Goal: Task Accomplishment & Management: Manage account settings

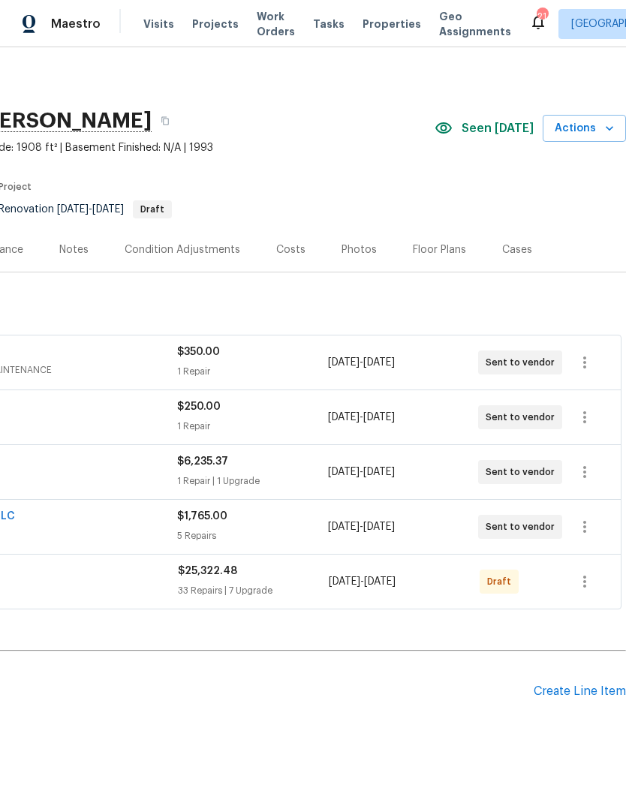
scroll to position [0, 222]
click at [606, 606] on div "Painting by Pros GENERAL_CONTRACTOR $25,322.48 33 Repairs | 7 Upgrade [DATE] - …" at bounding box center [202, 582] width 838 height 54
click at [573, 576] on button "button" at bounding box center [585, 582] width 36 height 36
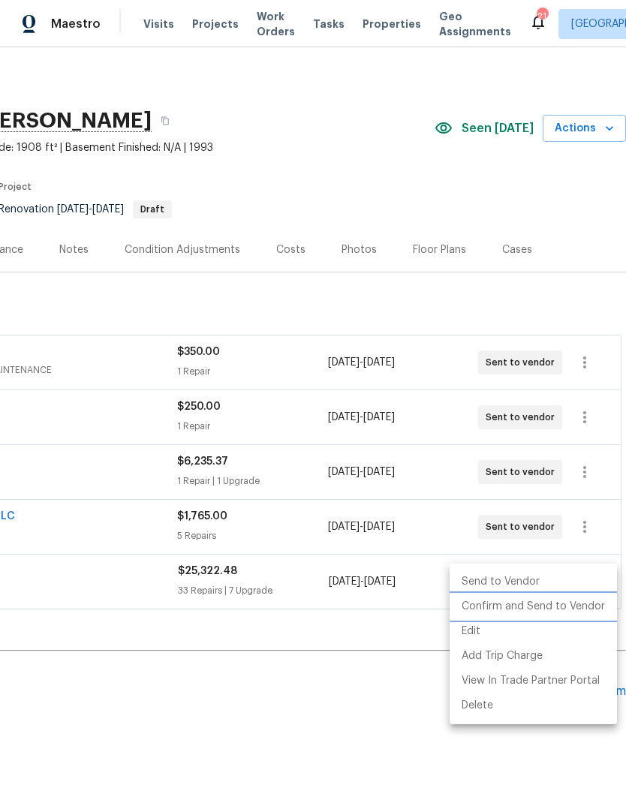
click at [515, 599] on li "Confirm and Send to Vendor" at bounding box center [533, 606] width 167 height 25
click at [276, 684] on div at bounding box center [313, 401] width 626 height 803
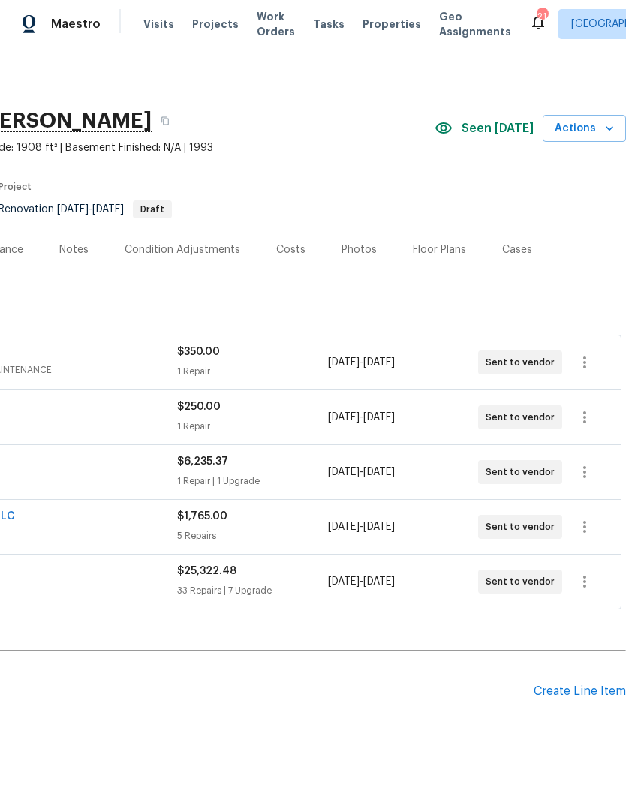
click at [73, 247] on div "Notes" at bounding box center [73, 249] width 29 height 15
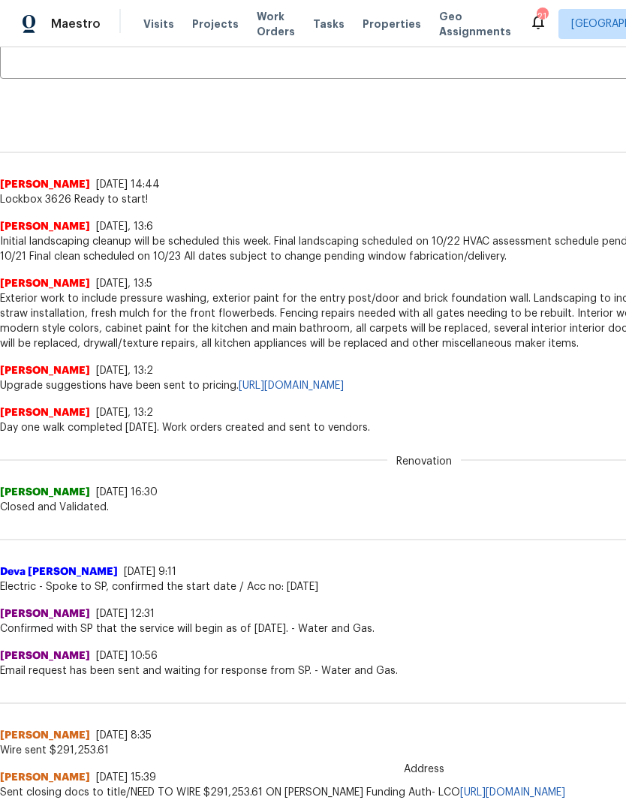
scroll to position [309, 0]
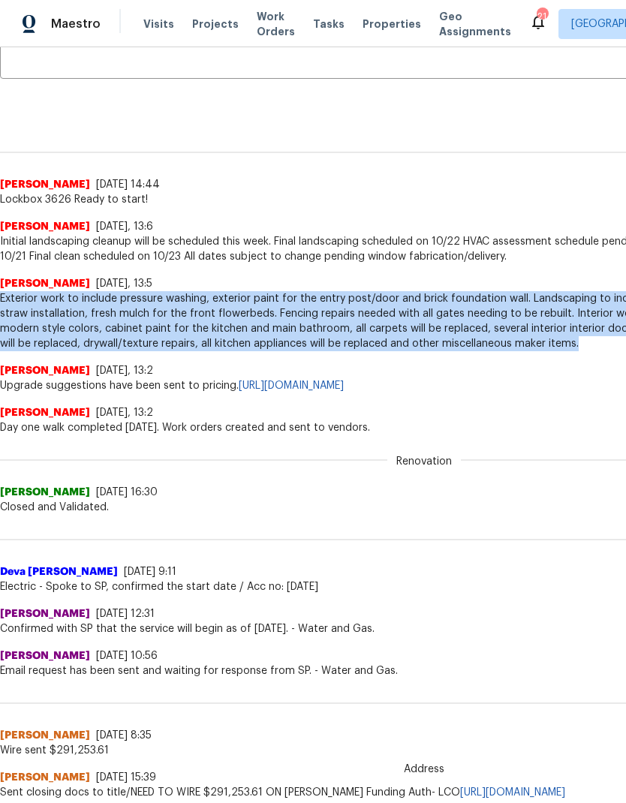
copy span "Exterior work to include pressure washing, exterior paint for the entry post/do…"
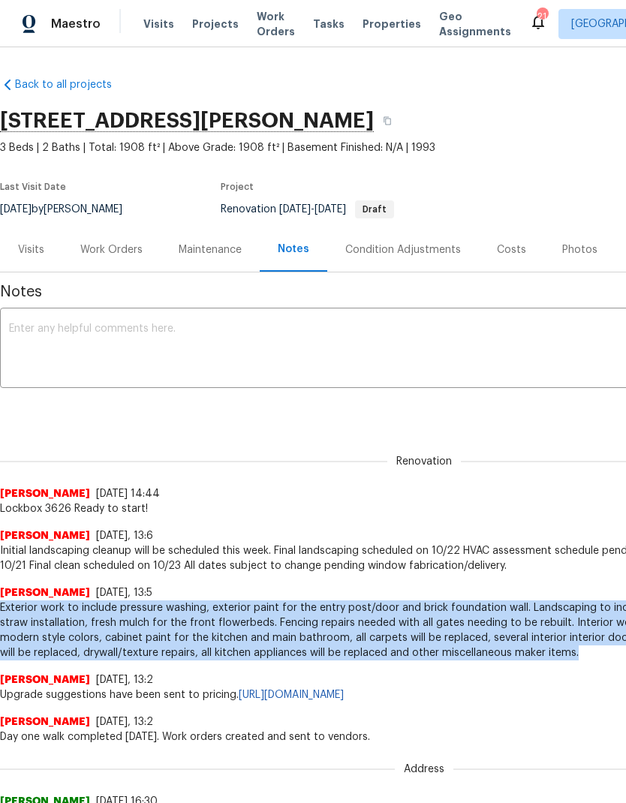
scroll to position [-4, -2]
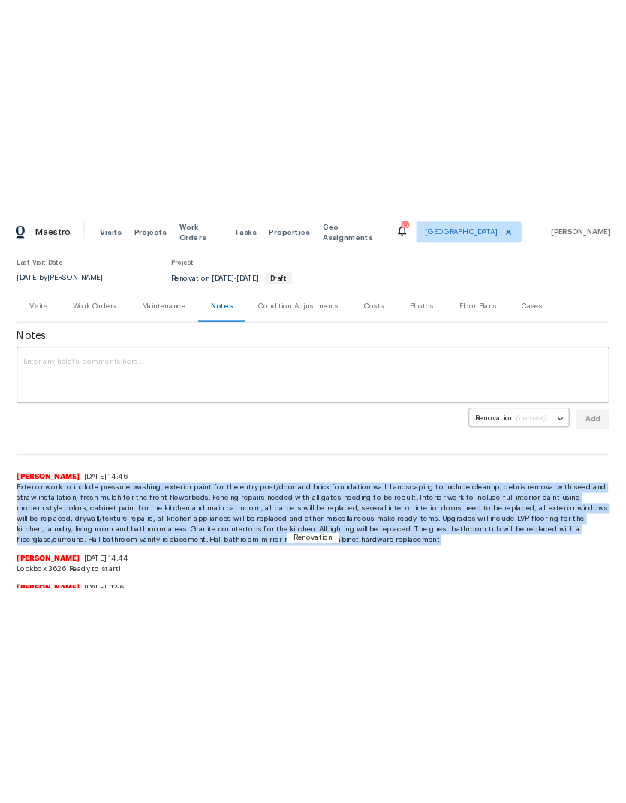
scroll to position [120, 0]
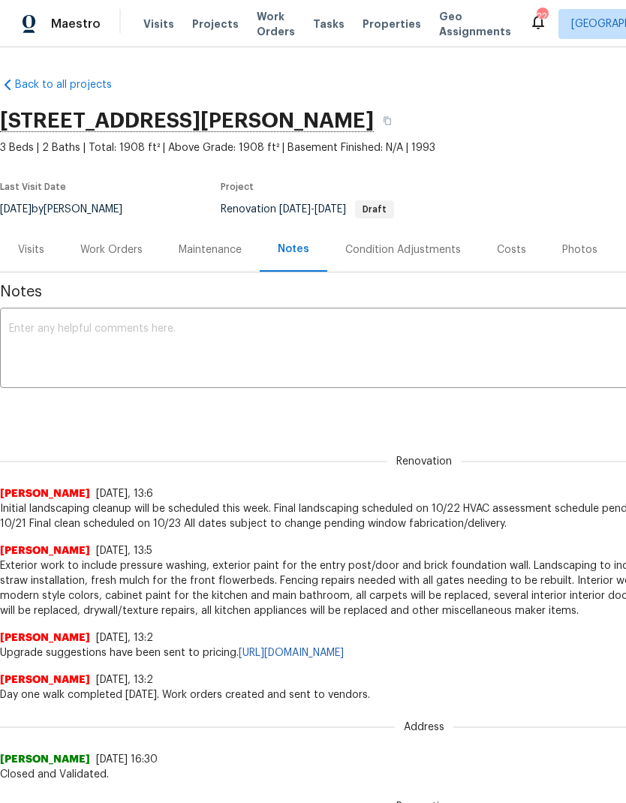
scroll to position [-1, 0]
click at [374, 122] on button "button" at bounding box center [387, 120] width 27 height 27
click at [374, 114] on button "button" at bounding box center [387, 120] width 27 height 27
click at [143, 202] on div "Last Visit Date 8/7/2025 by Eric Ovalle Project Renovation 9/29/2025 - 10/23/20…" at bounding box center [254, 200] width 509 height 54
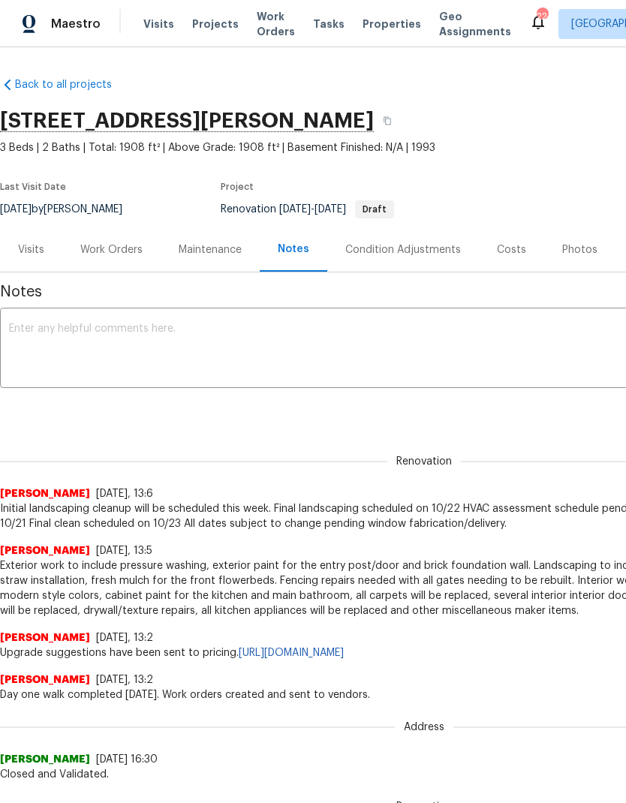
click at [142, 201] on div "Last Visit Date 8/7/2025 by Eric Ovalle Project Renovation 9/29/2025 - 10/23/20…" at bounding box center [254, 200] width 509 height 54
click at [154, 185] on div "Last Visit Date 8/7/2025 by Eric Ovalle Project Renovation 9/29/2025 - 10/23/20…" at bounding box center [254, 200] width 509 height 54
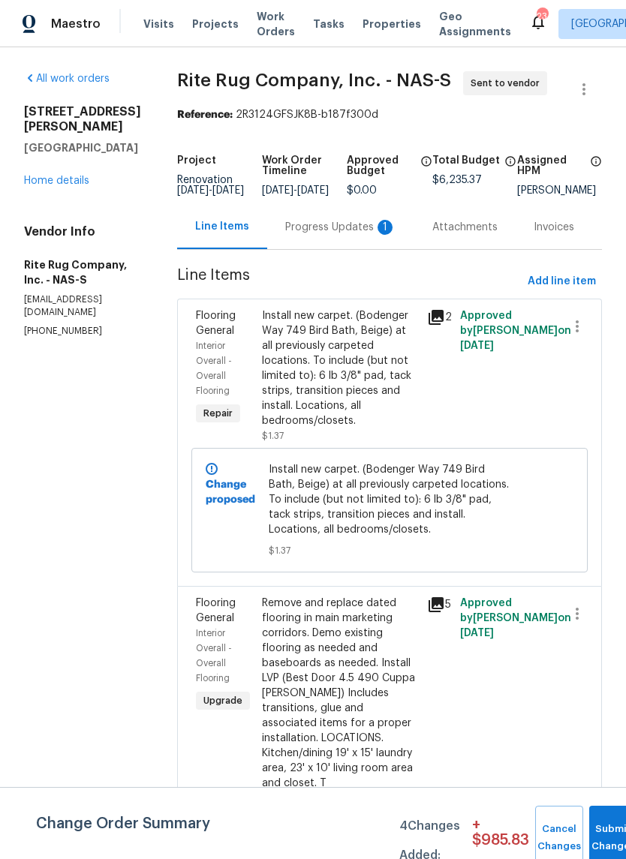
click at [326, 235] on div "Progress Updates 1" at bounding box center [340, 227] width 111 height 15
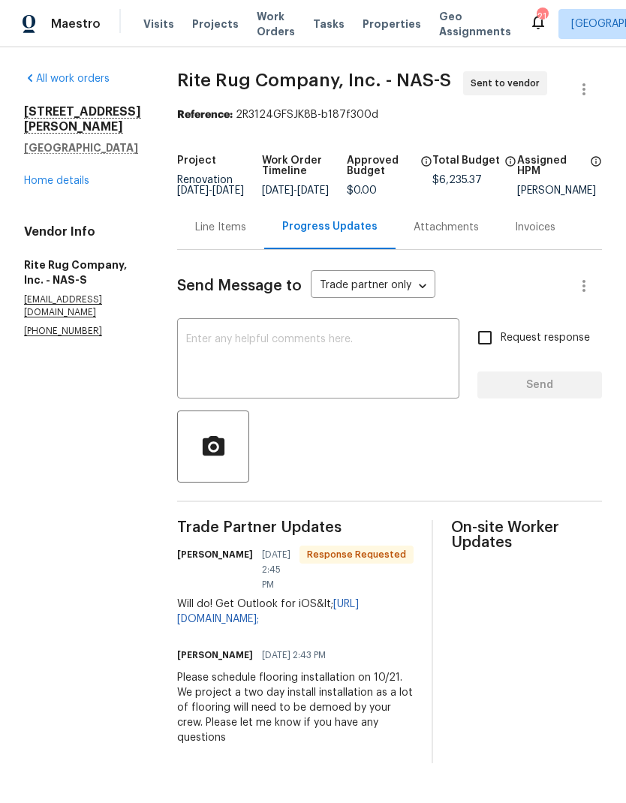
click at [164, 19] on span "Visits" at bounding box center [158, 24] width 31 height 15
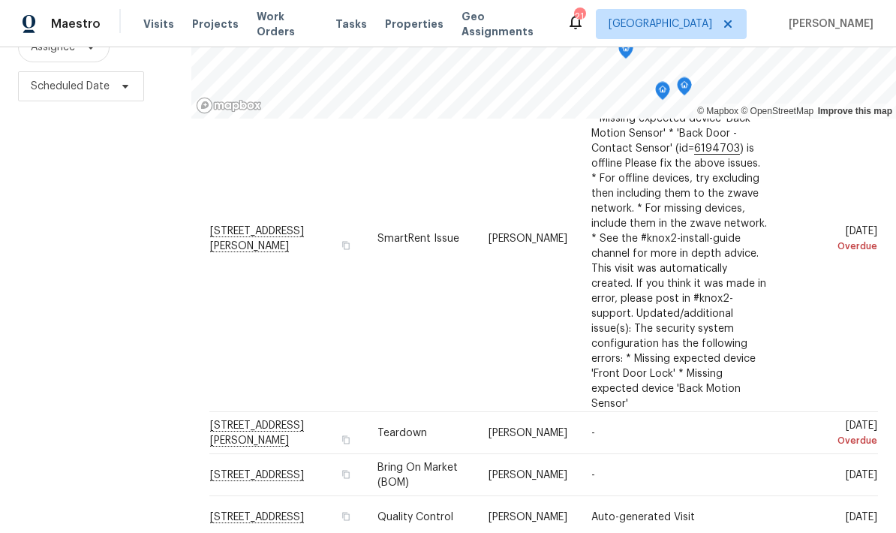
scroll to position [60, 0]
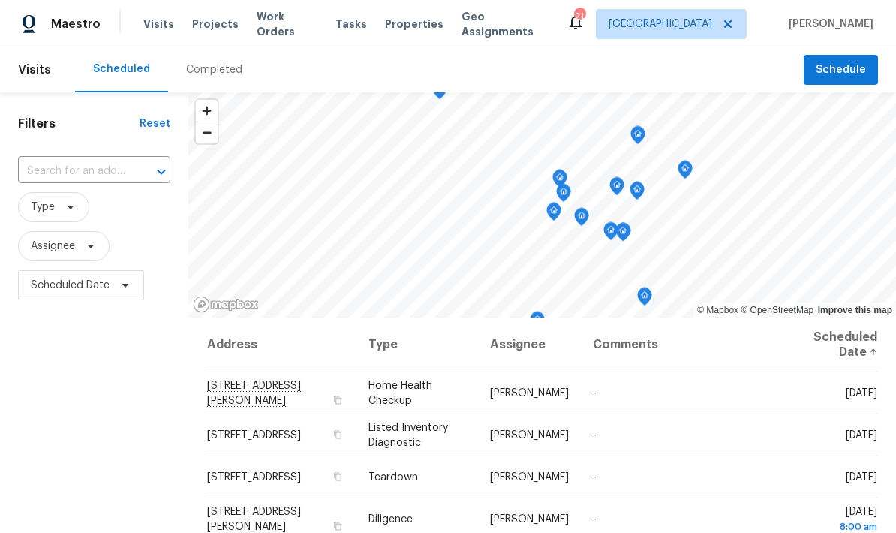
scroll to position [0, 0]
click at [294, 13] on div "Visits Projects Work Orders Tasks Properties Geo Assignments" at bounding box center [354, 24] width 423 height 30
click at [402, 26] on span "Properties" at bounding box center [414, 24] width 59 height 15
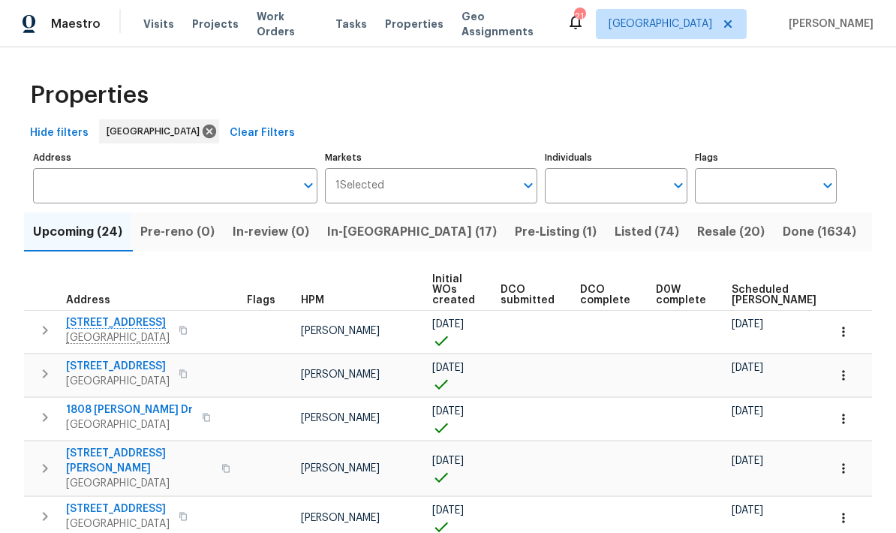
click at [323, 296] on div "HPM" at bounding box center [360, 300] width 119 height 11
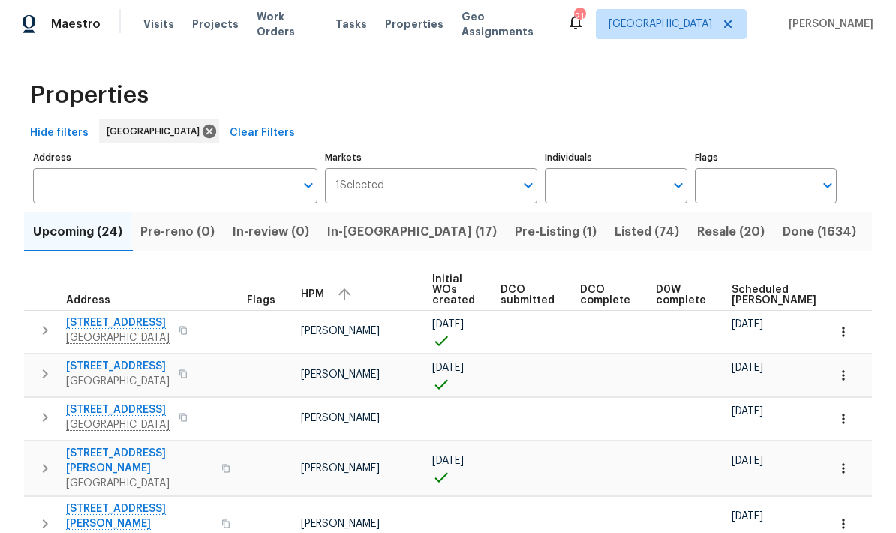
click at [151, 31] on span "Visits" at bounding box center [158, 24] width 31 height 15
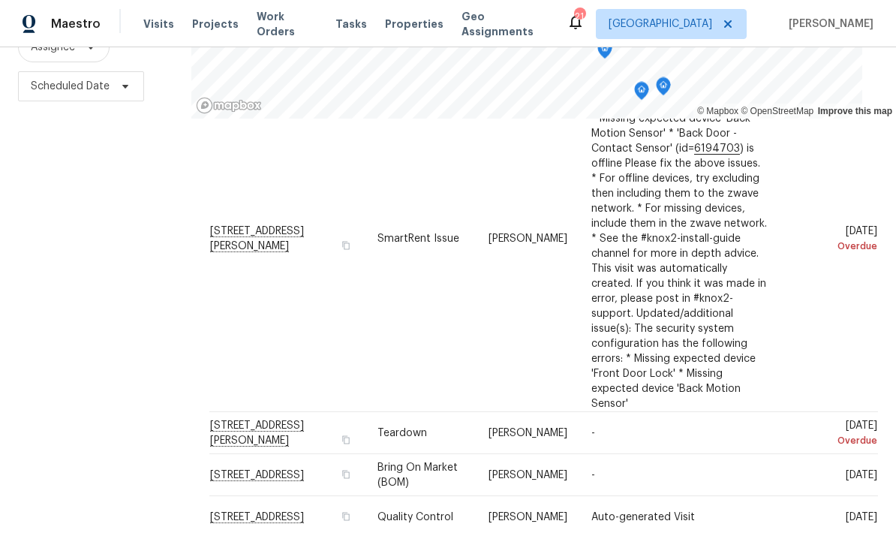
scroll to position [60, 0]
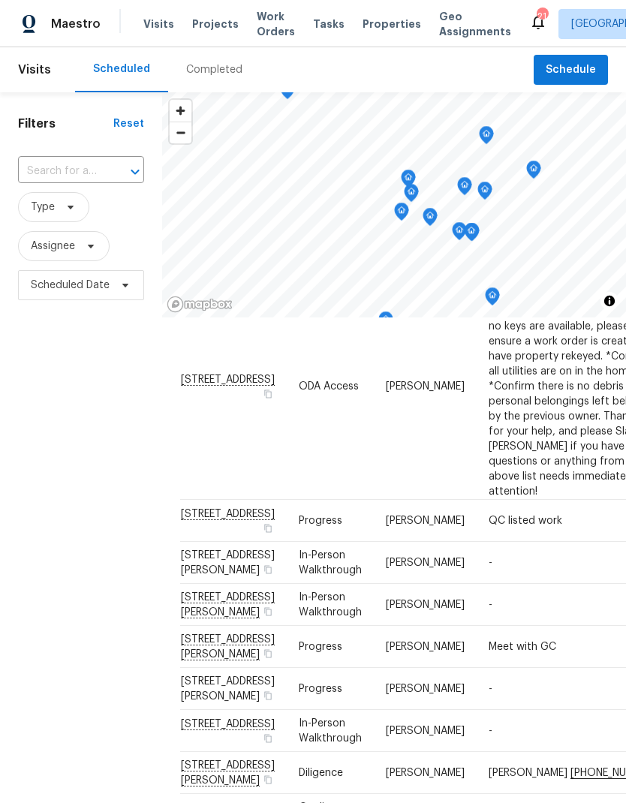
scroll to position [0, 0]
click at [77, 177] on input "text" at bounding box center [60, 171] width 84 height 23
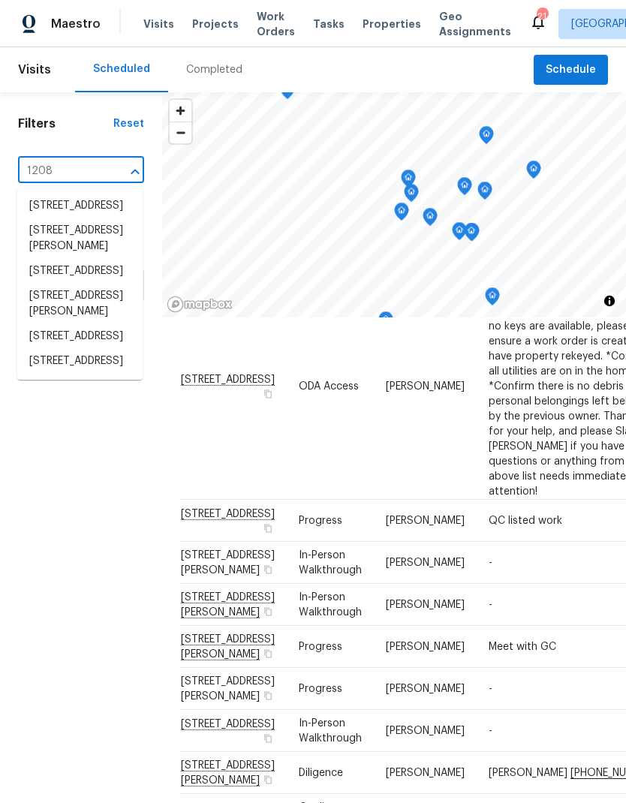
type input "1208 l"
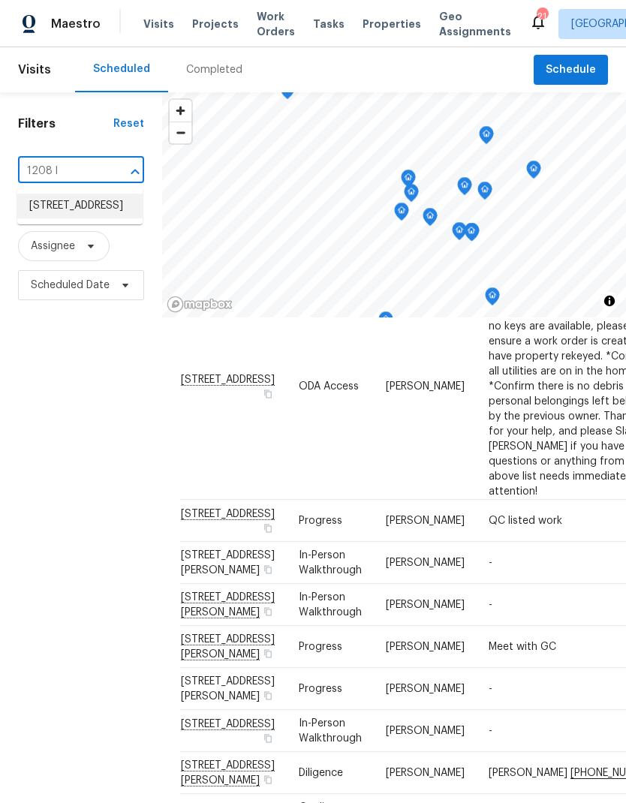
click at [50, 199] on li "1208 Langwood Dr, Gallatin, TN 37066" at bounding box center [79, 206] width 125 height 25
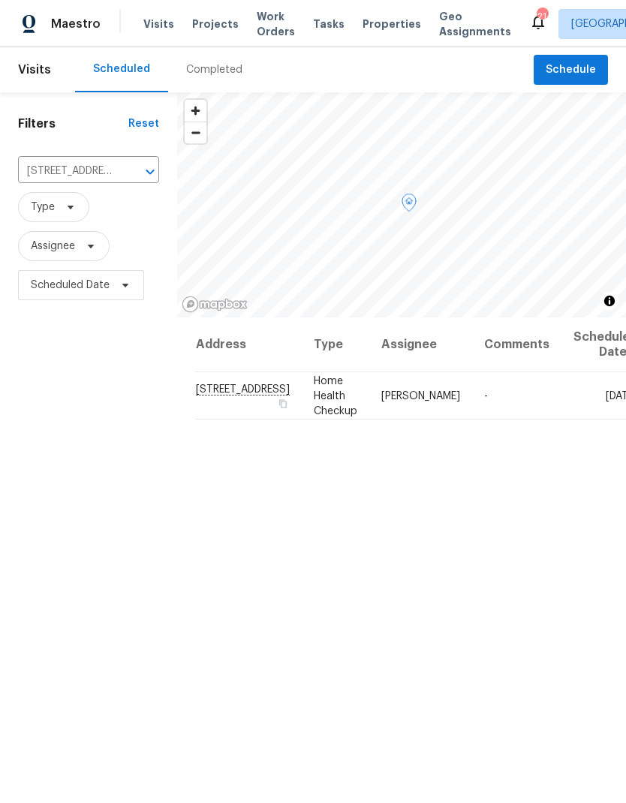
click at [0, 0] on icon at bounding box center [0, 0] width 0 height 0
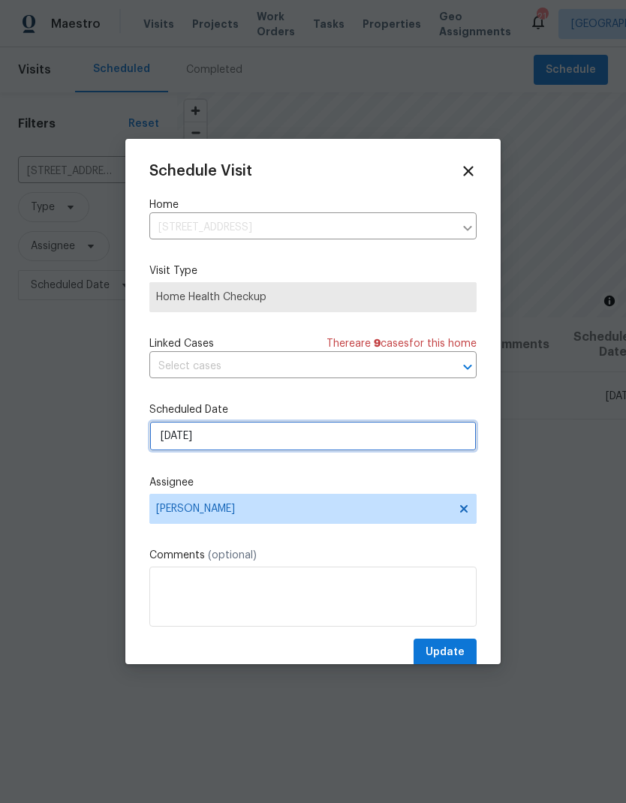
click at [341, 432] on input "9/29/2025" at bounding box center [312, 436] width 327 height 30
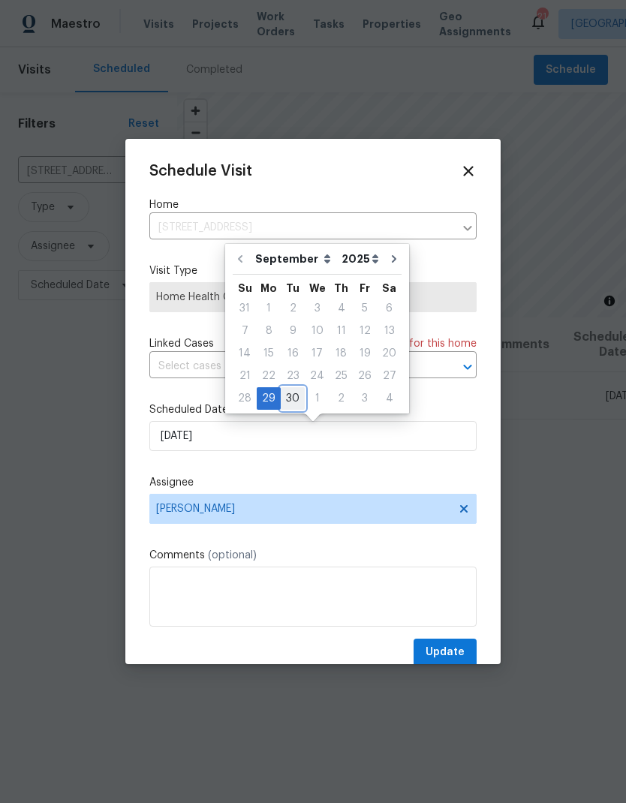
click at [293, 393] on div "30" at bounding box center [293, 398] width 24 height 21
type input "9/30/2025"
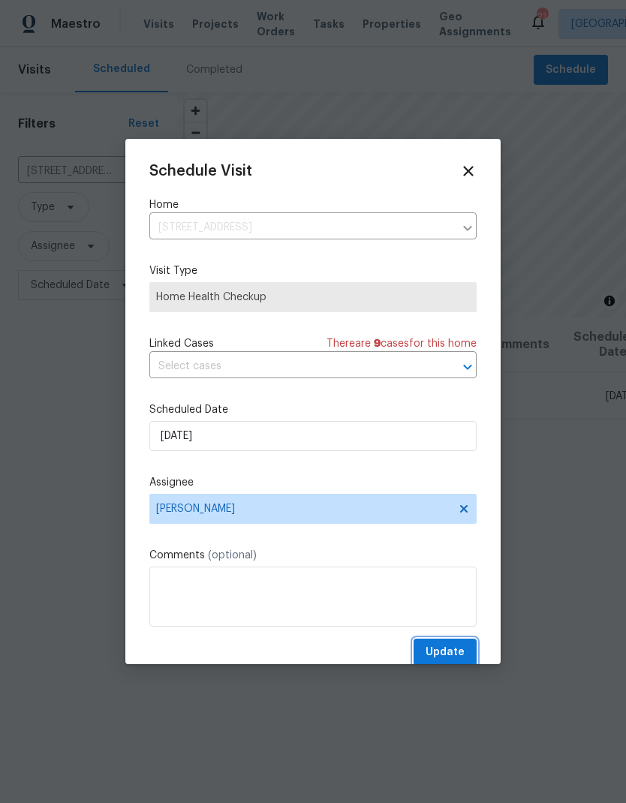
click at [438, 648] on span "Update" at bounding box center [445, 652] width 39 height 19
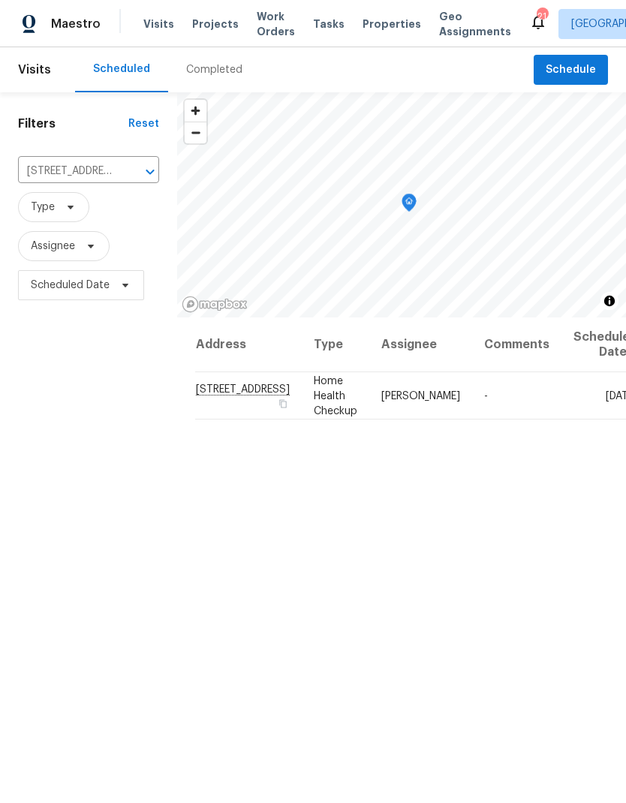
click at [123, 173] on icon "Clear" at bounding box center [130, 171] width 15 height 15
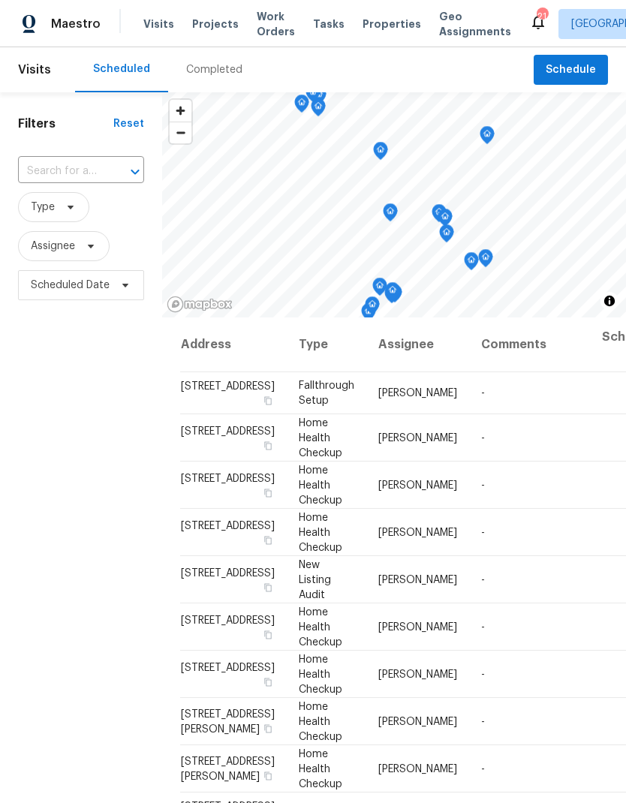
click at [100, 167] on input "text" at bounding box center [60, 171] width 84 height 23
type input "138 w"
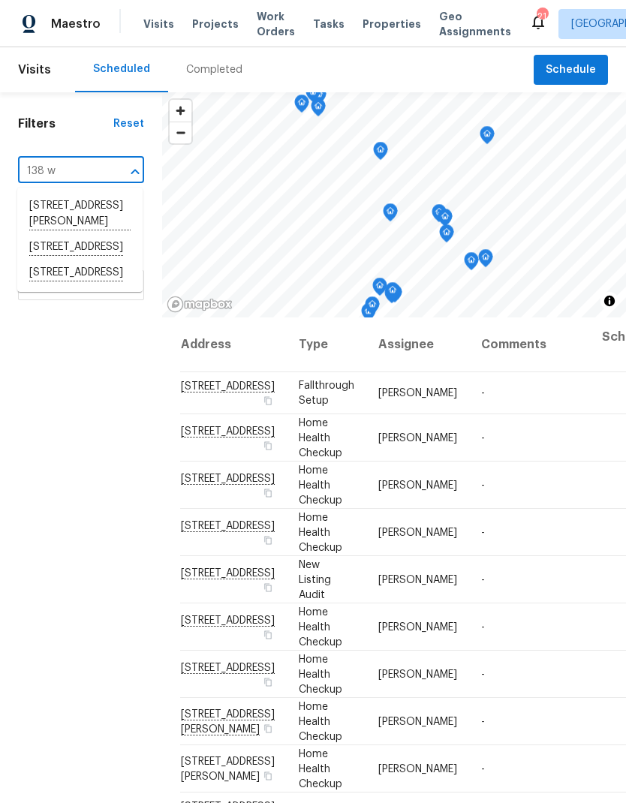
click at [98, 286] on li "138 Waters Edge Ln, Hendersonville, TN 37075" at bounding box center [79, 273] width 125 height 26
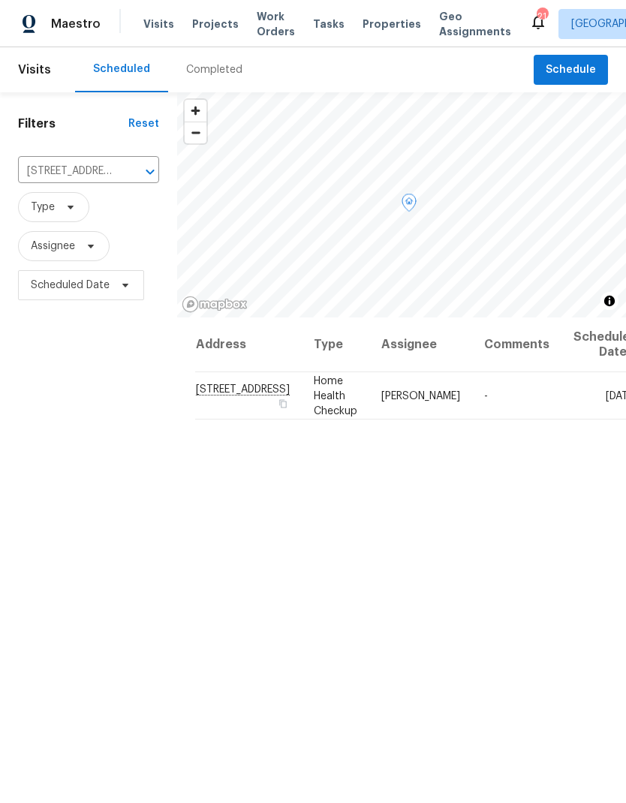
click at [0, 0] on icon at bounding box center [0, 0] width 0 height 0
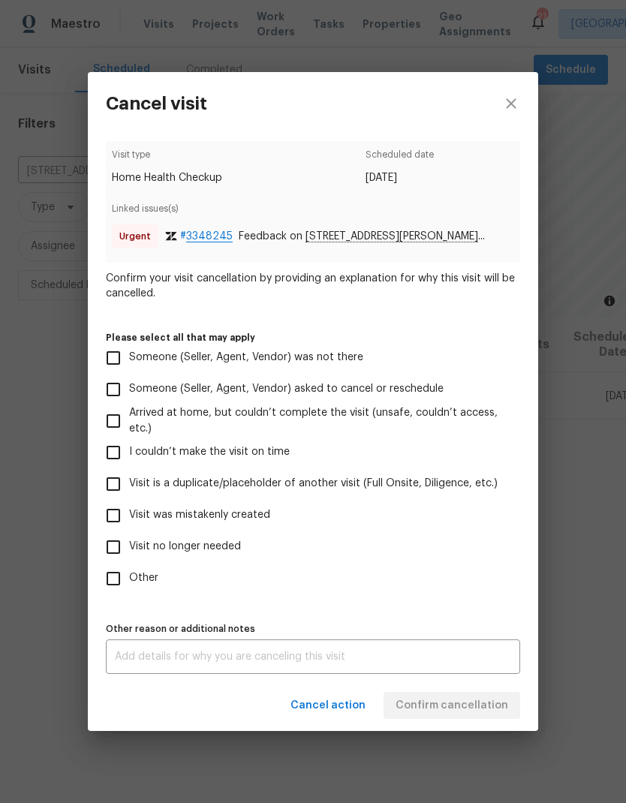
click at [109, 514] on input "Visit was mistakenly created" at bounding box center [114, 516] width 32 height 32
checkbox input "true"
click at [172, 660] on textarea at bounding box center [313, 656] width 396 height 11
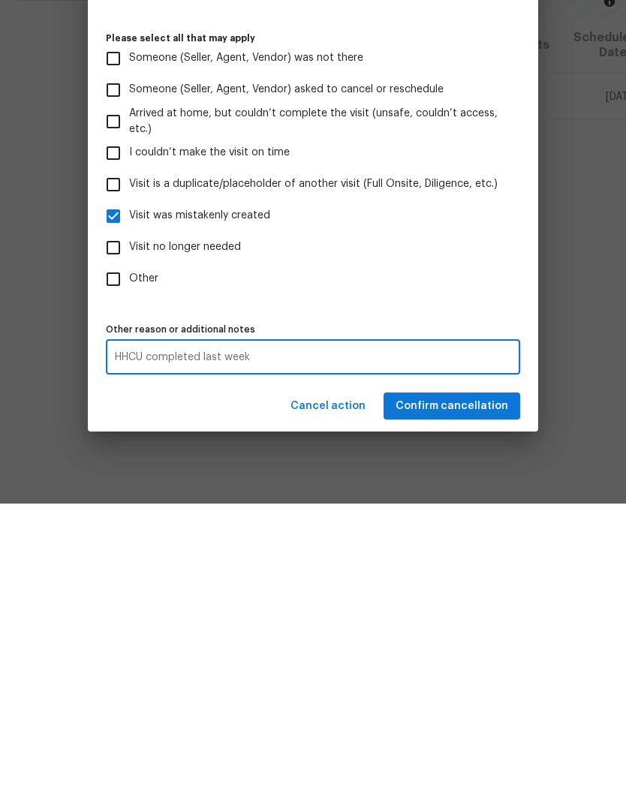
type textarea "HHCU completed last week"
click at [489, 697] on span "Confirm cancellation" at bounding box center [452, 706] width 113 height 19
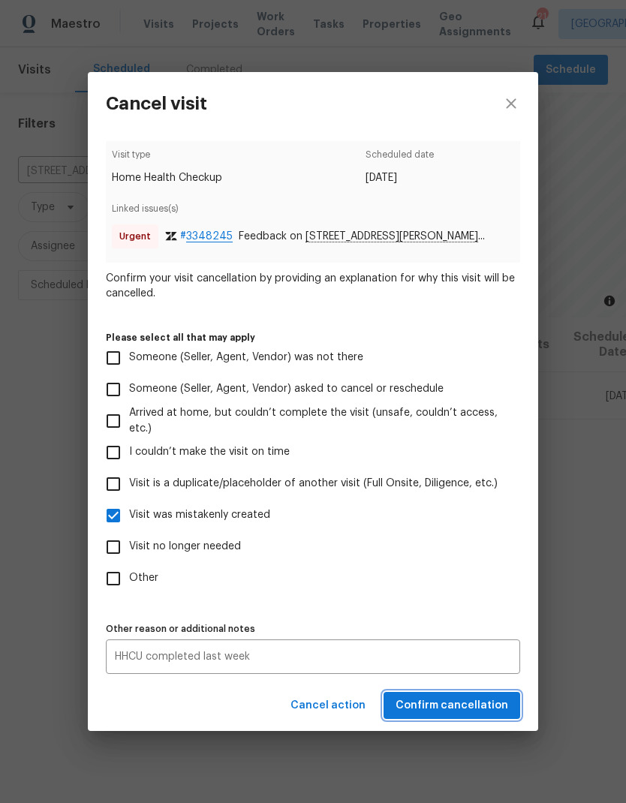
scroll to position [0, 0]
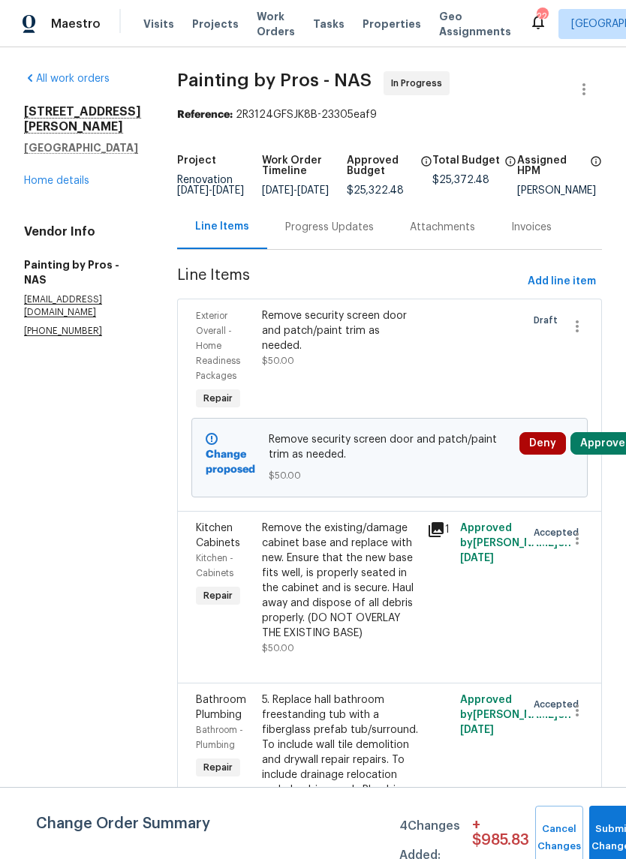
click at [604, 455] on button "Approve" at bounding box center [602, 443] width 65 height 23
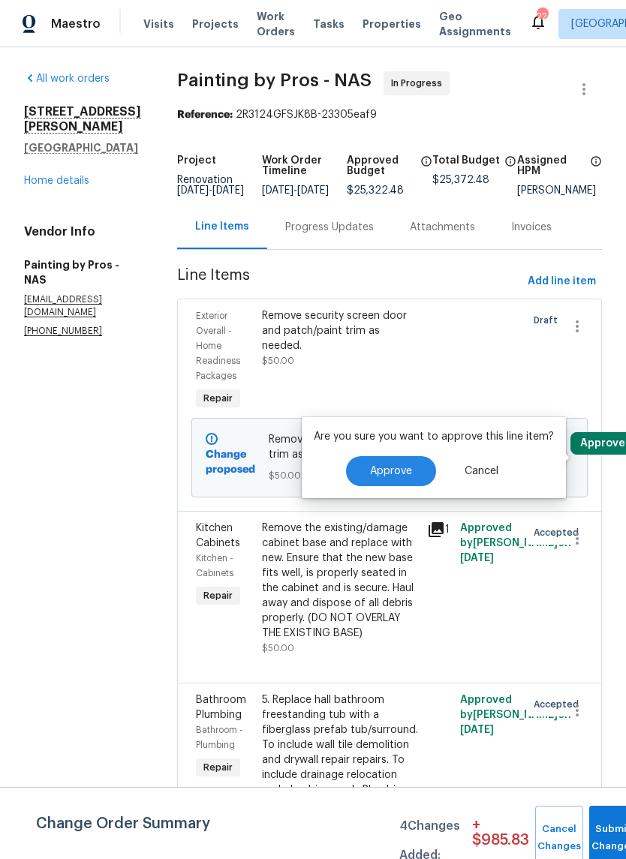
click at [392, 458] on button "Approve" at bounding box center [391, 471] width 90 height 30
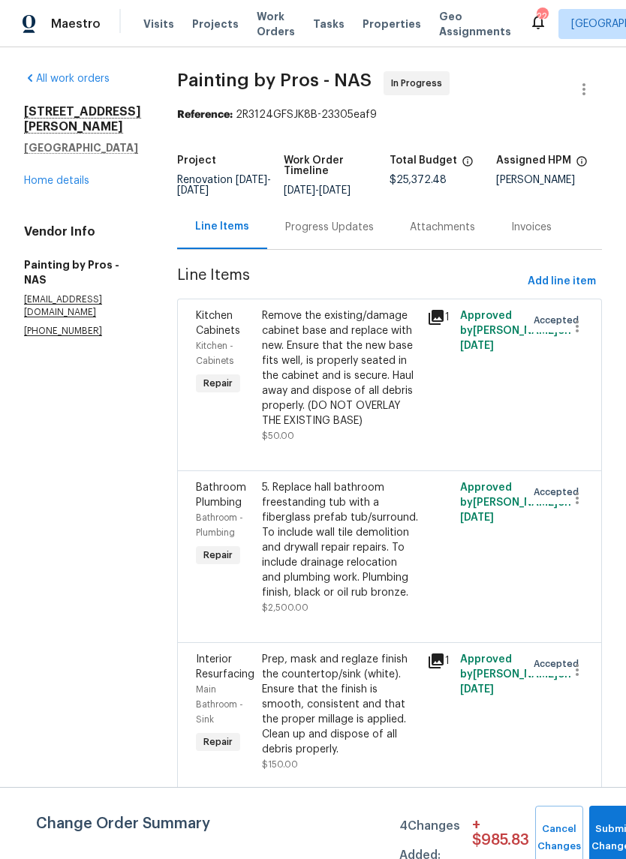
click at [53, 176] on link "Home details" at bounding box center [56, 181] width 65 height 11
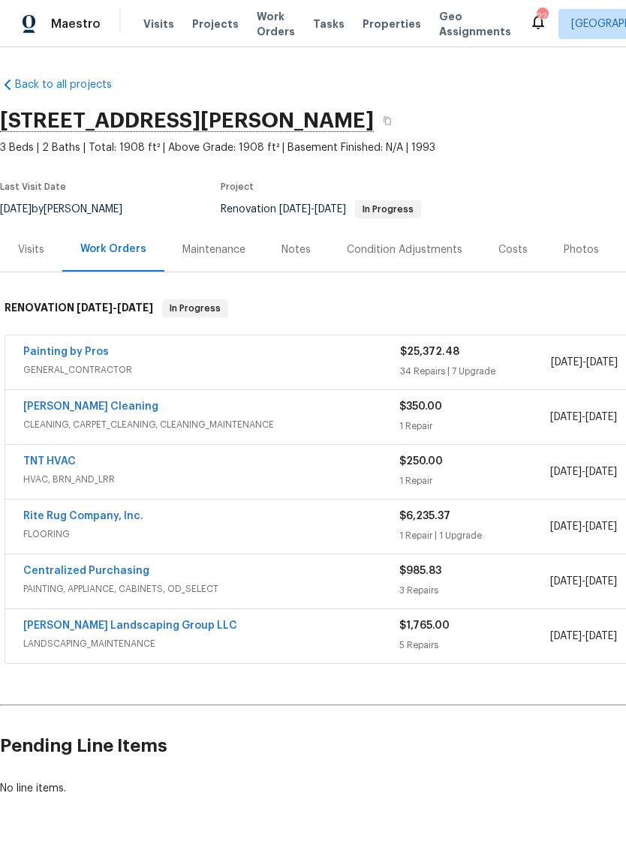
click at [311, 417] on span "CLEANING, CARPET_CLEANING, CLEANING_MAINTENANCE" at bounding box center [211, 424] width 376 height 15
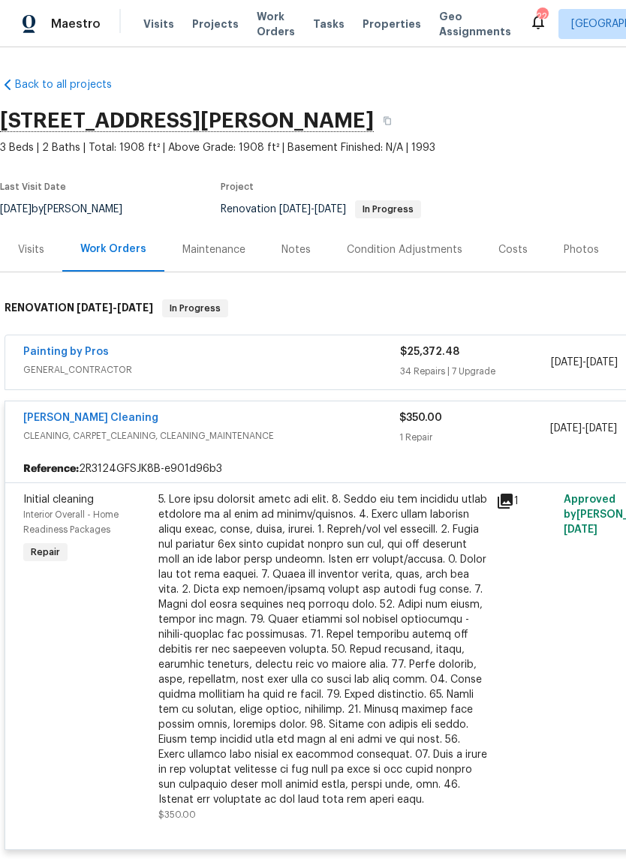
click at [266, 445] on div "Soledad Cleaning CLEANING, CARPET_CLEANING, CLEANING_MAINTENANCE" at bounding box center [211, 429] width 376 height 36
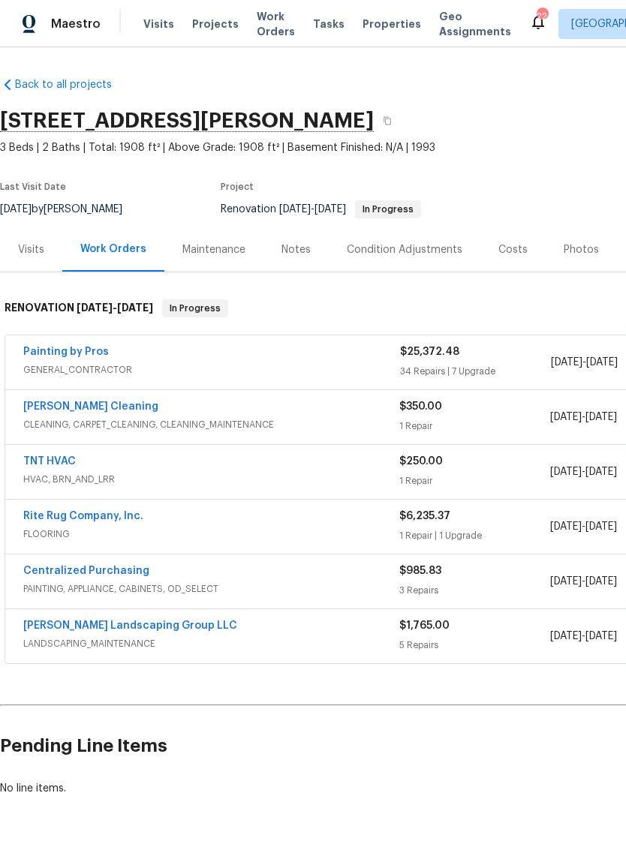
click at [290, 468] on div "TNT HVAC" at bounding box center [211, 463] width 376 height 18
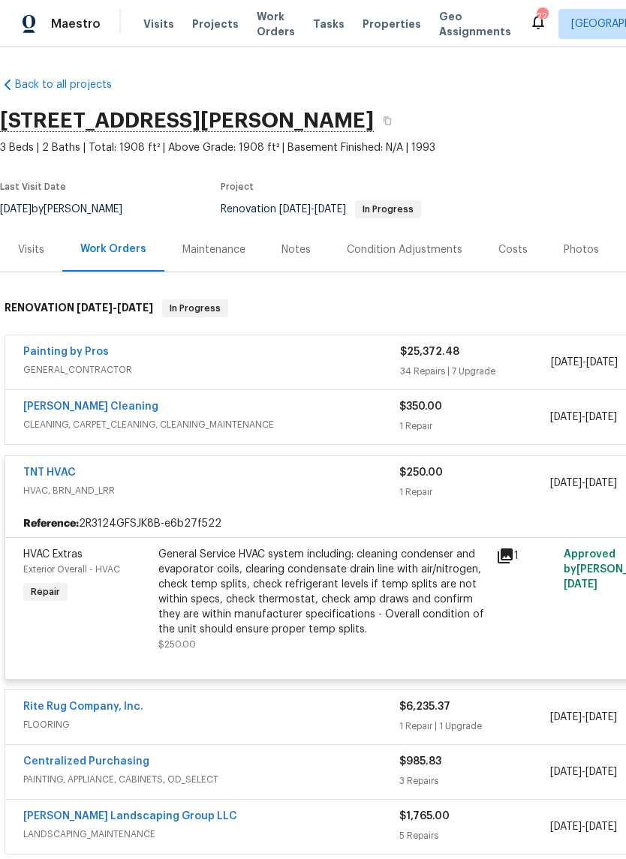
click at [275, 475] on div "TNT HVAC" at bounding box center [211, 474] width 376 height 18
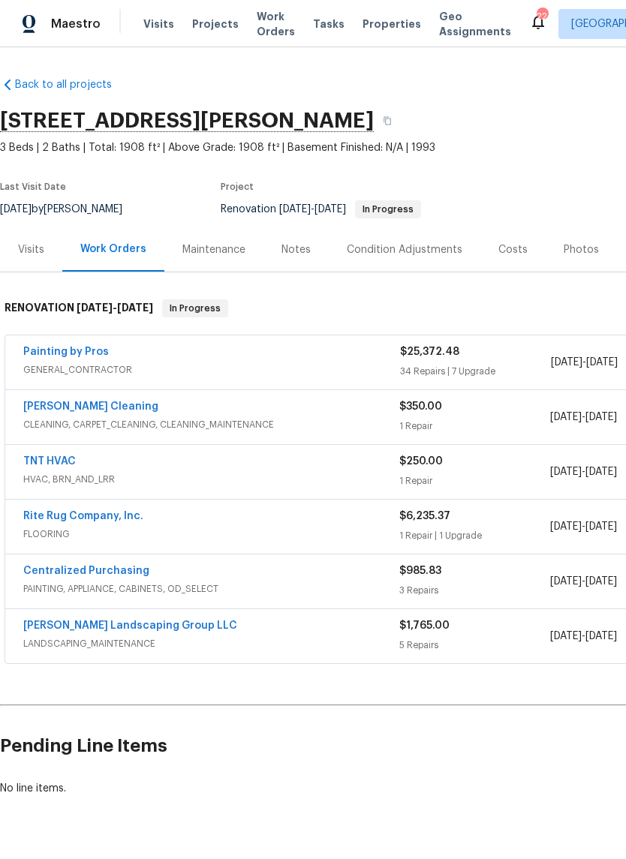
click at [284, 528] on span "FLOORING" at bounding box center [211, 534] width 376 height 15
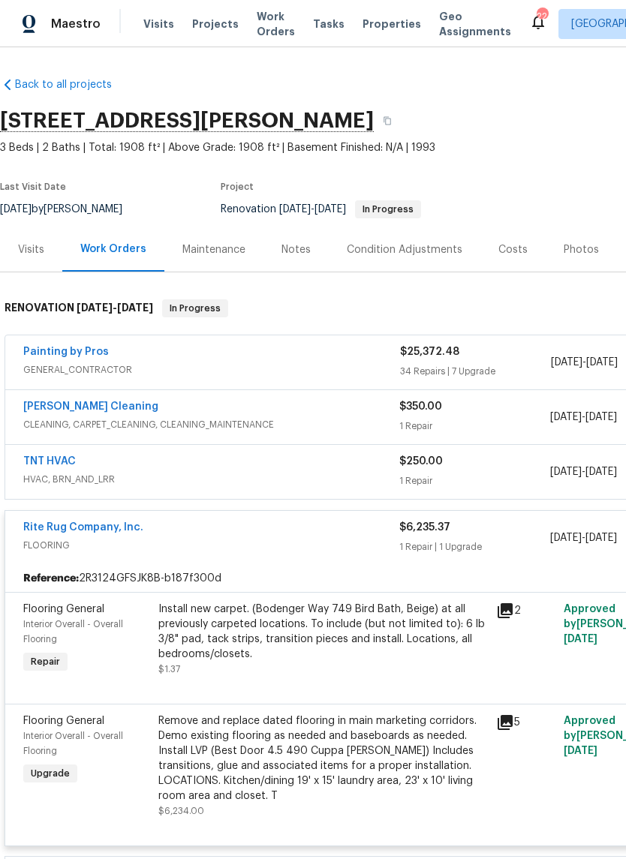
click at [289, 534] on div "Rite Rug Company, Inc." at bounding box center [211, 529] width 376 height 18
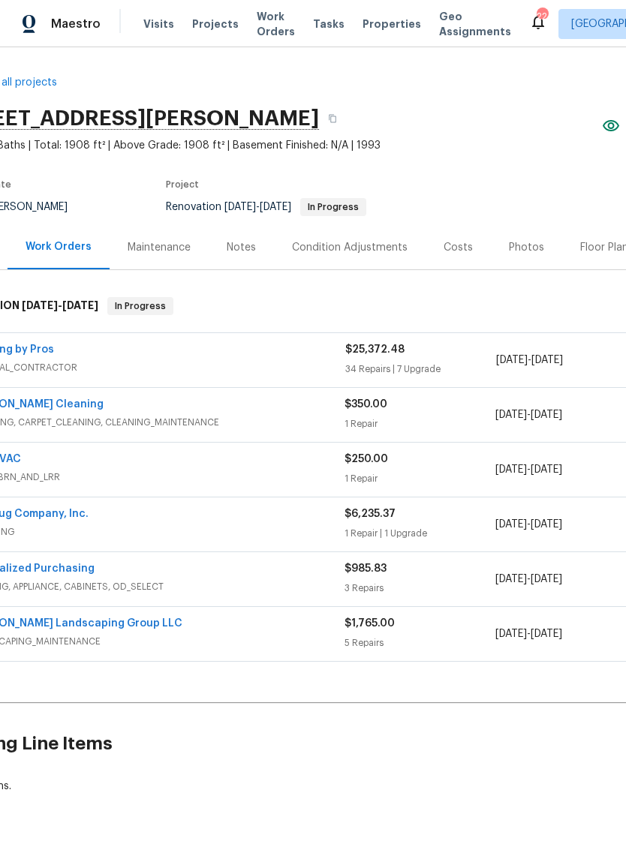
scroll to position [2, 55]
click at [244, 570] on div "Centralized Purchasing" at bounding box center [156, 571] width 376 height 18
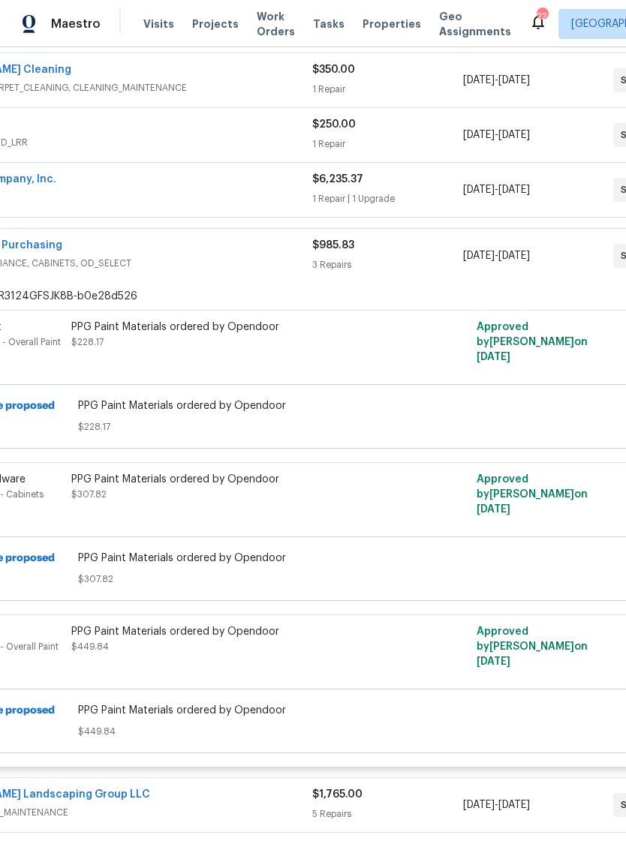
click at [198, 253] on div "Centralized Purchasing" at bounding box center [124, 247] width 376 height 18
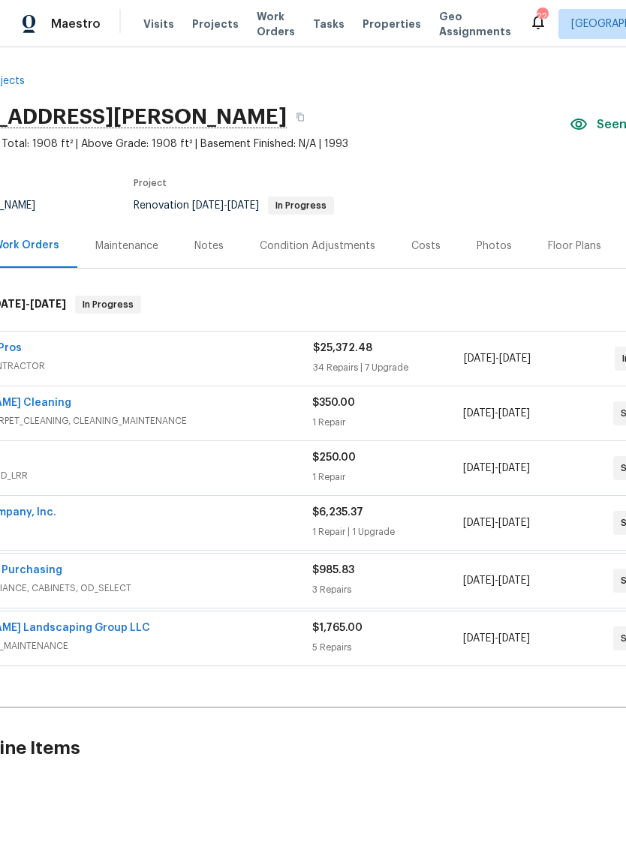
scroll to position [2, 87]
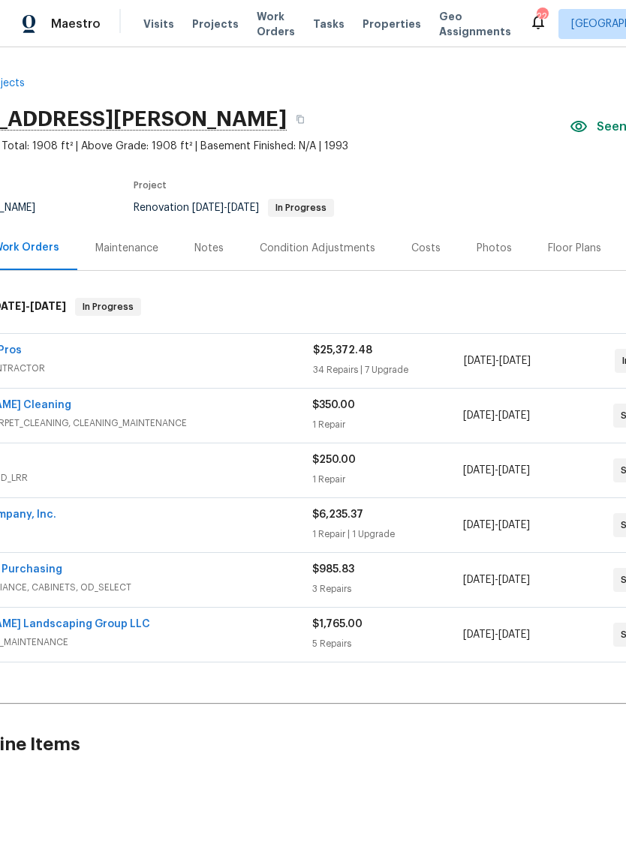
click at [221, 630] on div "[PERSON_NAME] Landscaping Group LLC" at bounding box center [124, 626] width 376 height 18
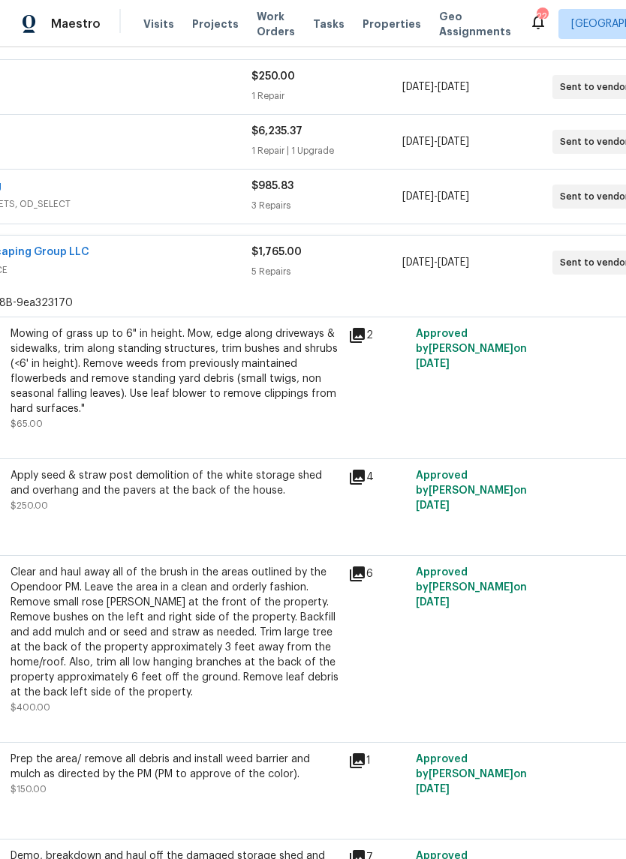
click at [164, 272] on span "LANDSCAPING_MAINTENANCE" at bounding box center [63, 270] width 376 height 15
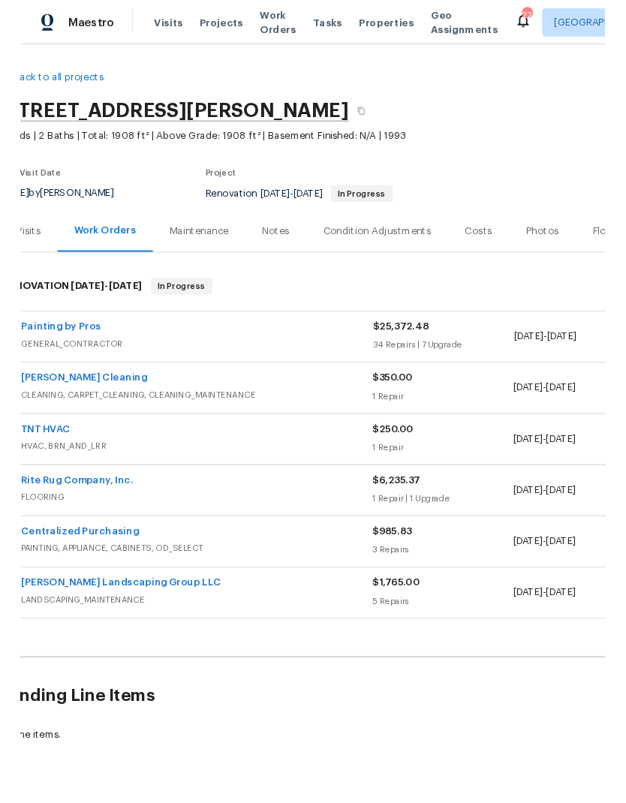
scroll to position [2, 23]
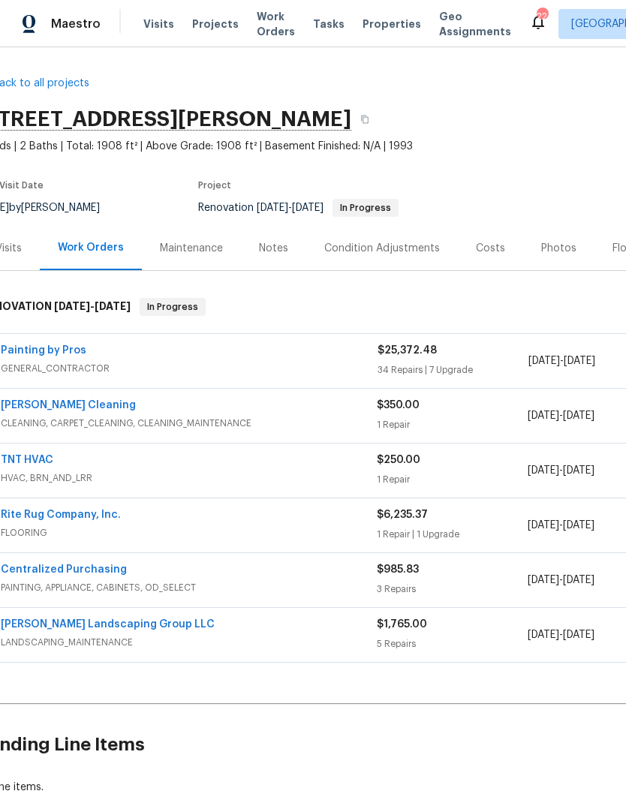
click at [272, 15] on span "Work Orders" at bounding box center [276, 24] width 38 height 30
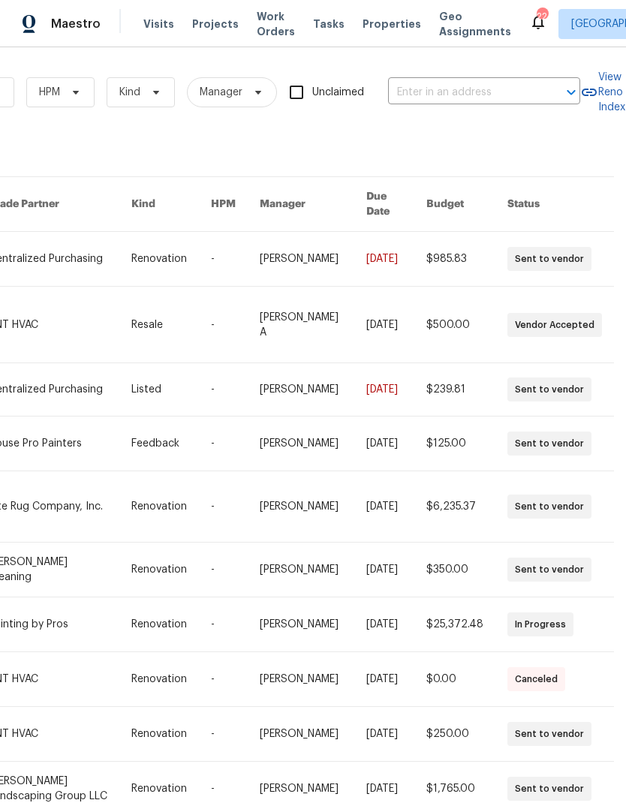
scroll to position [0, 247]
click at [490, 92] on input "text" at bounding box center [463, 92] width 150 height 23
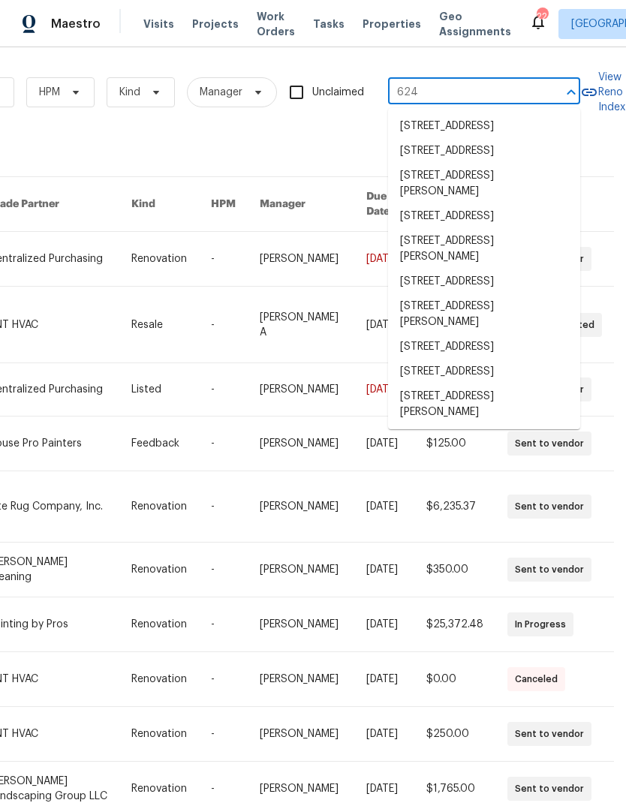
type input "624 s"
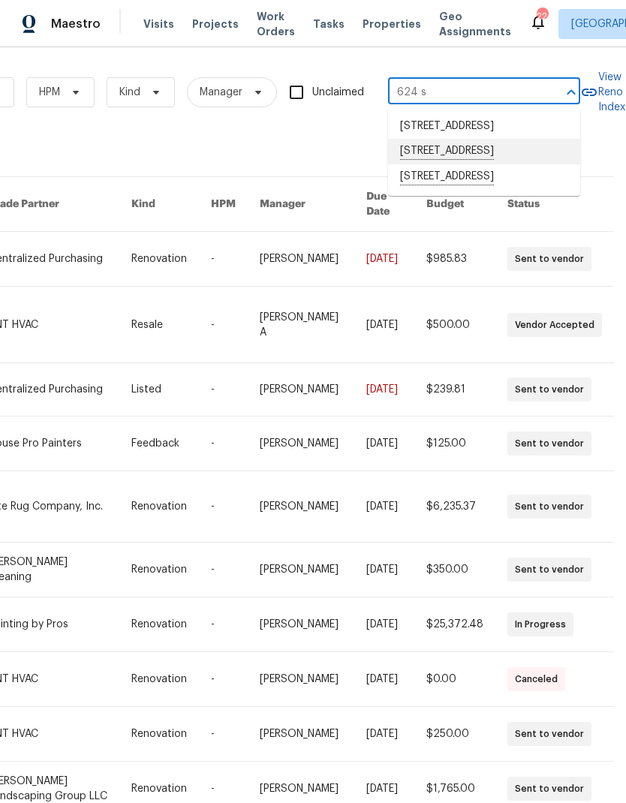
click at [499, 164] on li "624 Stonebridge Ln, Mount Juliet, TN 37122" at bounding box center [484, 152] width 192 height 26
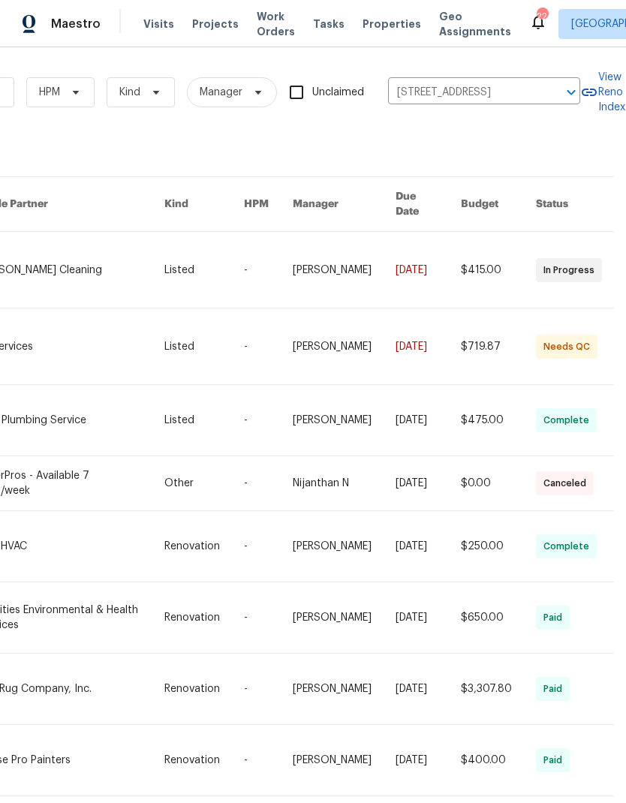
click at [107, 331] on link at bounding box center [70, 346] width 187 height 76
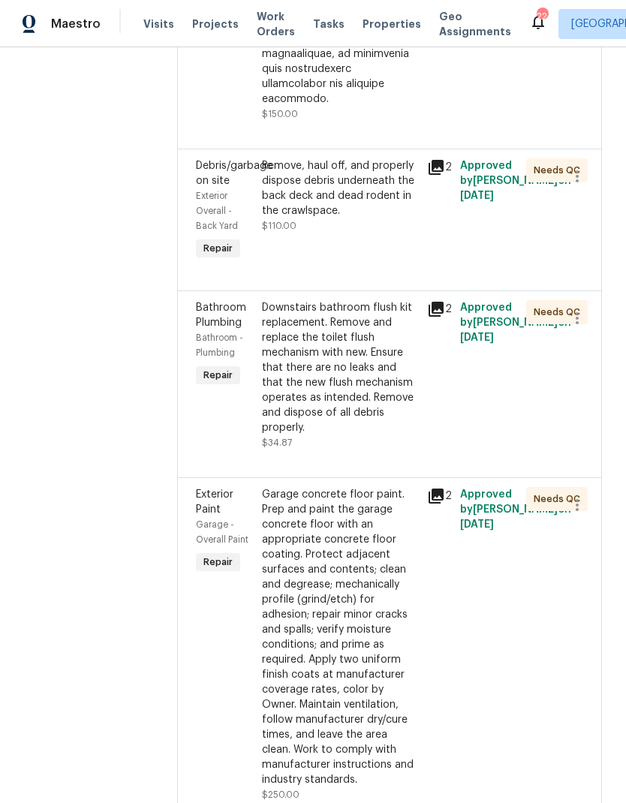
scroll to position [1018, 0]
click at [326, 614] on div "Garage concrete floor paint. Prep and paint the garage concrete floor with an a…" at bounding box center [340, 638] width 156 height 300
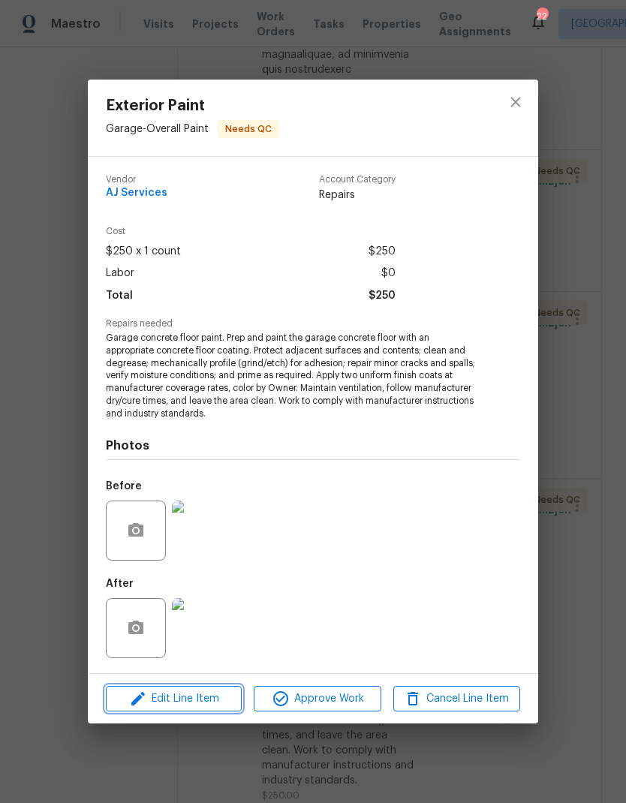
click at [188, 703] on span "Edit Line Item" at bounding box center [173, 699] width 127 height 19
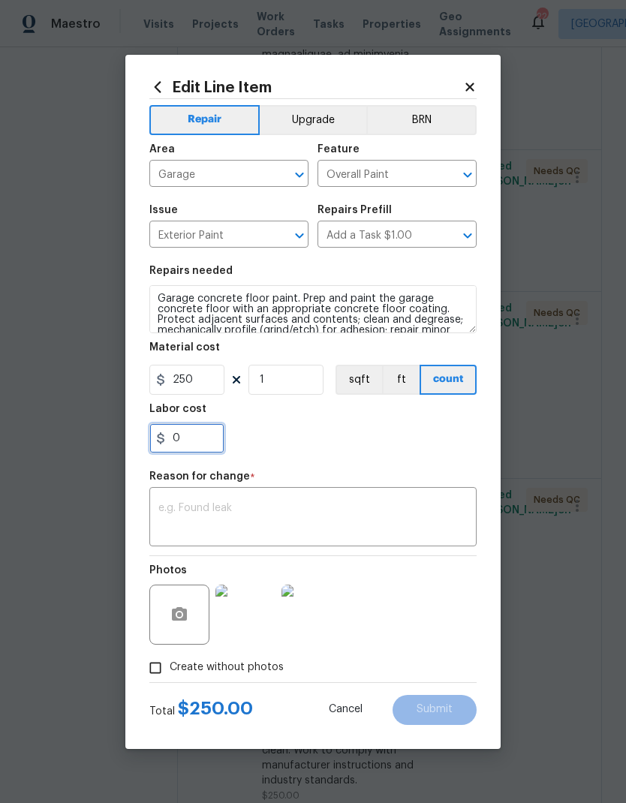
click at [197, 439] on input "0" at bounding box center [186, 438] width 75 height 30
click at [212, 387] on input "250" at bounding box center [186, 380] width 75 height 30
type input "350"
click at [345, 460] on section "Repairs needed Garage concrete floor paint. Prep and paint the garage concrete …" at bounding box center [312, 360] width 327 height 206
click at [340, 511] on textarea at bounding box center [312, 519] width 309 height 32
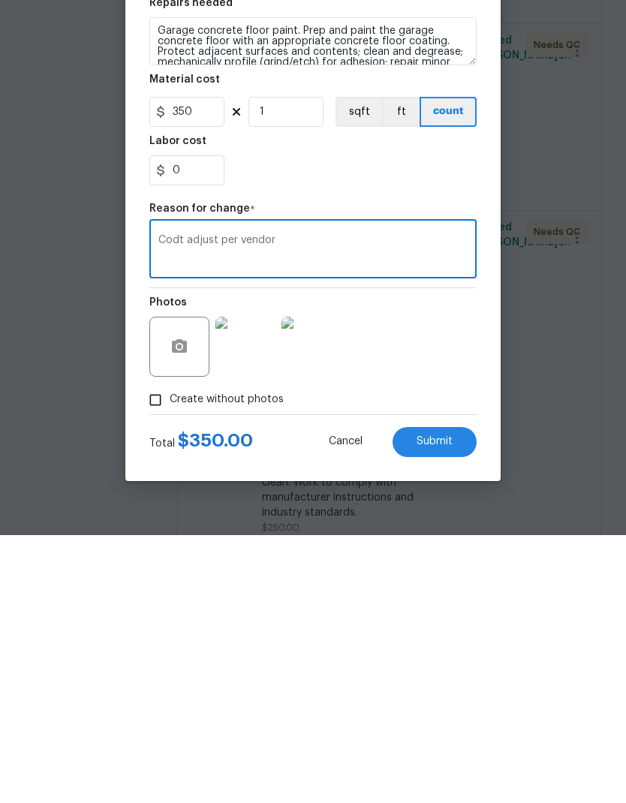
click at [167, 503] on textarea "Codt adjust per vendor" at bounding box center [312, 519] width 309 height 32
type textarea "Cost adjust per vendor"
click at [441, 704] on span "Submit" at bounding box center [435, 709] width 36 height 11
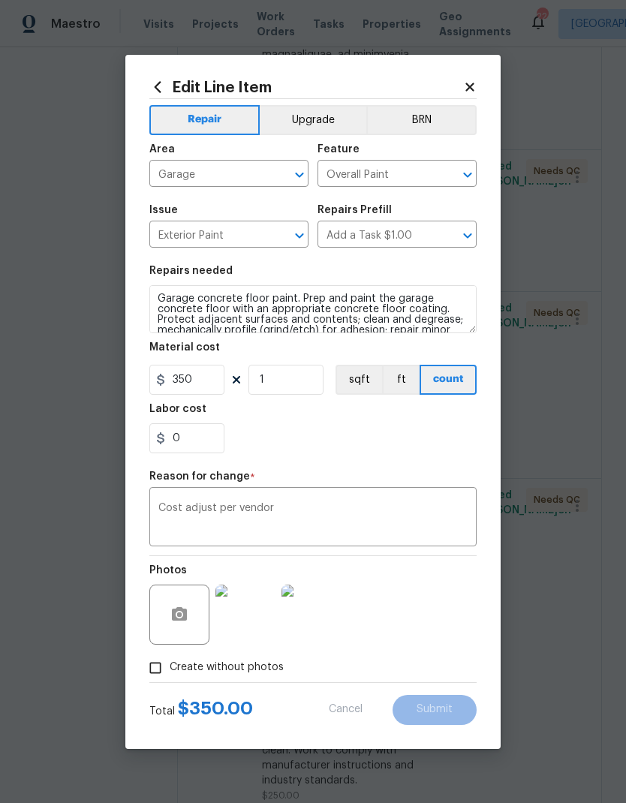
type input "250"
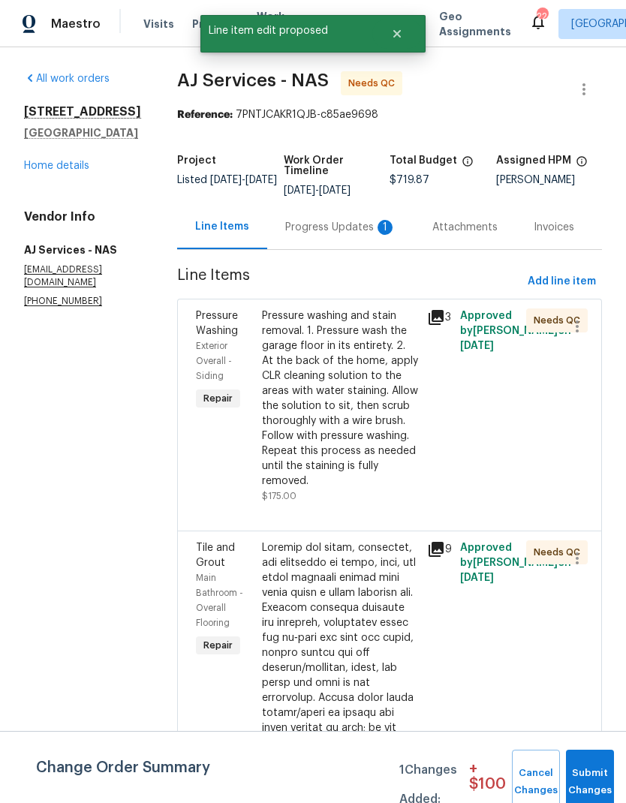
scroll to position [0, 0]
click at [360, 220] on div "Progress Updates 1" at bounding box center [340, 227] width 111 height 15
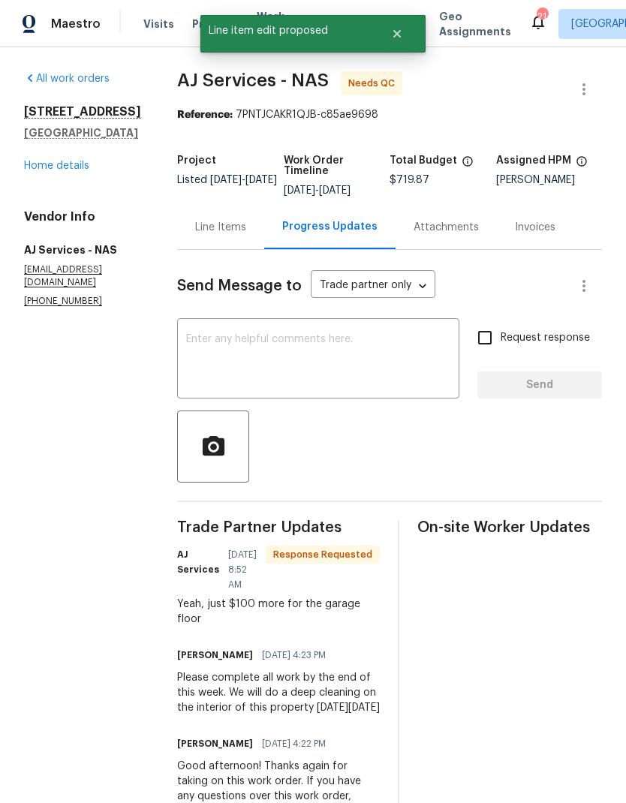
click at [343, 363] on textarea at bounding box center [318, 360] width 264 height 53
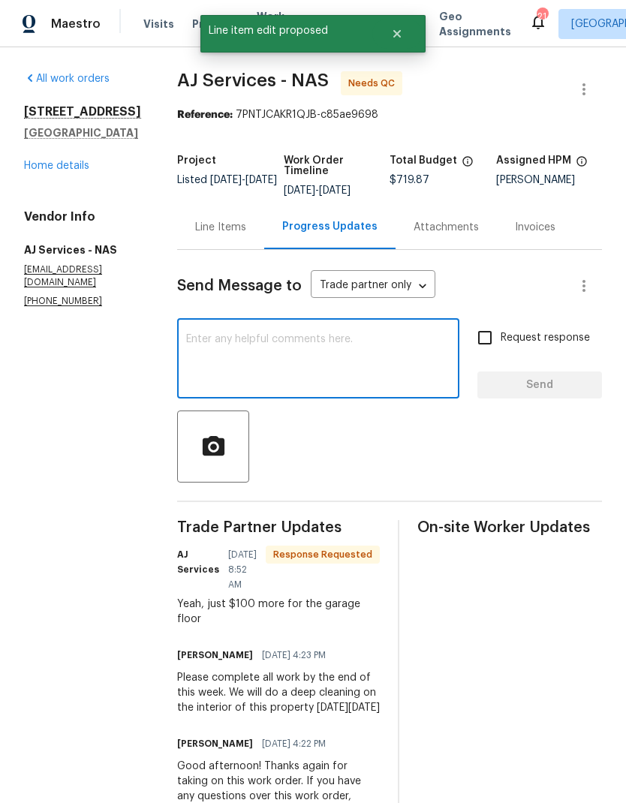
click at [210, 237] on div "Line Items" at bounding box center [220, 227] width 87 height 44
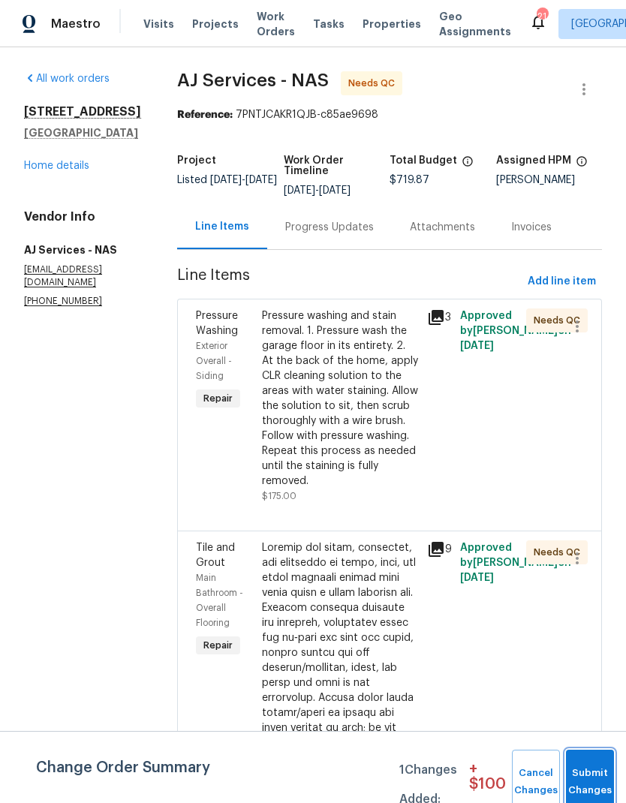
click at [586, 778] on button "Submit Changes" at bounding box center [590, 782] width 48 height 65
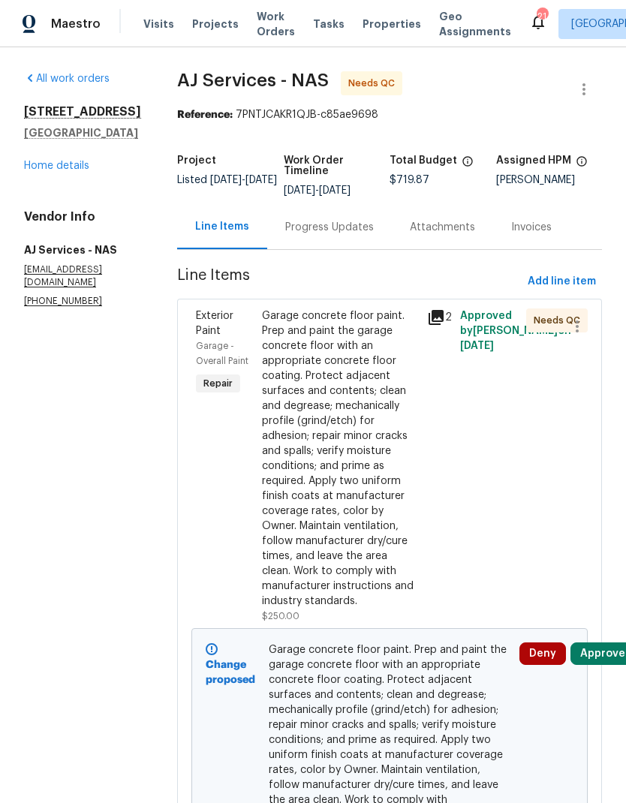
click at [603, 650] on button "Approve" at bounding box center [602, 653] width 65 height 23
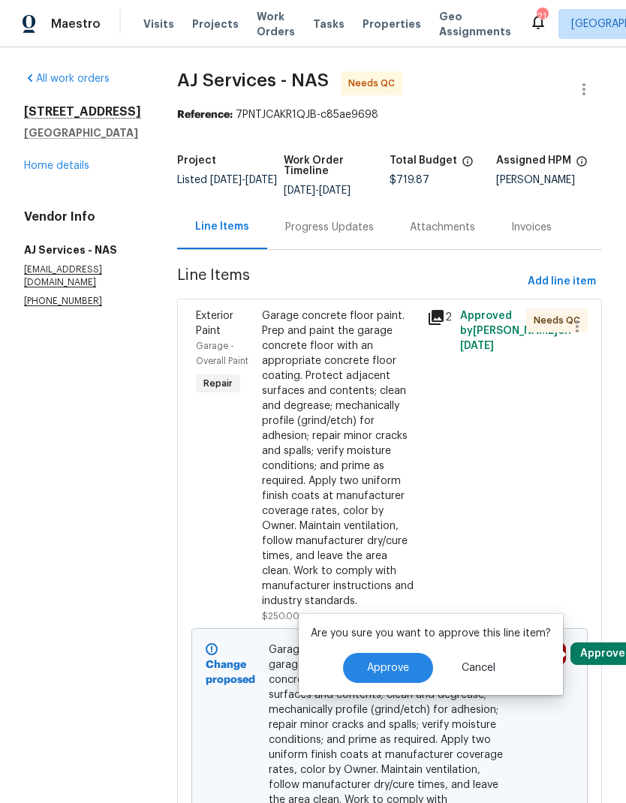
click at [384, 680] on button "Approve" at bounding box center [388, 668] width 90 height 30
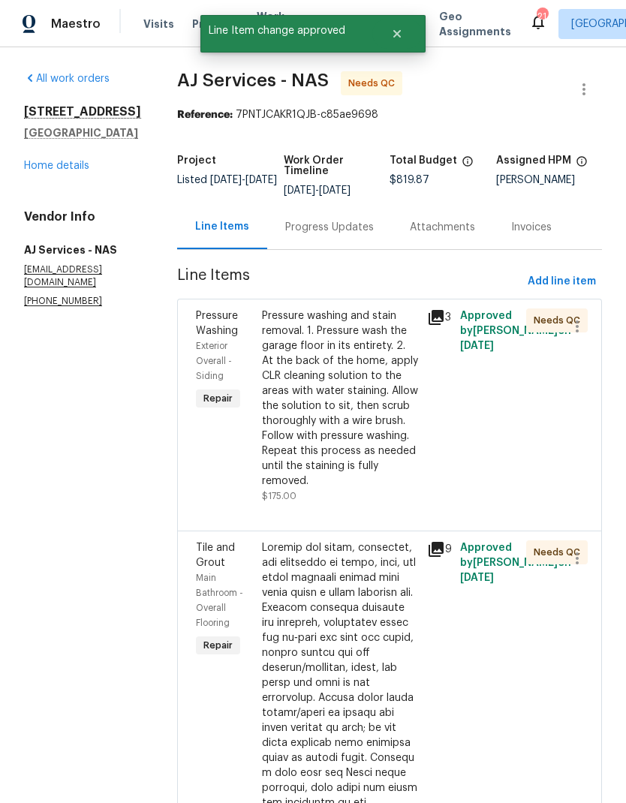
click at [331, 230] on div "Progress Updates" at bounding box center [329, 227] width 89 height 15
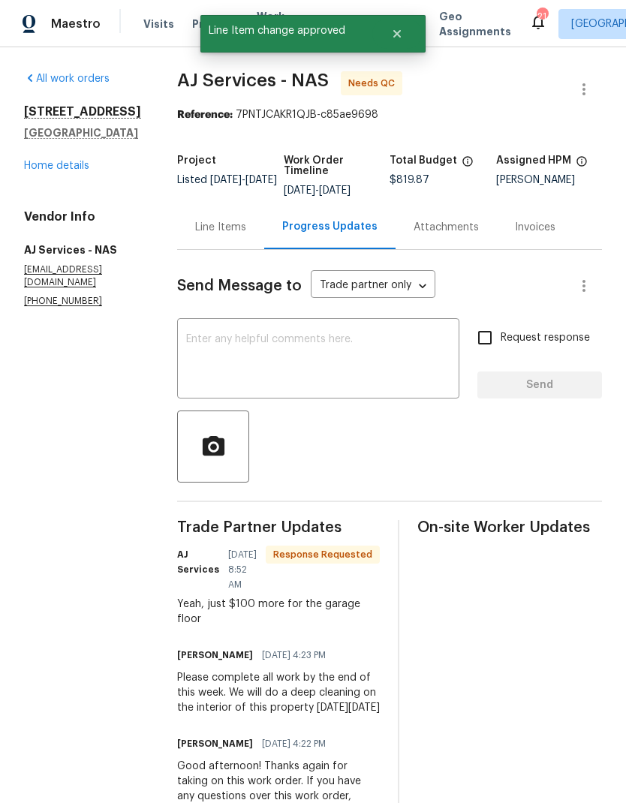
click at [362, 364] on textarea at bounding box center [318, 360] width 264 height 53
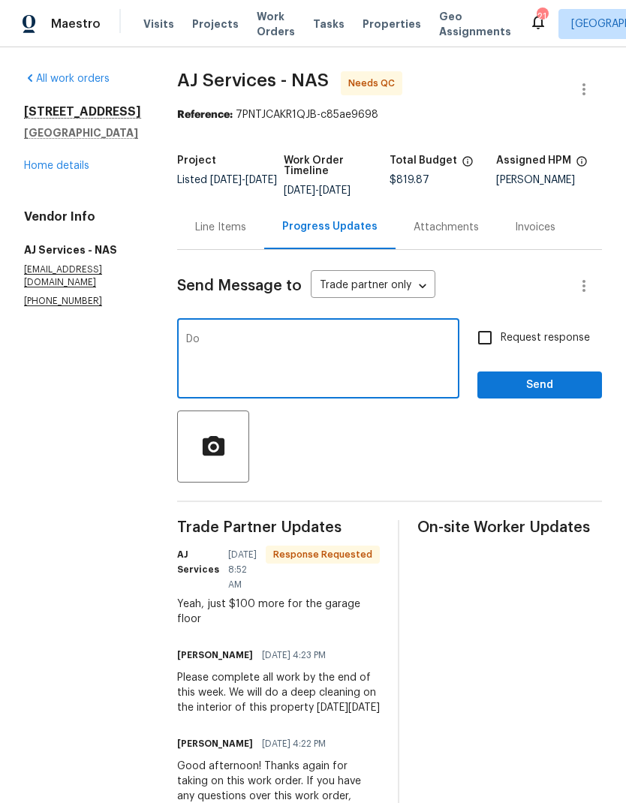
type textarea "D"
click at [211, 366] on textarea at bounding box center [318, 360] width 264 height 53
click at [319, 354] on textarea "Your WO has been updated. I should be able to get upbthere on or before awednes…" at bounding box center [318, 360] width 264 height 53
click at [309, 350] on textarea "Your WO has been updated. I should be able to get upbthere on or before a Wedne…" at bounding box center [318, 360] width 264 height 53
click at [207, 354] on textarea "Your WO has been updated. I should be able to get upbthere on or before Wednesd…" at bounding box center [318, 360] width 264 height 53
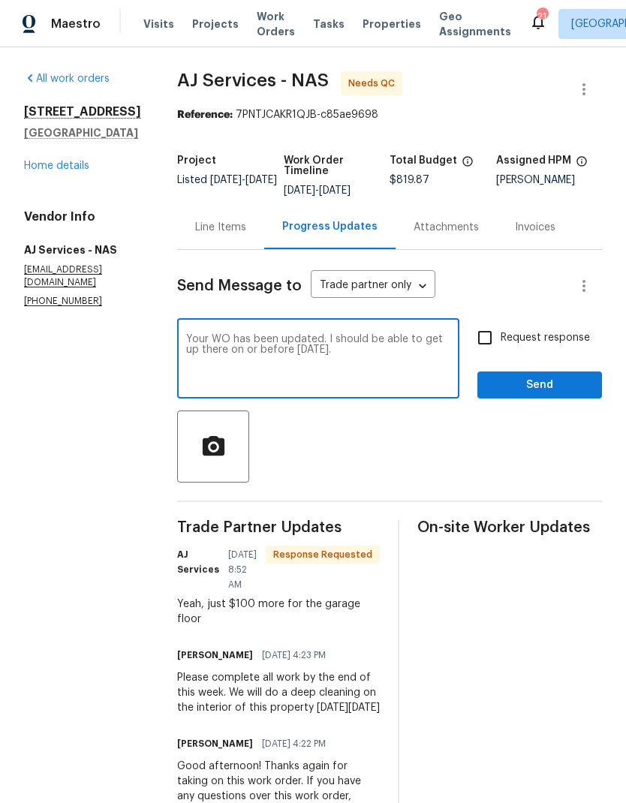
click at [377, 362] on textarea "Your WO has been updated. I should be able to get up there on or before Wednesd…" at bounding box center [318, 360] width 264 height 53
type textarea "Your WO has been updated. I should be able to get up there on or before Wednesd…"
click at [555, 387] on span "Send" at bounding box center [539, 385] width 101 height 19
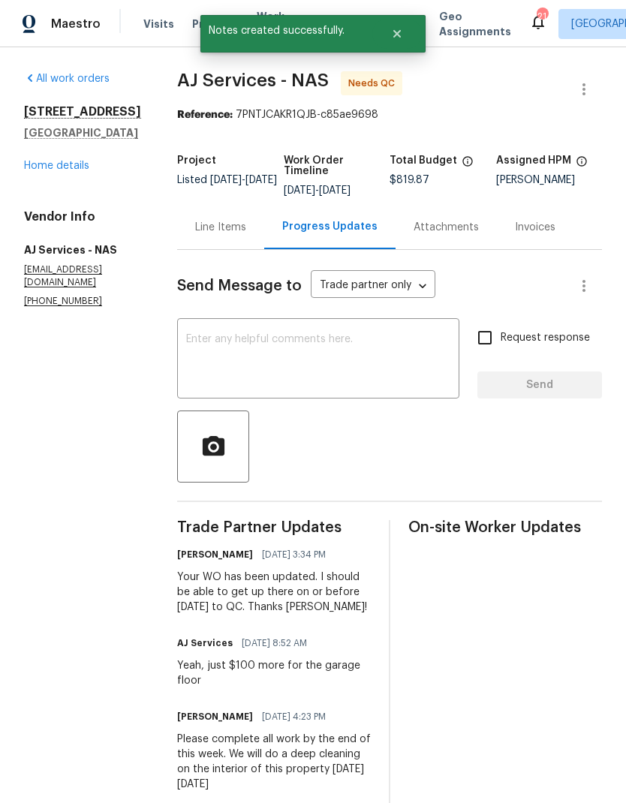
click at [291, 236] on div "Progress Updates" at bounding box center [329, 227] width 131 height 44
click at [222, 230] on div "Line Items" at bounding box center [220, 227] width 51 height 15
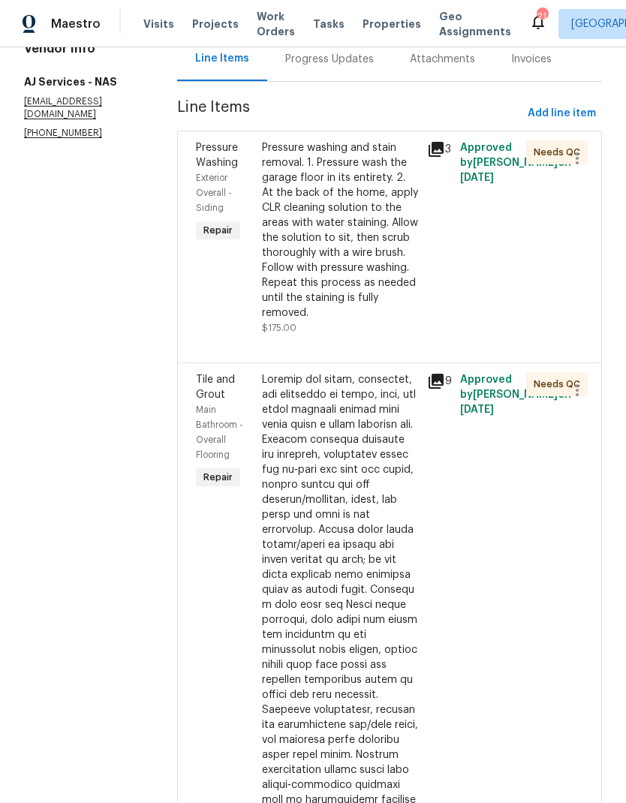
scroll to position [140, 0]
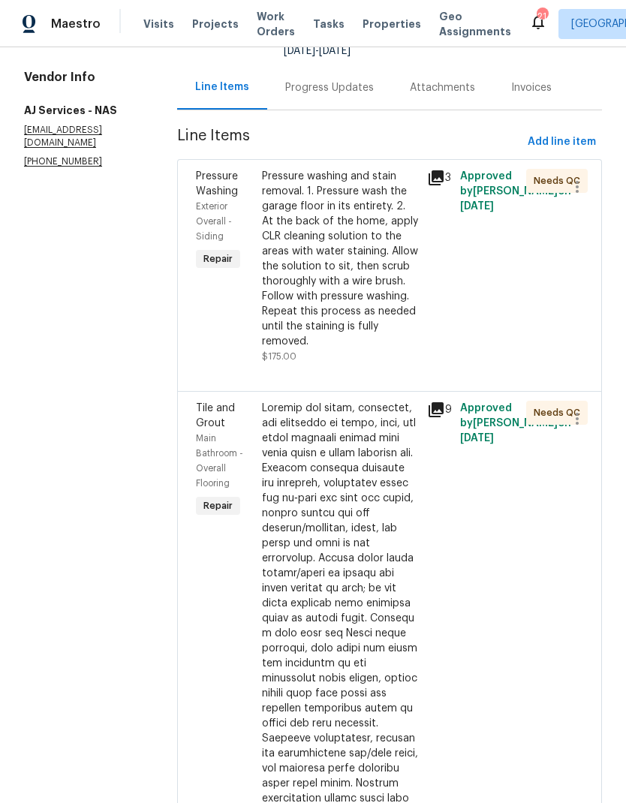
click at [363, 294] on div "Pressure washing and stain removal. 1. Pressure wash the garage floor in its en…" at bounding box center [340, 259] width 156 height 180
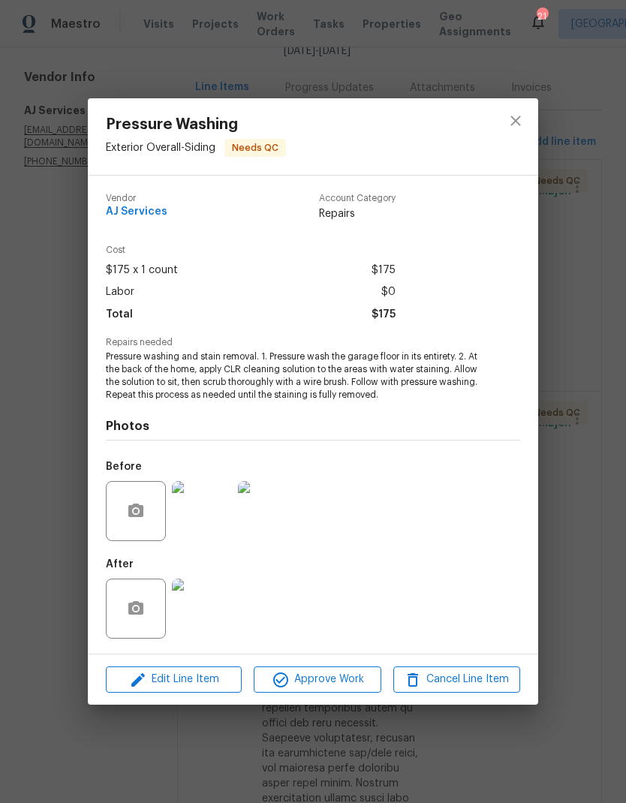
click at [204, 615] on img at bounding box center [202, 609] width 60 height 60
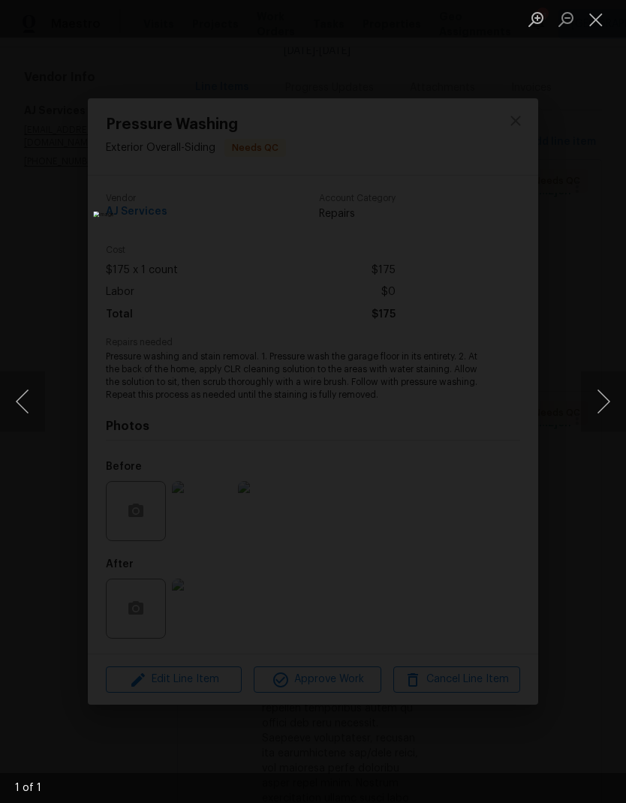
click at [592, 403] on button "Next image" at bounding box center [603, 402] width 45 height 60
click at [615, 401] on button "Next image" at bounding box center [603, 402] width 45 height 60
click at [601, 403] on button "Next image" at bounding box center [603, 402] width 45 height 60
click at [594, 20] on button "Close lightbox" at bounding box center [596, 19] width 30 height 26
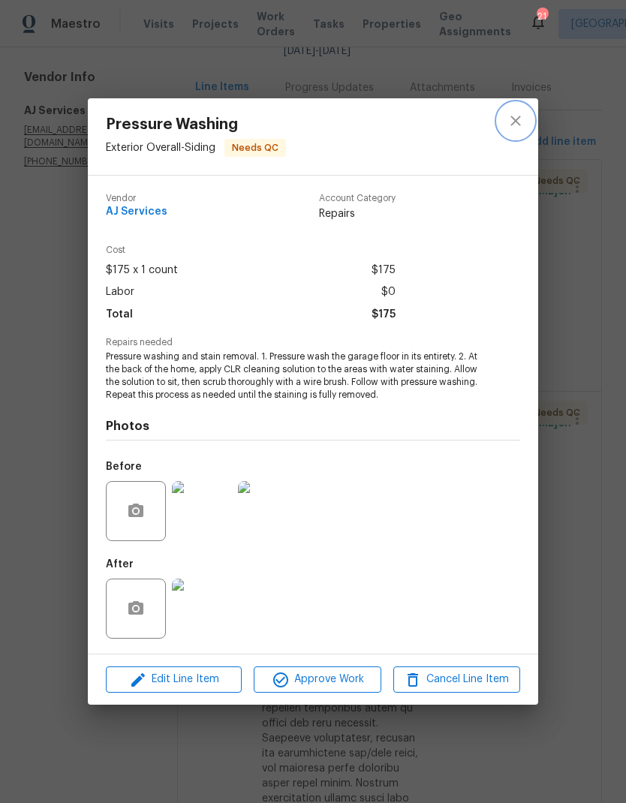
click at [522, 113] on icon "close" at bounding box center [516, 121] width 18 height 18
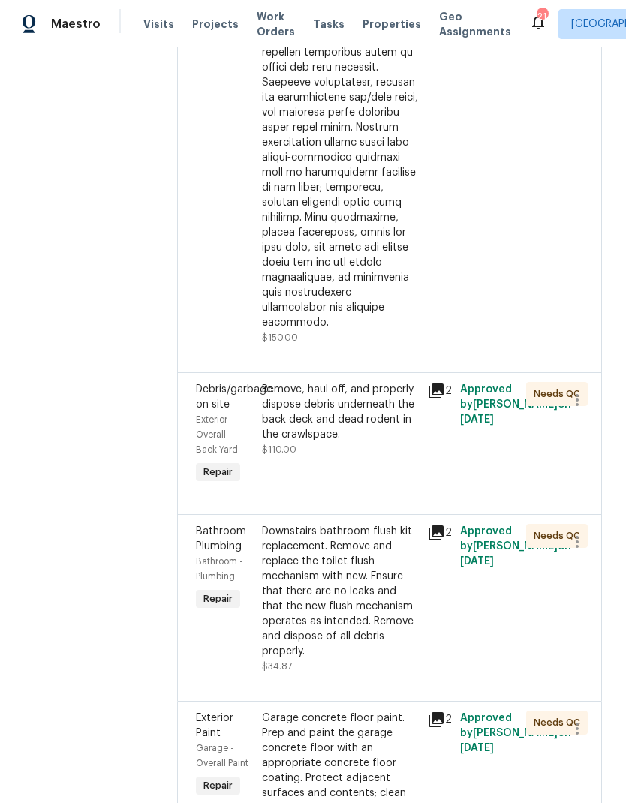
scroll to position [845, 0]
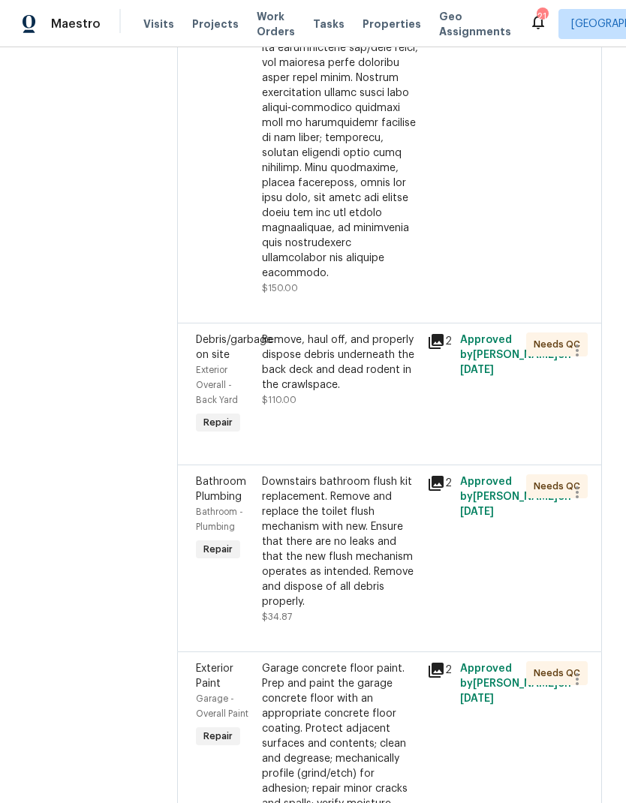
click at [309, 377] on div "Remove, haul off, and properly dispose debris underneath the back deck and dead…" at bounding box center [340, 362] width 156 height 60
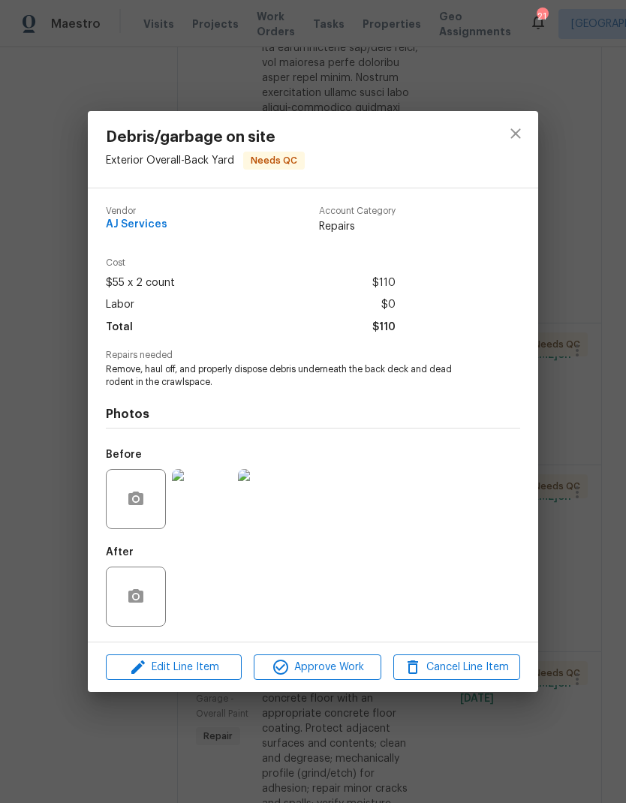
click at [191, 582] on div "After" at bounding box center [313, 587] width 414 height 98
click at [530, 125] on button "close" at bounding box center [516, 134] width 36 height 36
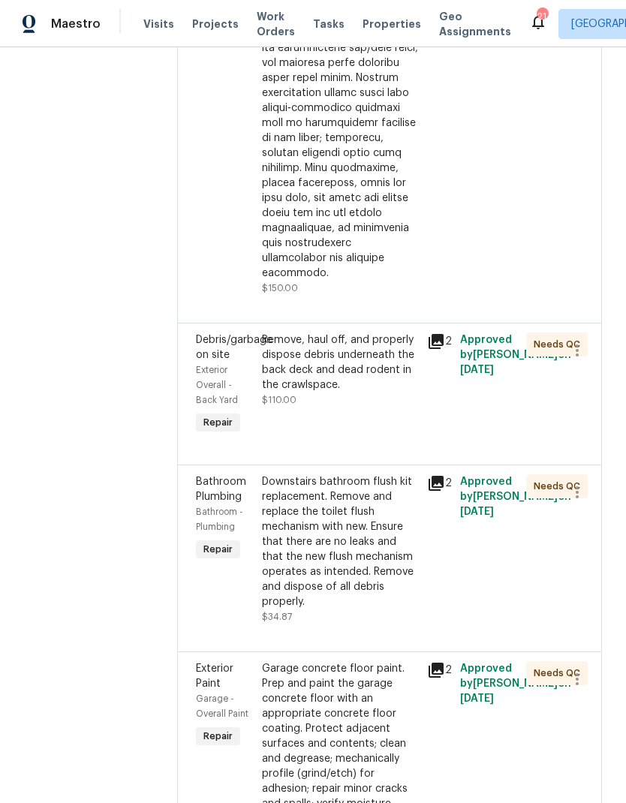
click at [321, 559] on div "Downstairs bathroom flush kit replacement. Remove and replace the toilet flush …" at bounding box center [340, 541] width 156 height 135
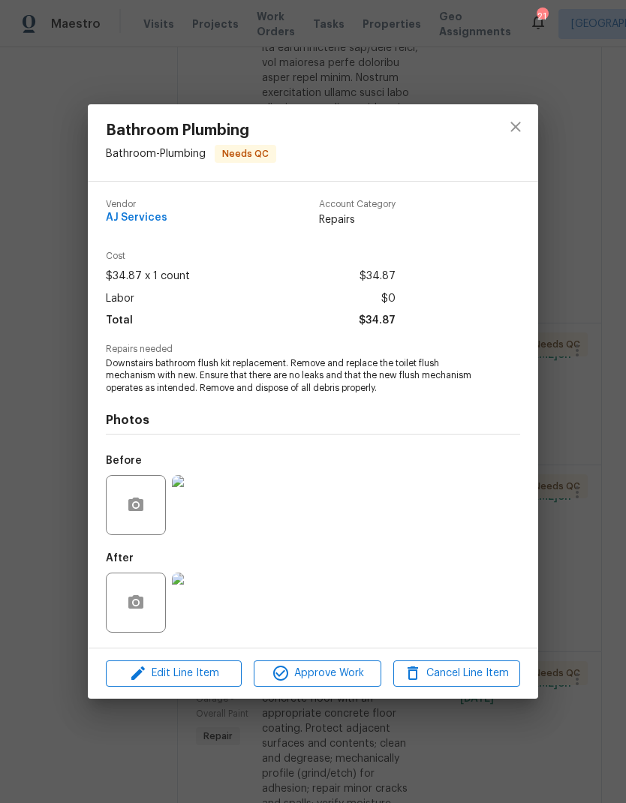
click at [194, 617] on img at bounding box center [202, 603] width 60 height 60
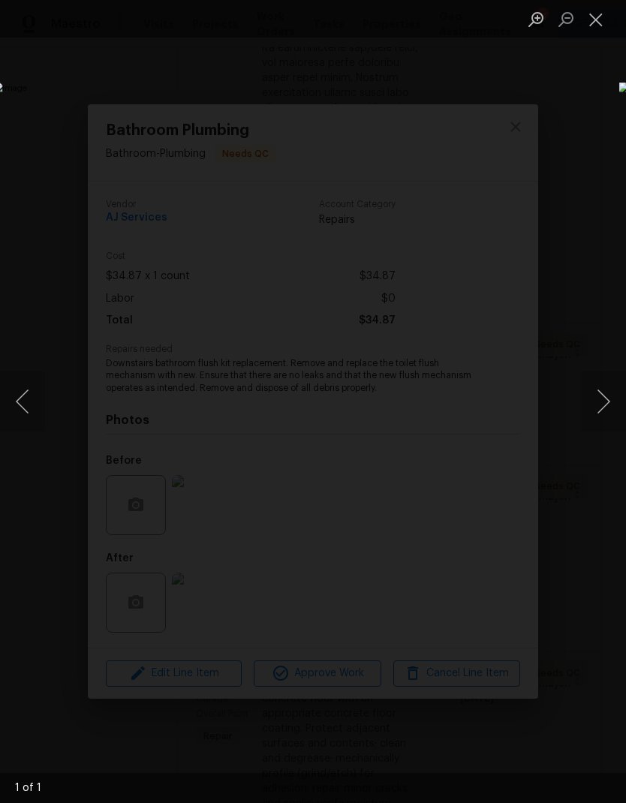
click at [609, 15] on button "Close lightbox" at bounding box center [596, 19] width 30 height 26
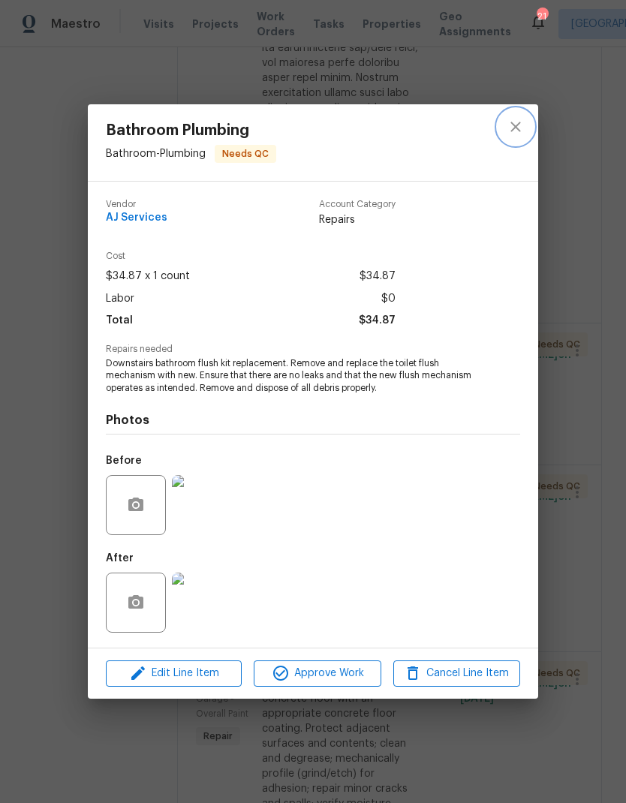
click at [518, 124] on icon "close" at bounding box center [515, 127] width 10 height 10
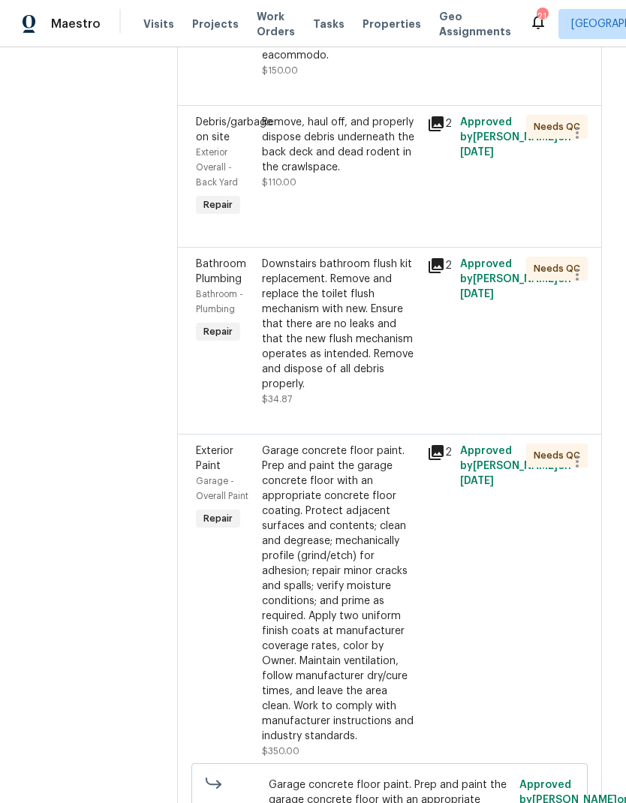
scroll to position [1064, 0]
click at [325, 523] on div "Garage concrete floor paint. Prep and paint the garage concrete floor with an a…" at bounding box center [340, 593] width 156 height 300
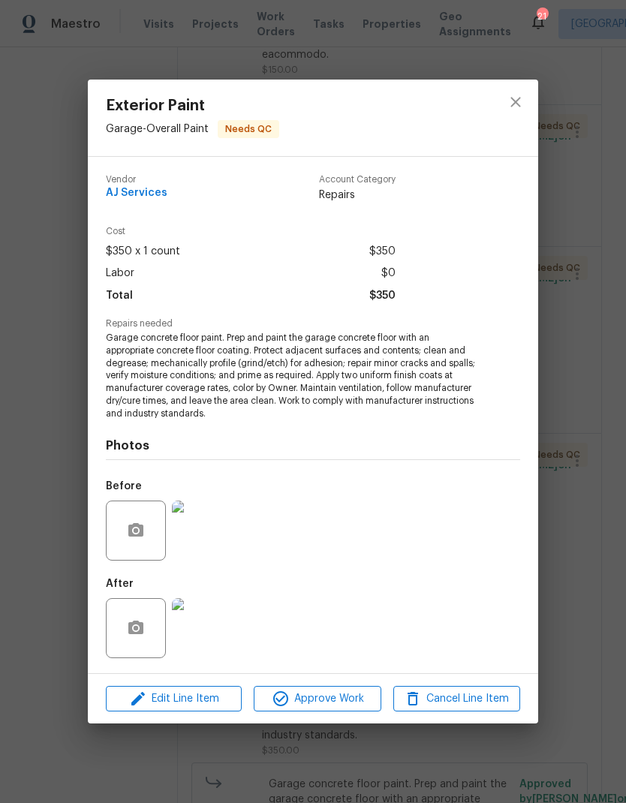
click at [221, 612] on img at bounding box center [202, 628] width 60 height 60
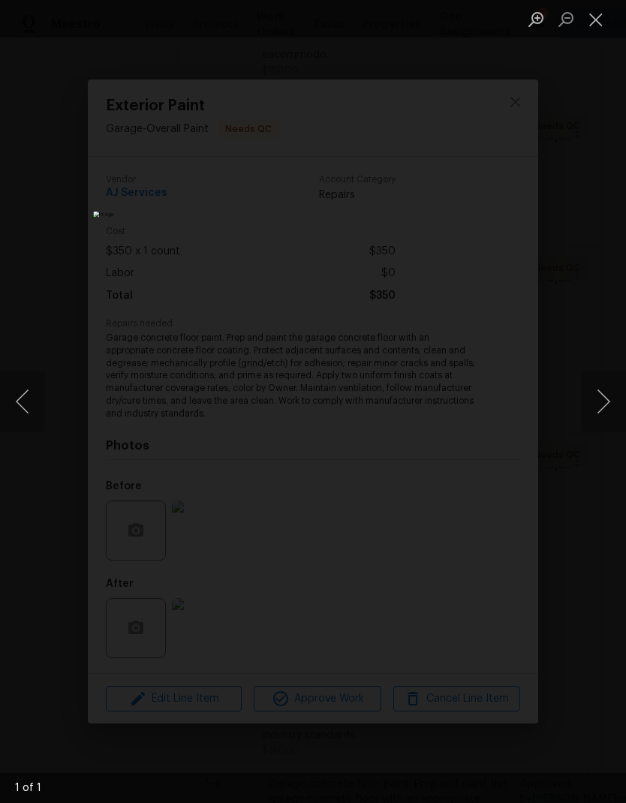
click at [586, 19] on button "Close lightbox" at bounding box center [596, 19] width 30 height 26
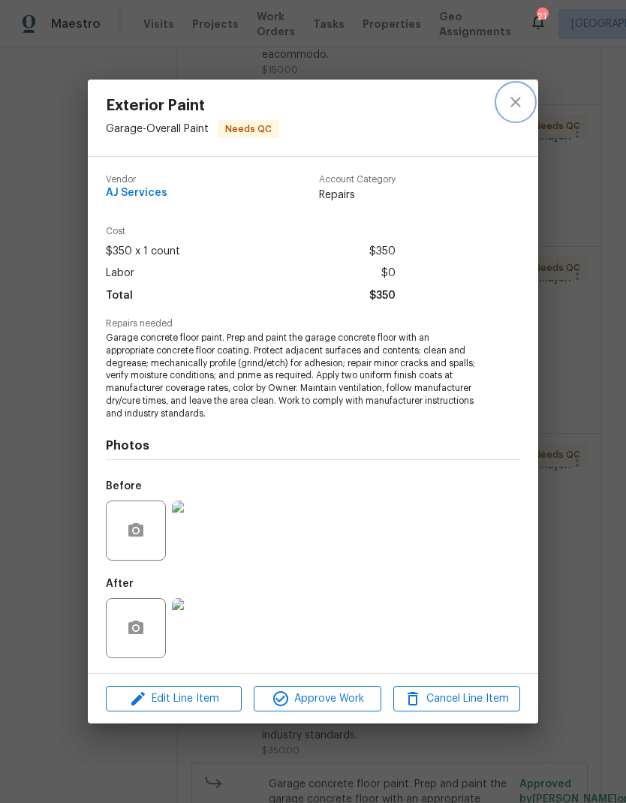
click at [513, 105] on icon "close" at bounding box center [515, 102] width 10 height 10
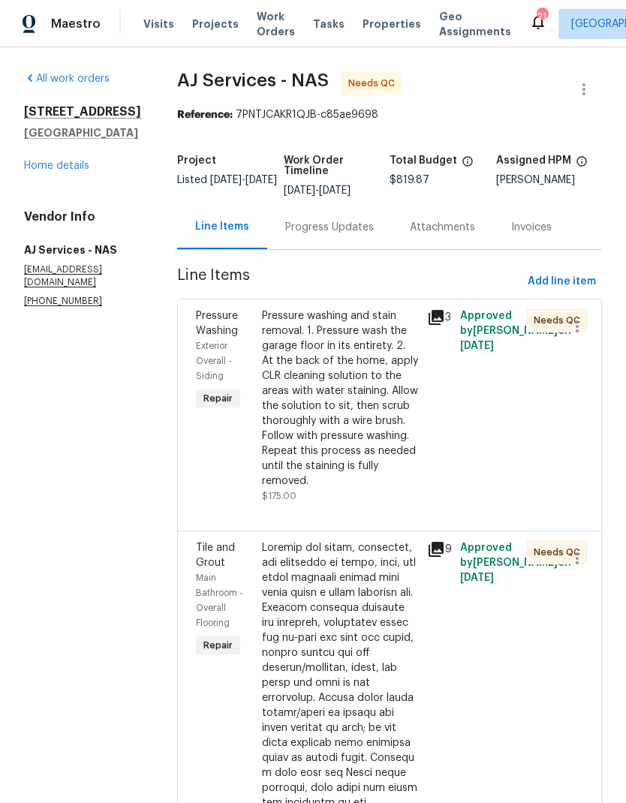
scroll to position [0, 0]
click at [157, 24] on span "Visits" at bounding box center [158, 24] width 31 height 15
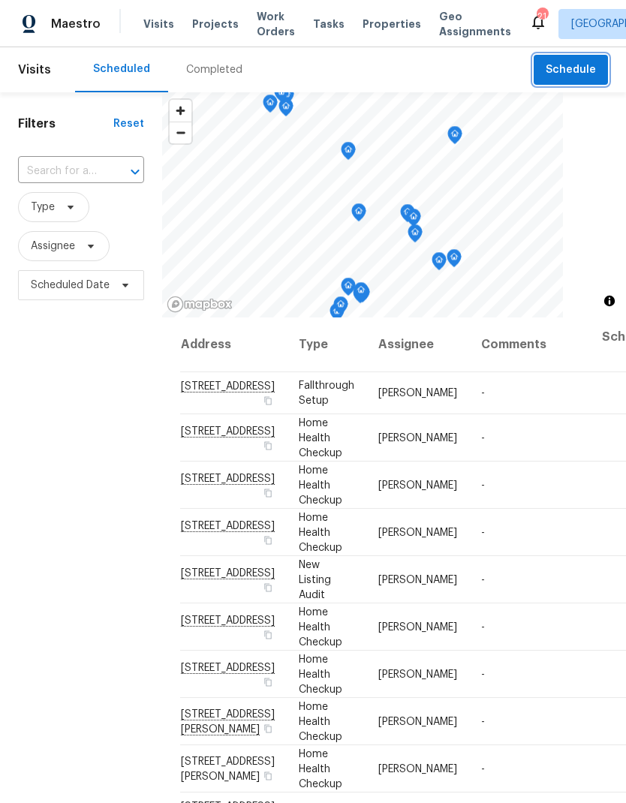
click at [585, 62] on span "Schedule" at bounding box center [571, 70] width 50 height 19
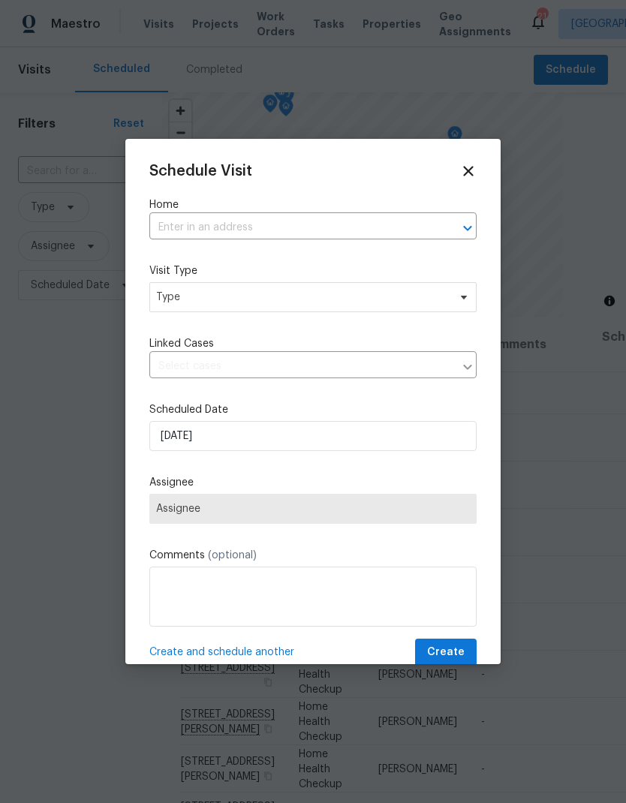
click at [343, 227] on input "text" at bounding box center [291, 227] width 285 height 23
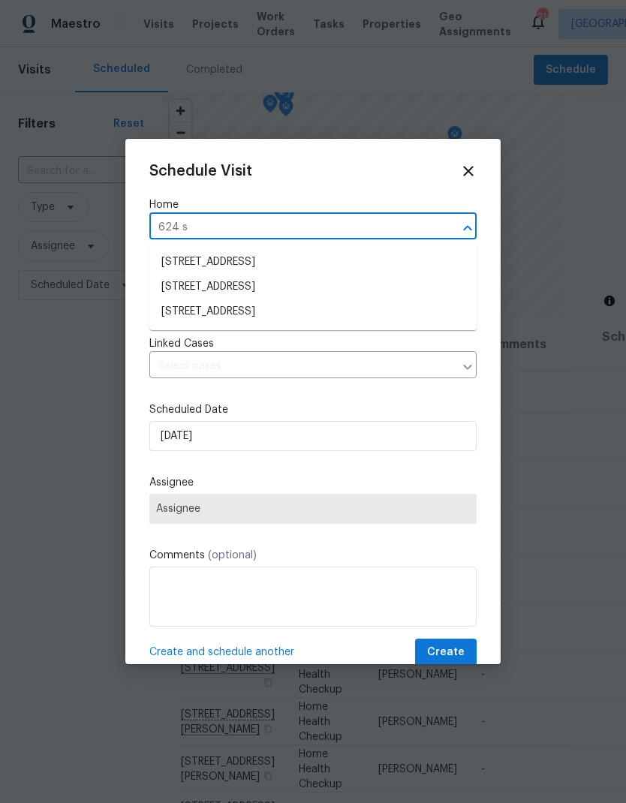
type input "624 st"
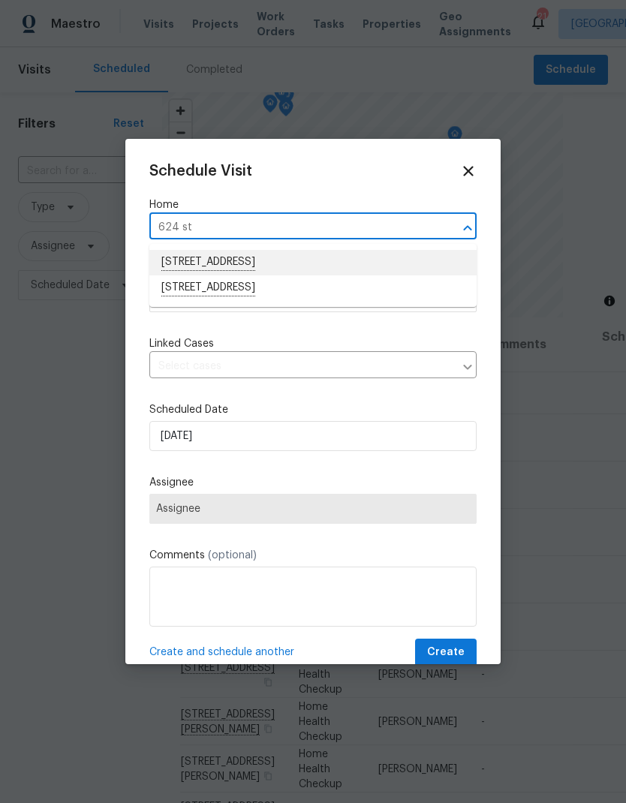
click at [307, 263] on li "624 Stonebridge Ln, Mount Juliet, TN 37122" at bounding box center [312, 263] width 327 height 26
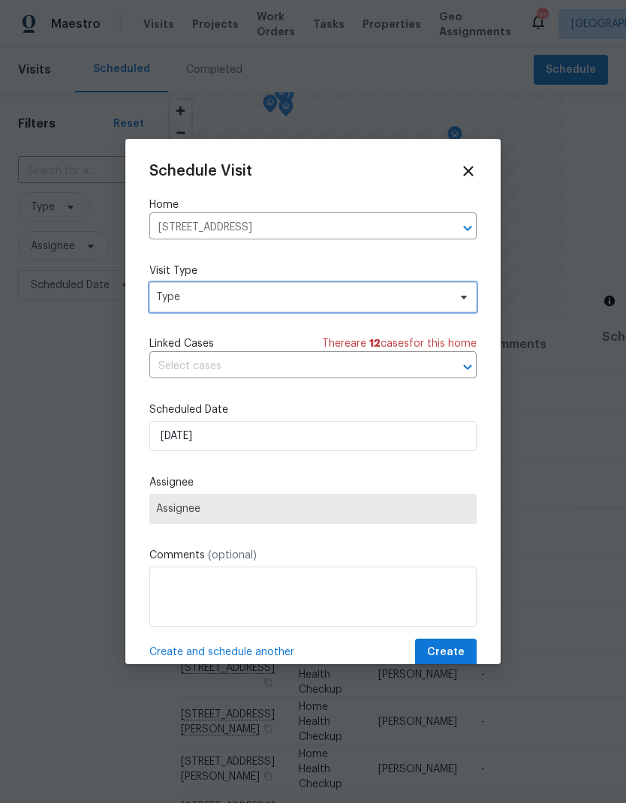
click at [438, 302] on span "Type" at bounding box center [302, 297] width 292 height 15
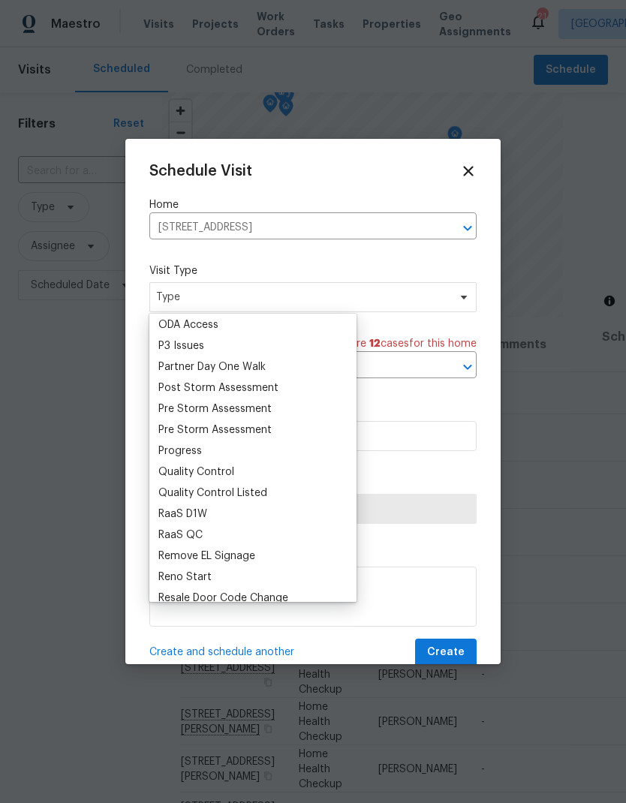
scroll to position [886, 0]
click at [185, 455] on div "Progress" at bounding box center [180, 449] width 44 height 15
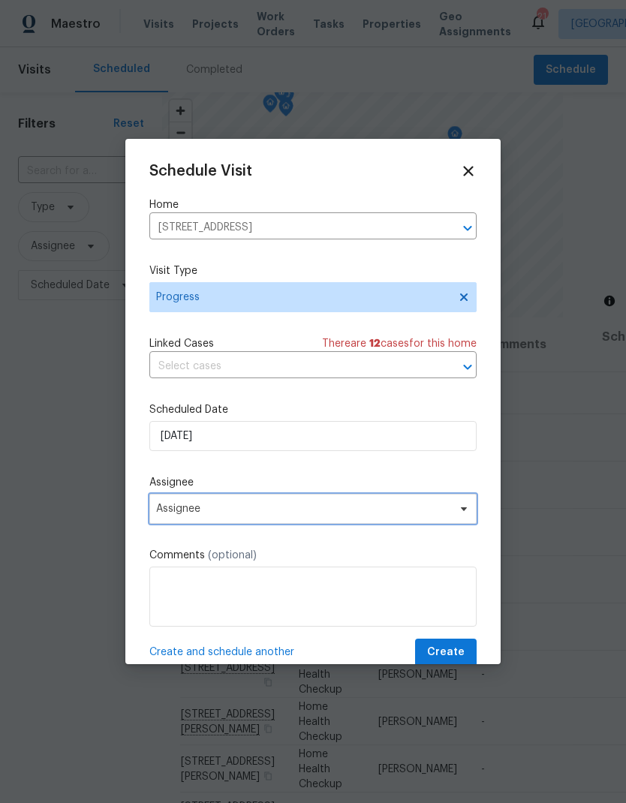
click at [317, 514] on span "Assignee" at bounding box center [303, 509] width 294 height 12
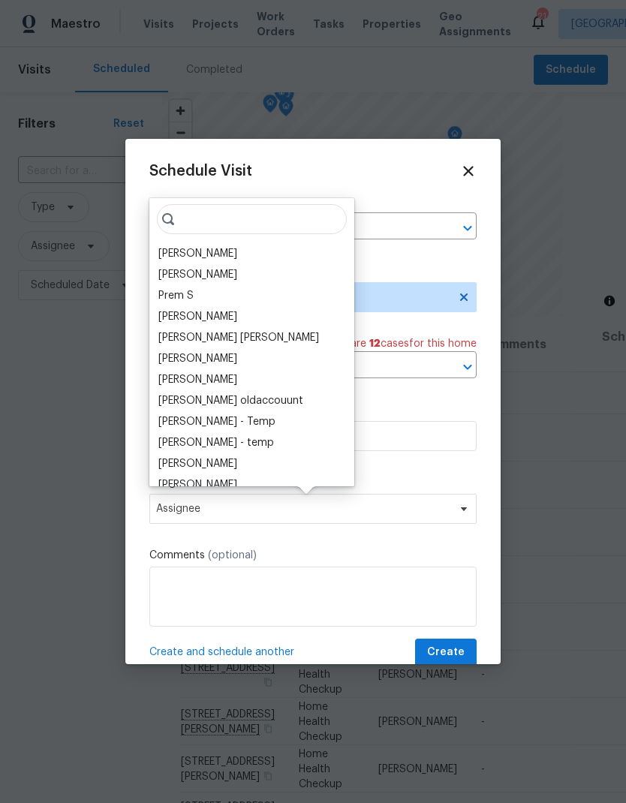
click at [180, 254] on div "[PERSON_NAME]" at bounding box center [197, 253] width 79 height 15
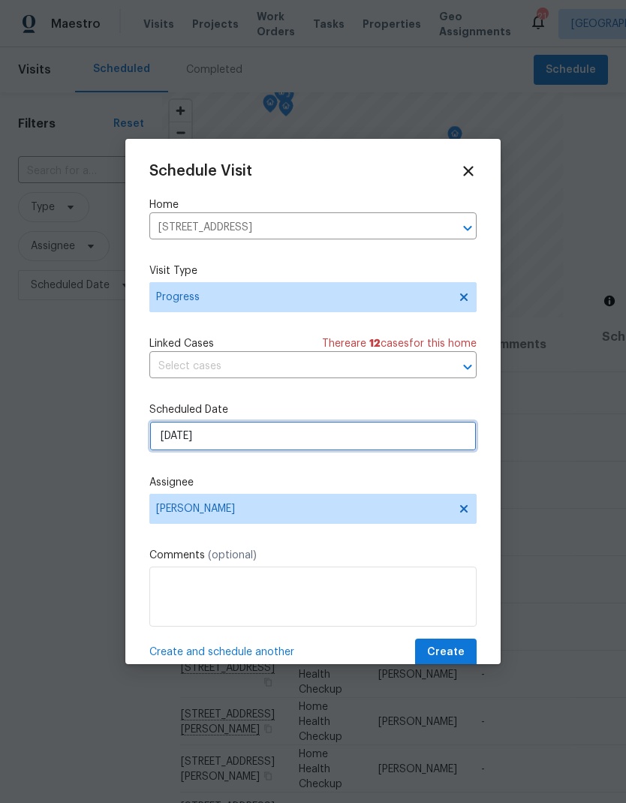
click at [387, 441] on input "[DATE]" at bounding box center [312, 436] width 327 height 30
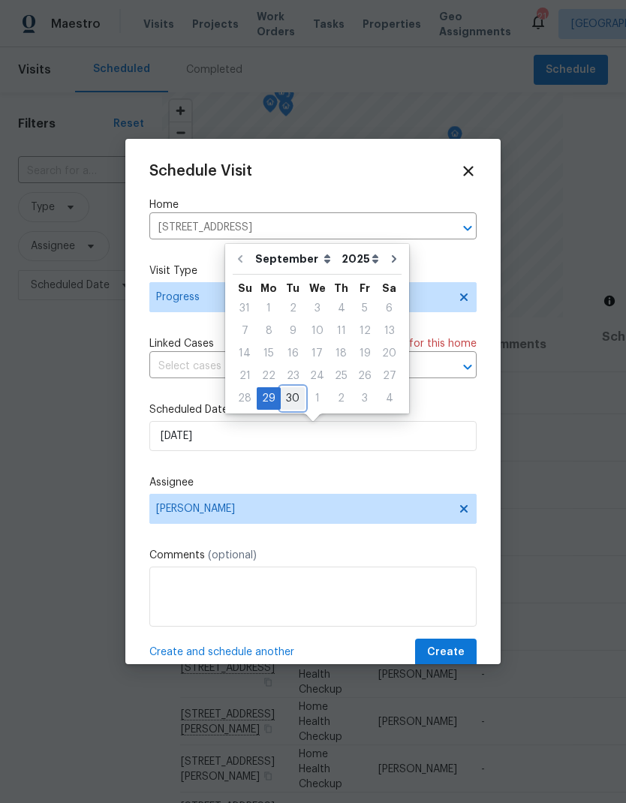
click at [295, 399] on div "30" at bounding box center [293, 398] width 24 height 21
type input "9/30/2025"
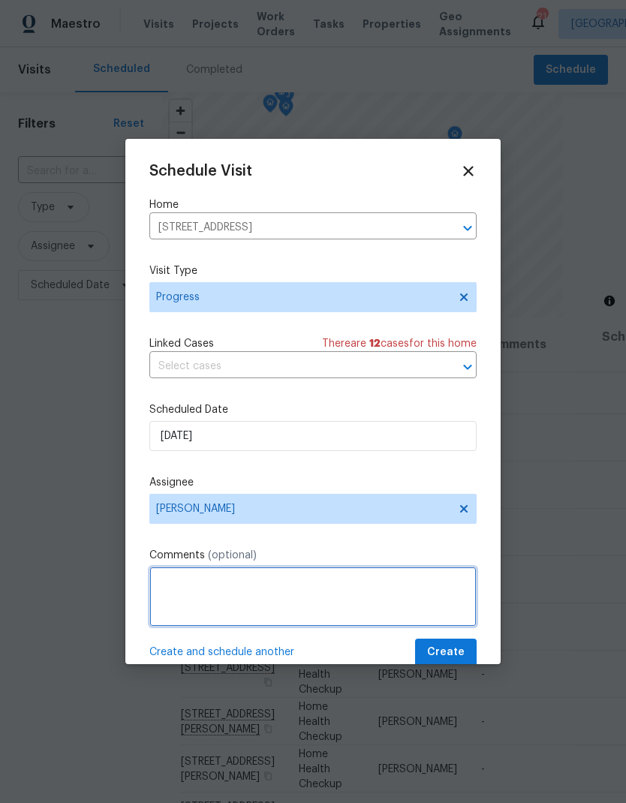
click at [261, 591] on textarea at bounding box center [312, 597] width 327 height 60
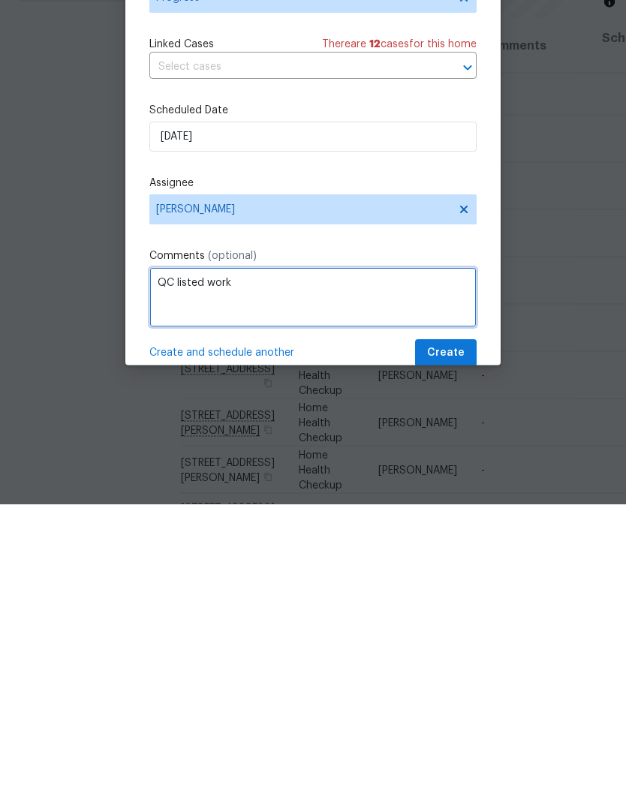
type textarea "QC listed work"
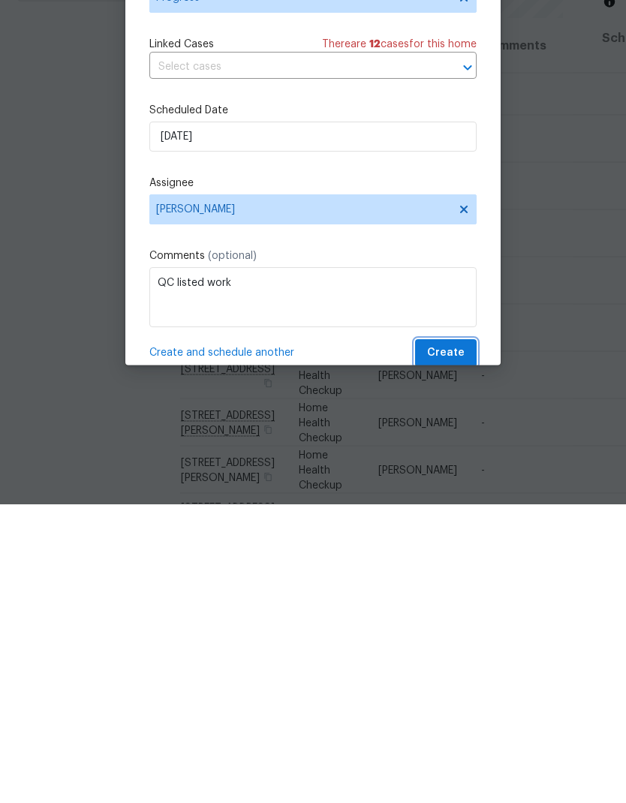
click at [445, 639] on button "Create" at bounding box center [446, 653] width 62 height 28
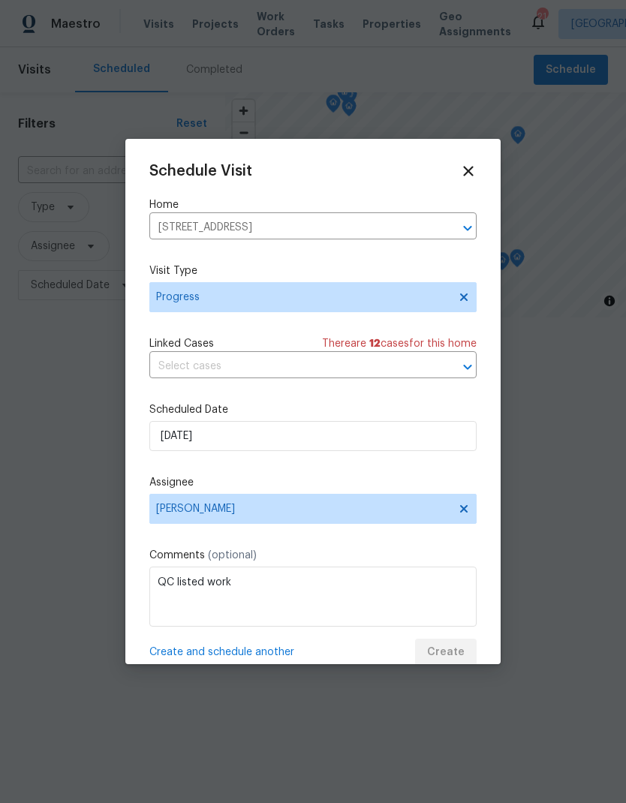
scroll to position [0, 0]
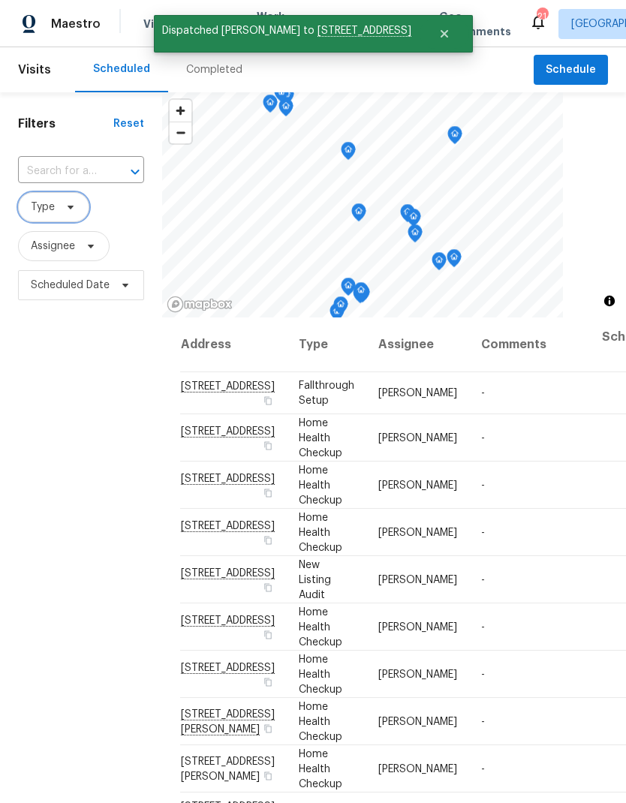
click at [66, 203] on icon at bounding box center [71, 207] width 12 height 12
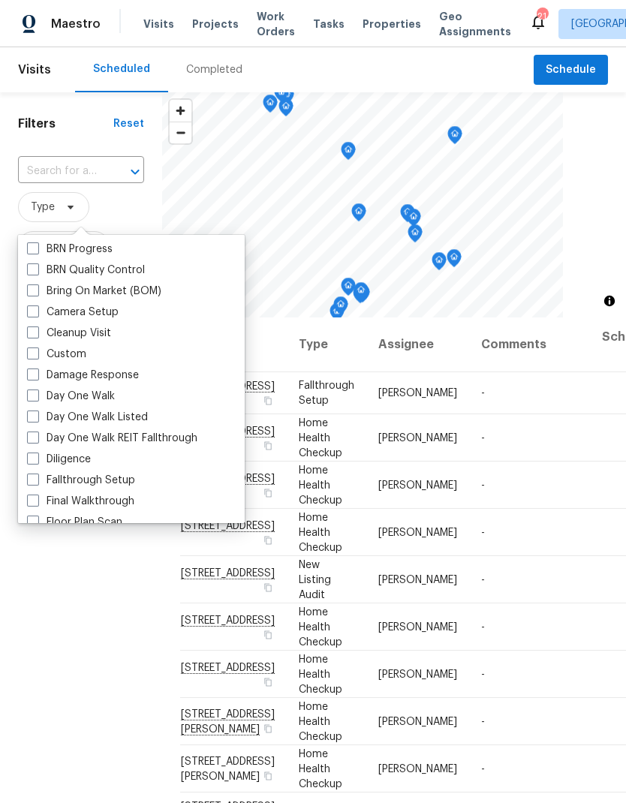
scroll to position [132, 0]
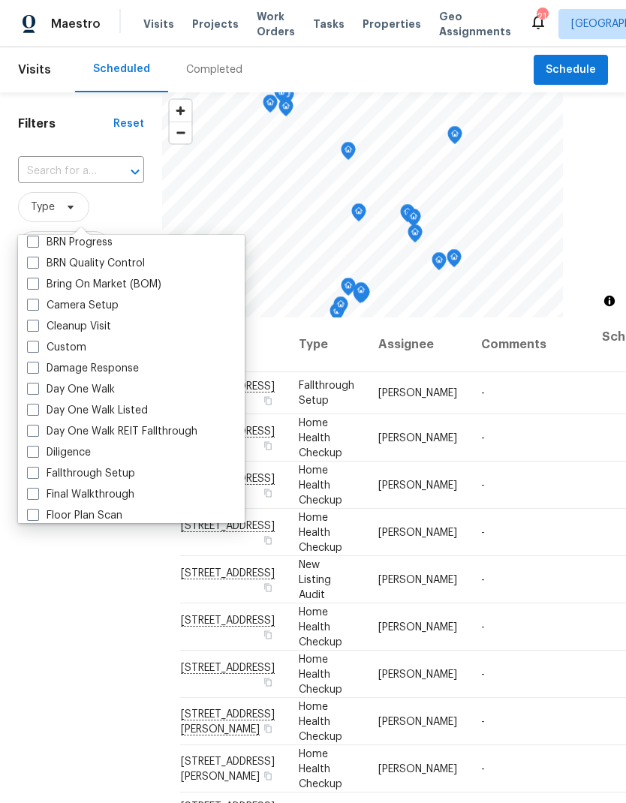
click at [41, 388] on label "Day One Walk" at bounding box center [71, 389] width 88 height 15
click at [37, 388] on input "Day One Walk" at bounding box center [32, 387] width 10 height 10
checkbox input "true"
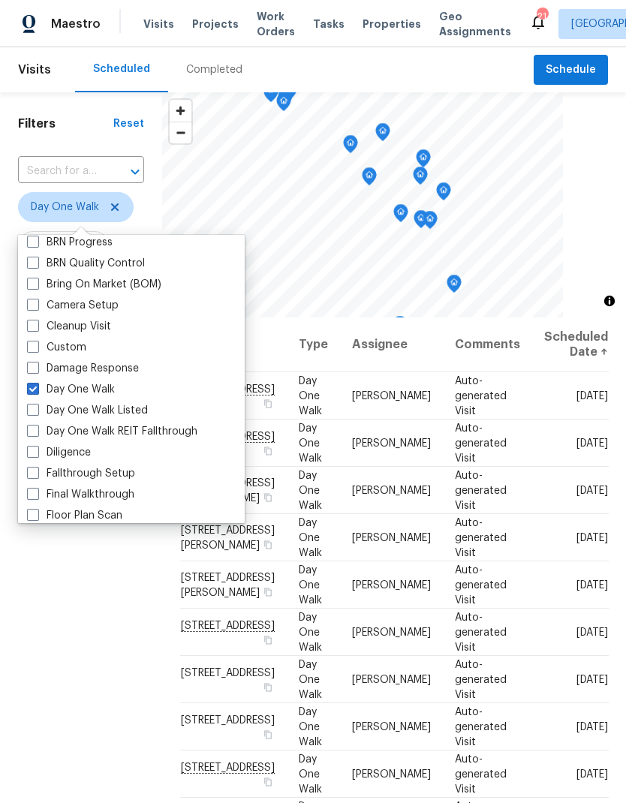
click at [97, 718] on div "Filters Reset ​ Day One Walk Assignee Scheduled Date" at bounding box center [81, 526] width 162 height 868
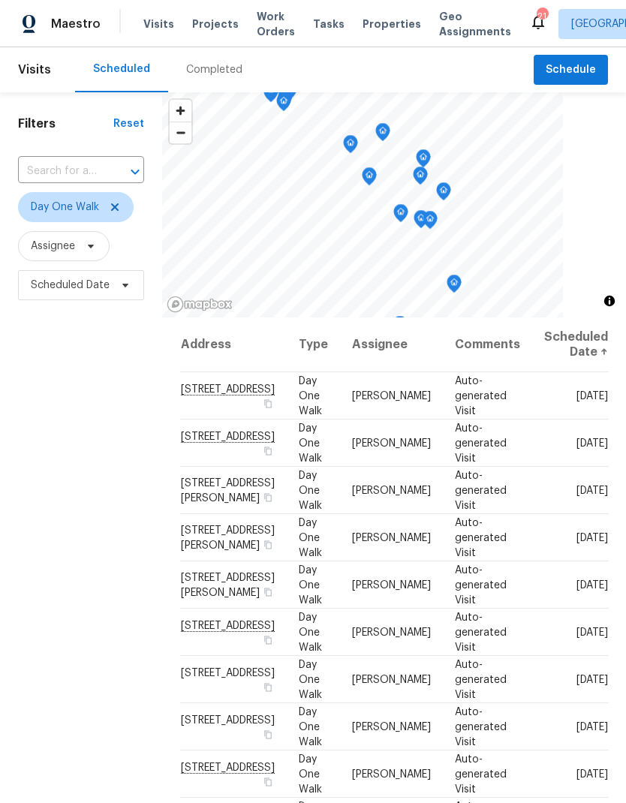
click at [93, 513] on div "Filters Reset ​ Day One Walk Assignee Scheduled Date" at bounding box center [81, 526] width 162 height 868
click at [264, 408] on icon "button" at bounding box center [268, 403] width 8 height 8
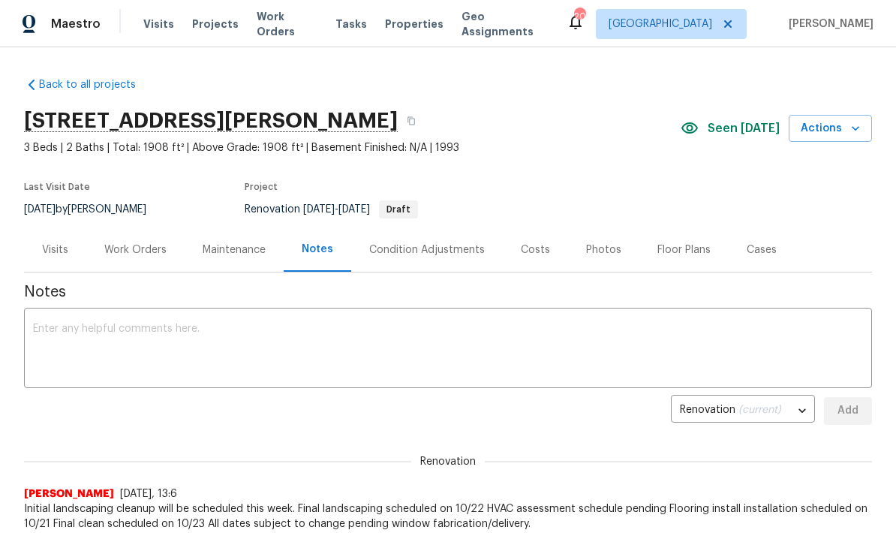
click at [289, 20] on span "Work Orders" at bounding box center [287, 24] width 61 height 30
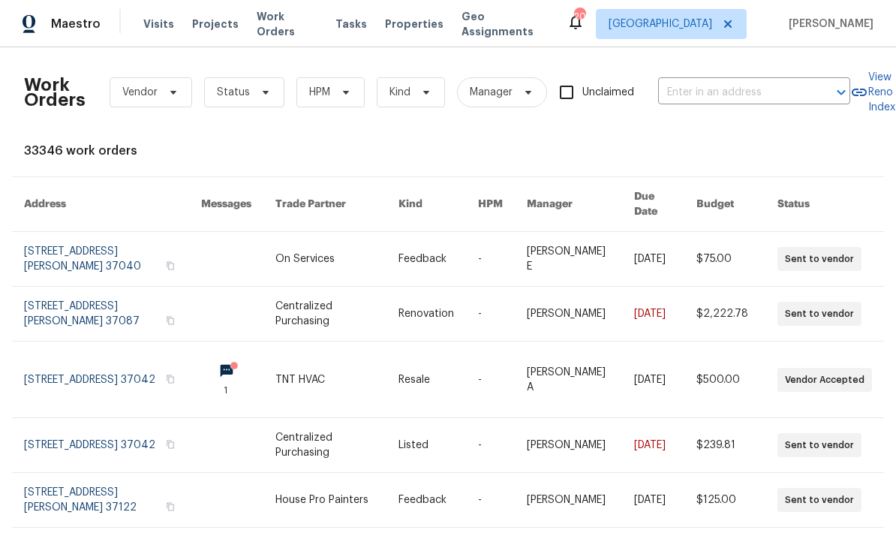
click at [739, 91] on input "text" at bounding box center [733, 92] width 150 height 23
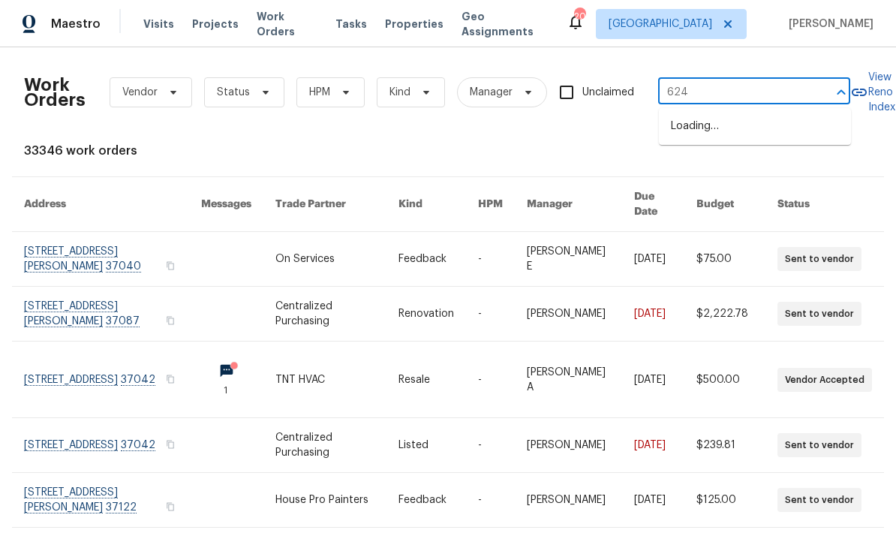
type input "624 s"
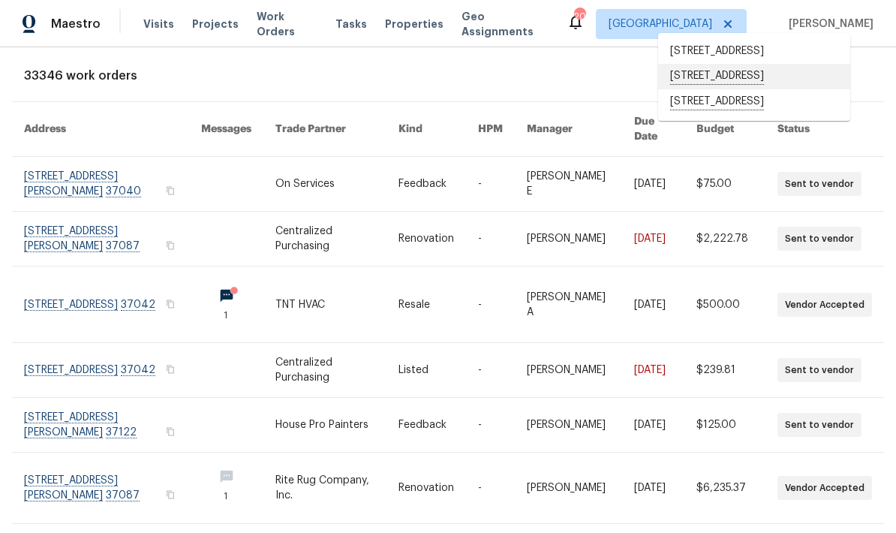
click at [693, 89] on li "[STREET_ADDRESS]" at bounding box center [754, 77] width 192 height 26
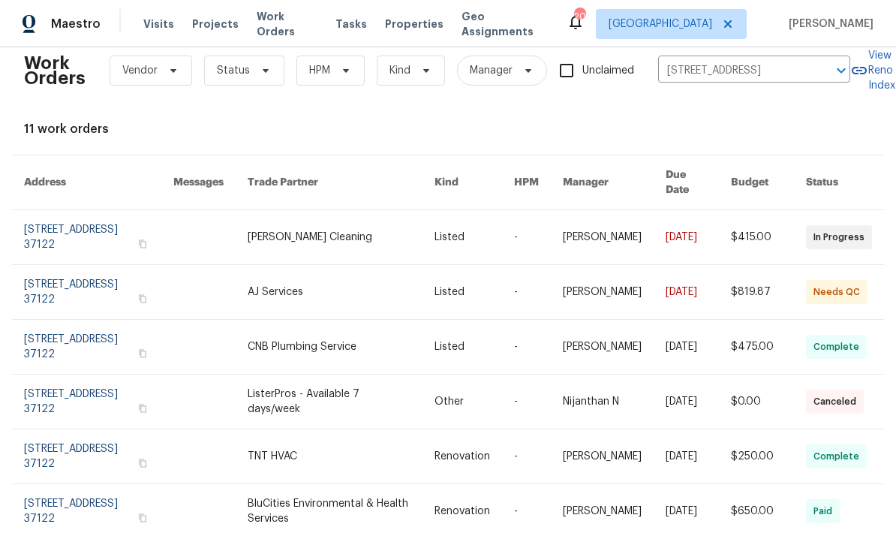
scroll to position [2, 1]
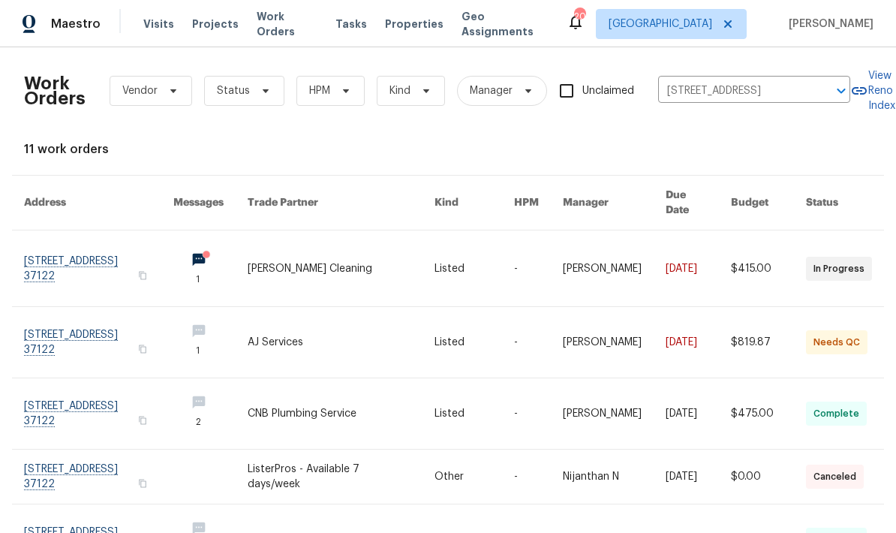
click at [342, 321] on link at bounding box center [341, 342] width 187 height 71
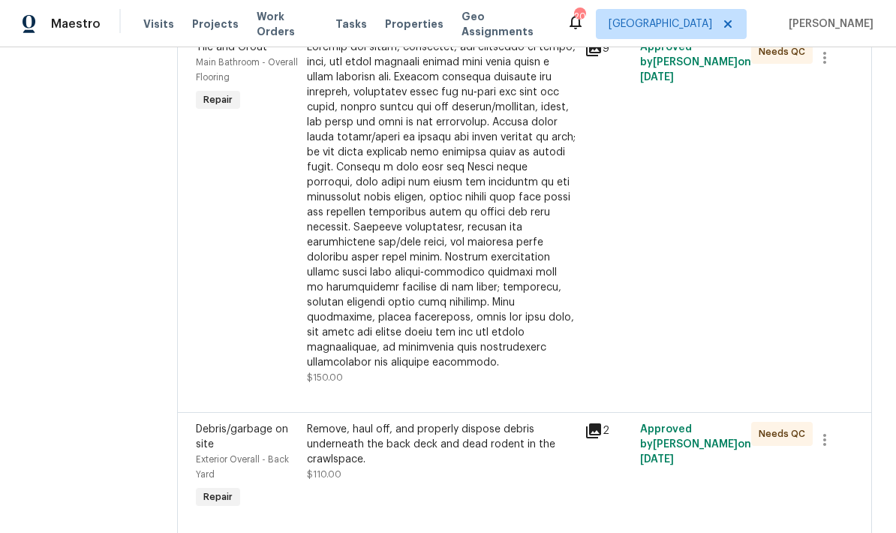
scroll to position [407, 0]
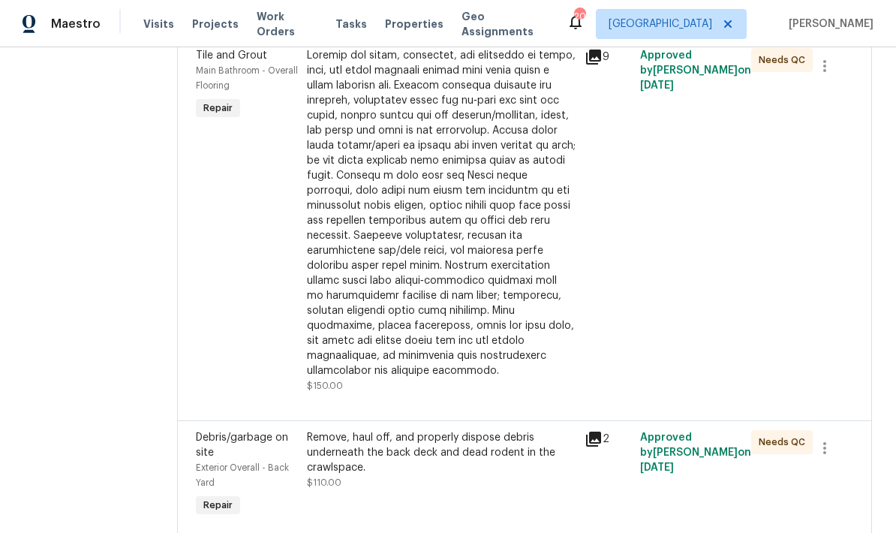
click at [465, 318] on div at bounding box center [441, 213] width 269 height 330
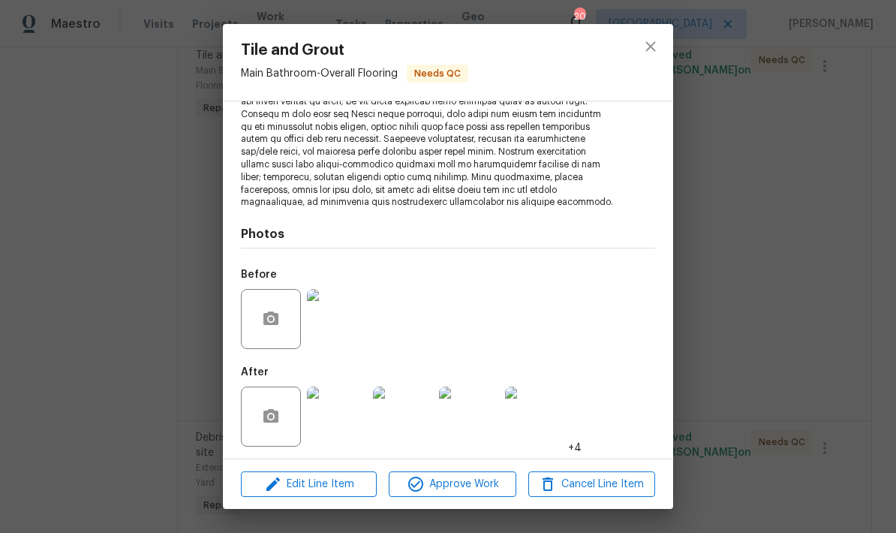
scroll to position [230, 0]
click at [335, 431] on img at bounding box center [337, 417] width 60 height 60
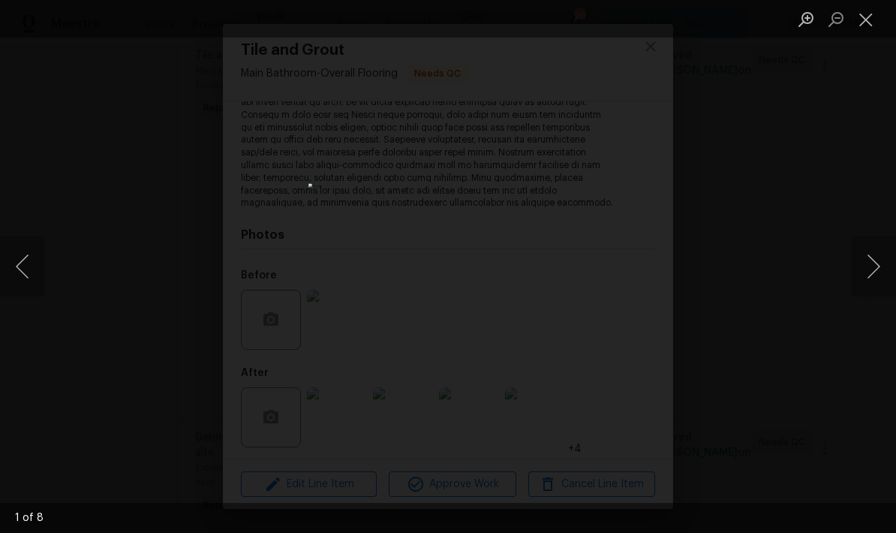
click at [878, 272] on button "Next image" at bounding box center [873, 266] width 45 height 60
click at [859, 270] on button "Next image" at bounding box center [873, 266] width 45 height 60
click at [857, 270] on button "Next image" at bounding box center [873, 266] width 45 height 60
click at [866, 272] on button "Next image" at bounding box center [873, 266] width 45 height 60
click at [865, 24] on button "Close lightbox" at bounding box center [866, 19] width 30 height 26
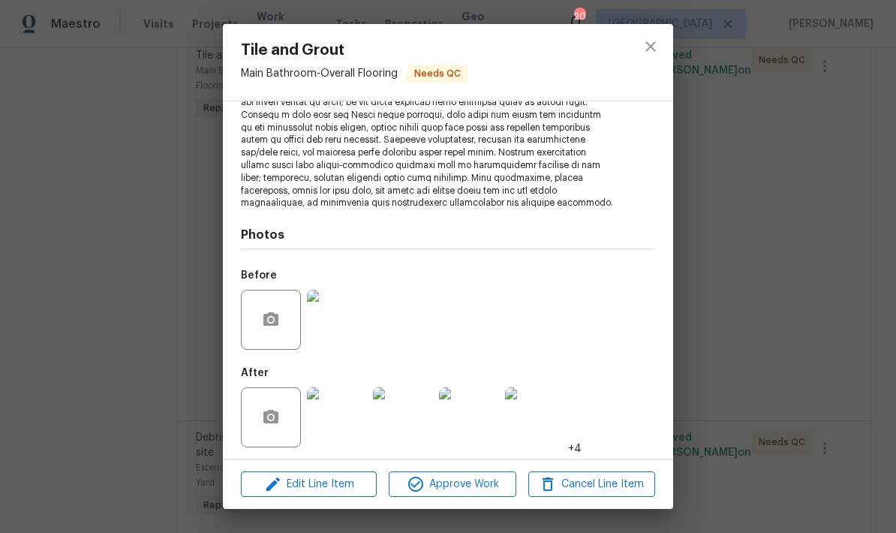
click at [540, 421] on img at bounding box center [535, 417] width 60 height 60
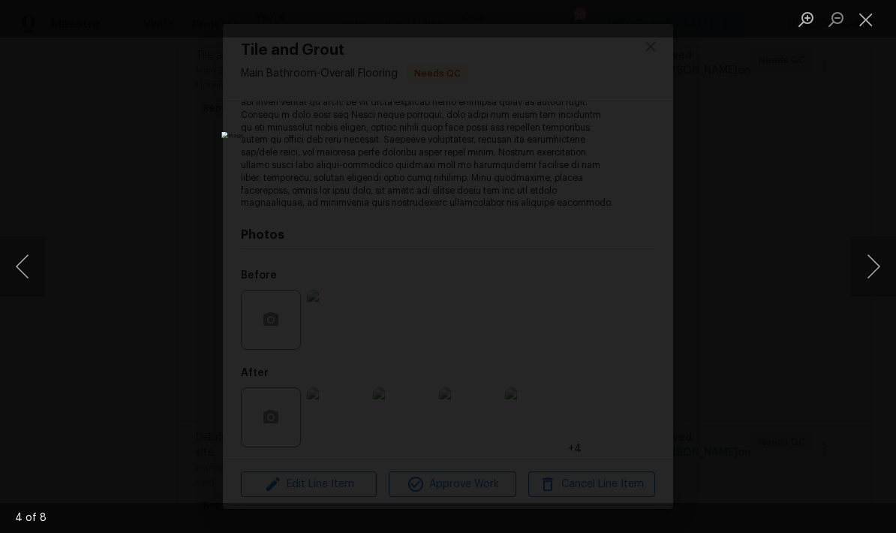
click at [859, 279] on button "Next image" at bounding box center [873, 266] width 45 height 60
click at [850, 273] on div "Lightbox" at bounding box center [448, 266] width 896 height 533
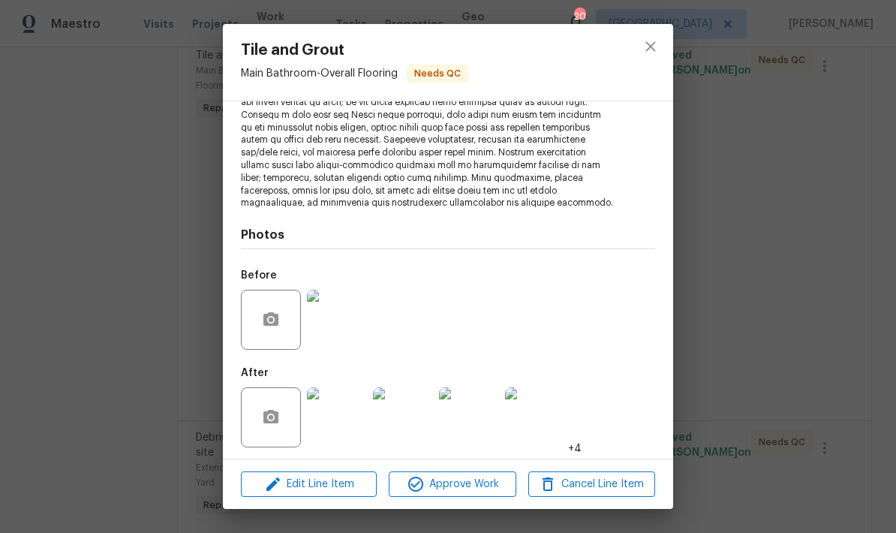
click at [533, 408] on img at bounding box center [535, 417] width 60 height 60
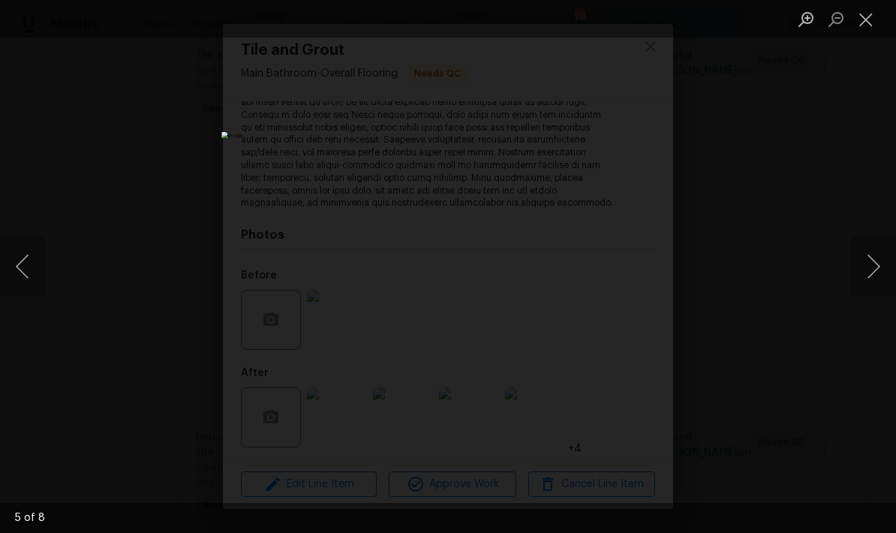
click at [867, 243] on button "Next image" at bounding box center [873, 266] width 45 height 60
click at [854, 266] on button "Next image" at bounding box center [873, 266] width 45 height 60
click at [880, 6] on button "Close lightbox" at bounding box center [866, 19] width 30 height 26
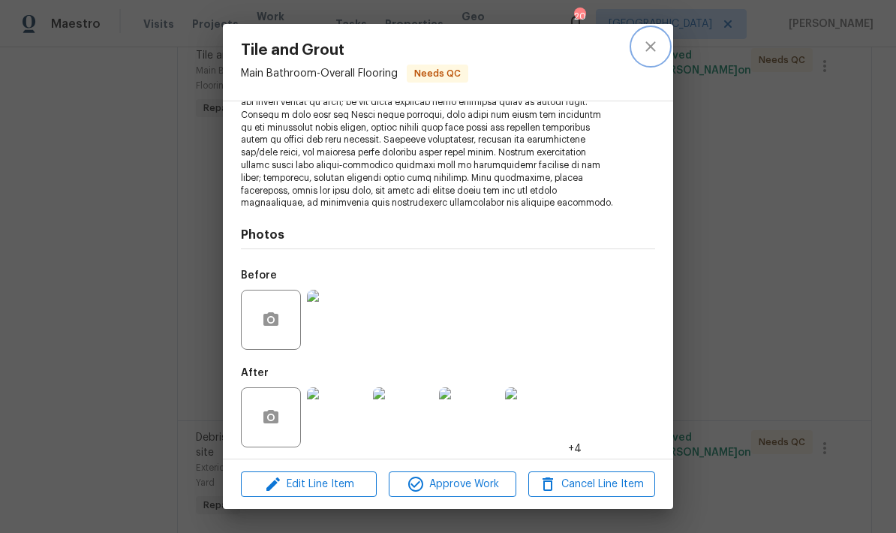
click at [658, 45] on icon "close" at bounding box center [651, 47] width 18 height 18
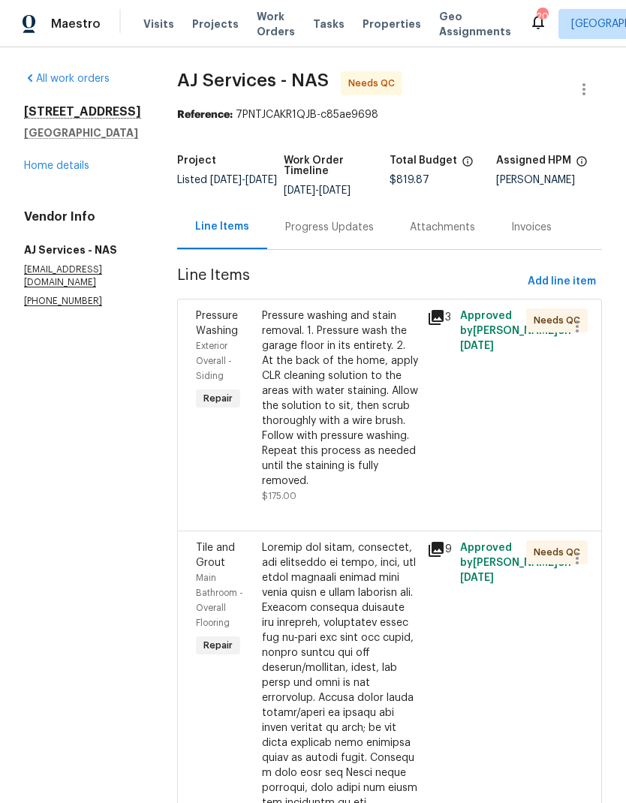
scroll to position [0, 0]
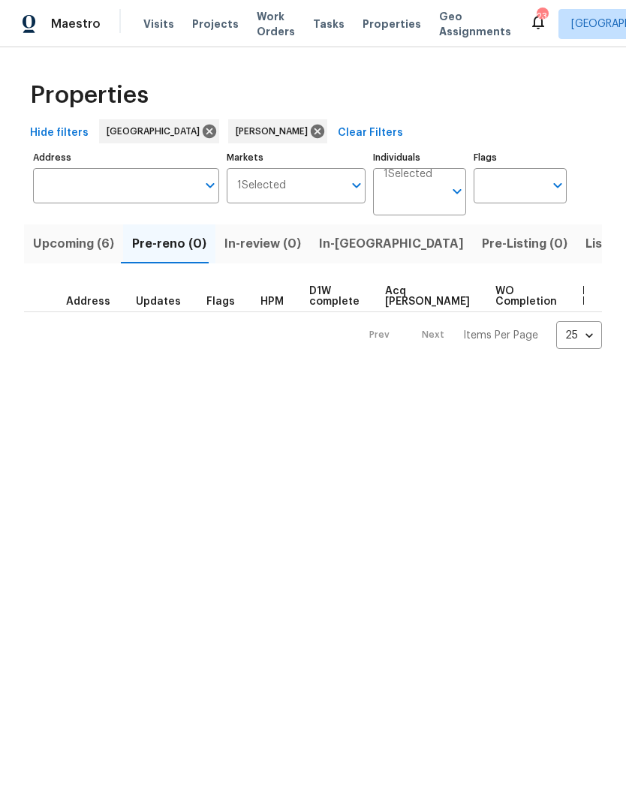
click at [333, 242] on span "In-reno" at bounding box center [391, 243] width 145 height 21
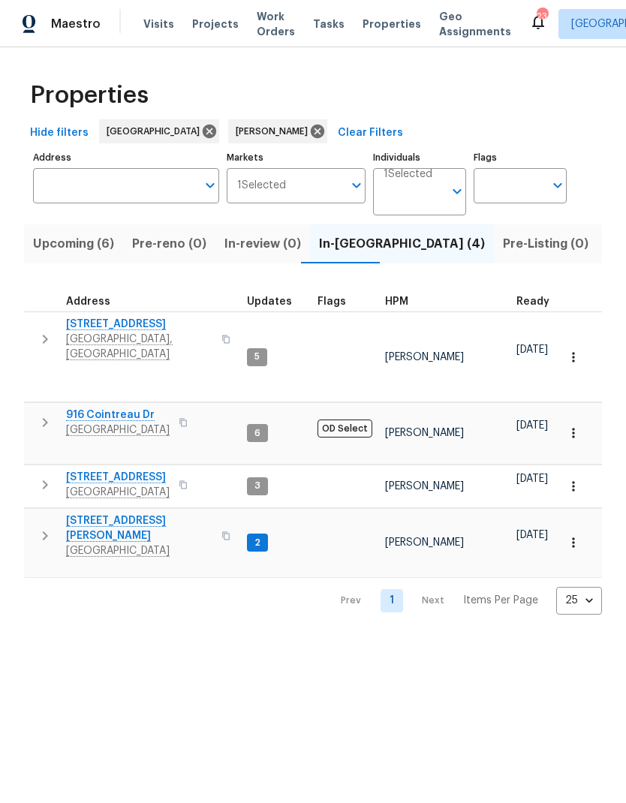
click at [46, 476] on icon "button" at bounding box center [45, 485] width 18 height 18
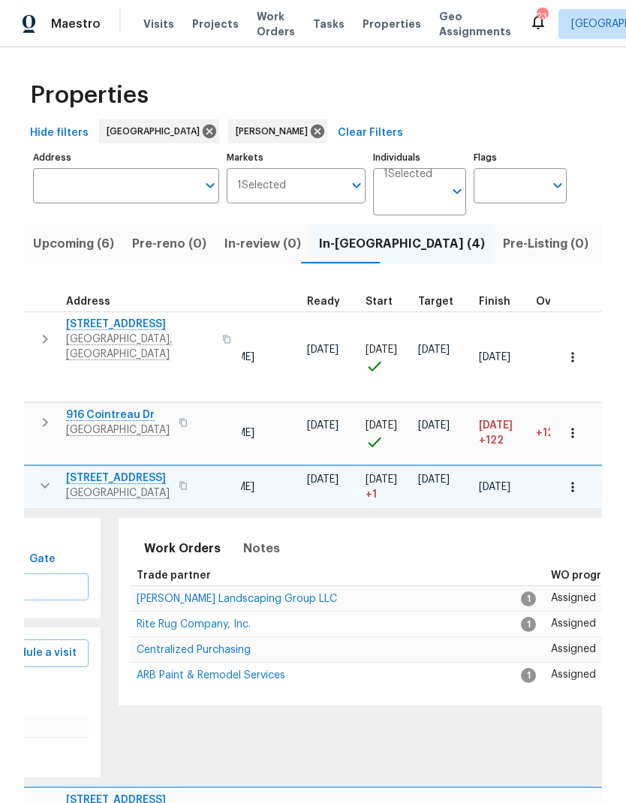
scroll to position [0, 219]
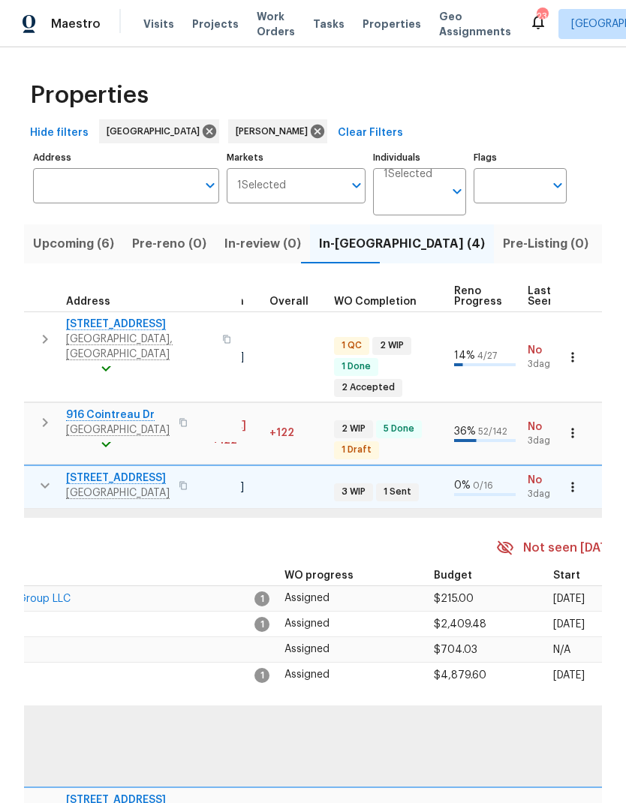
click at [598, 540] on span "Not seen today" at bounding box center [571, 548] width 96 height 17
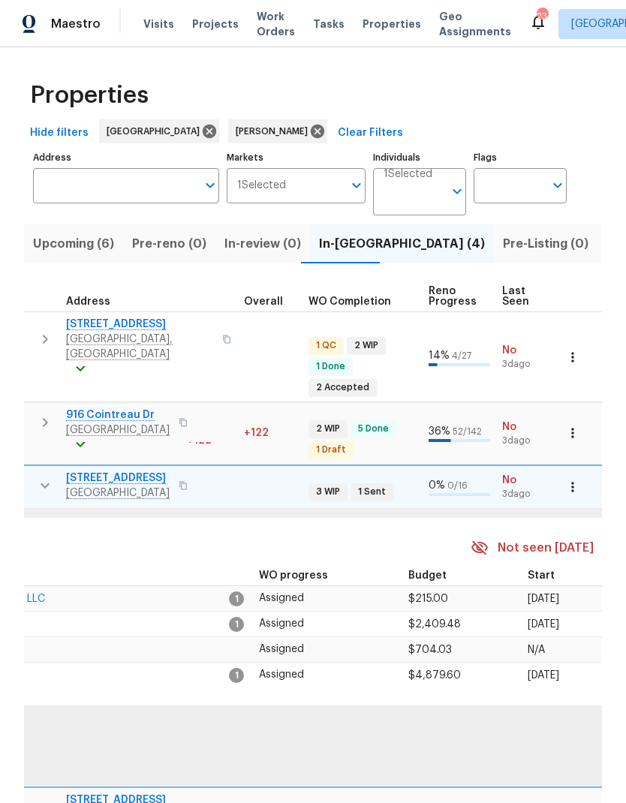
scroll to position [11, 503]
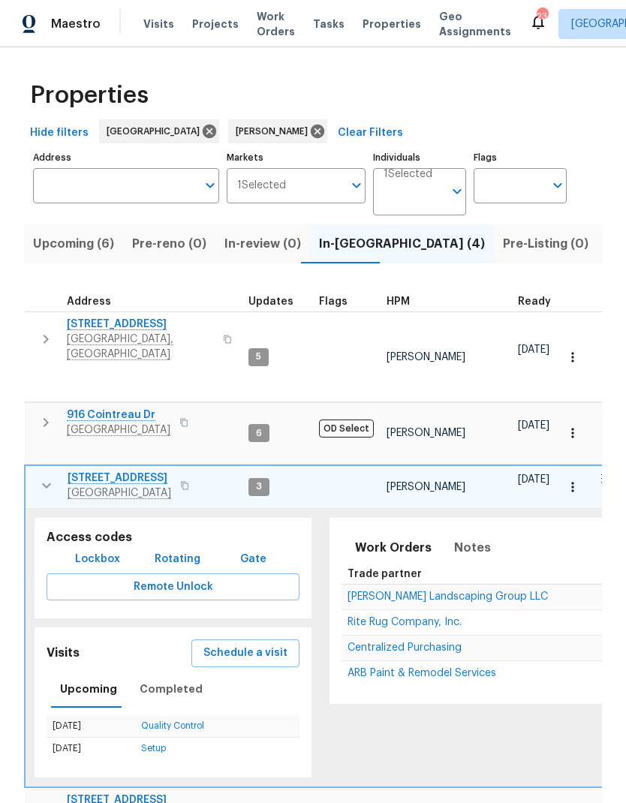
scroll to position [12, 0]
click at [38, 477] on icon "button" at bounding box center [47, 486] width 18 height 18
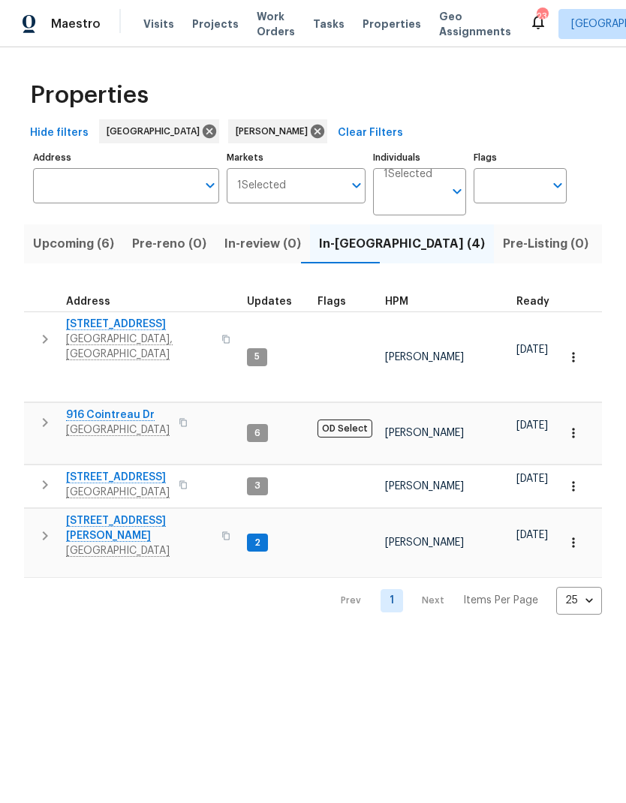
click at [35, 513] on button "button" at bounding box center [45, 535] width 30 height 45
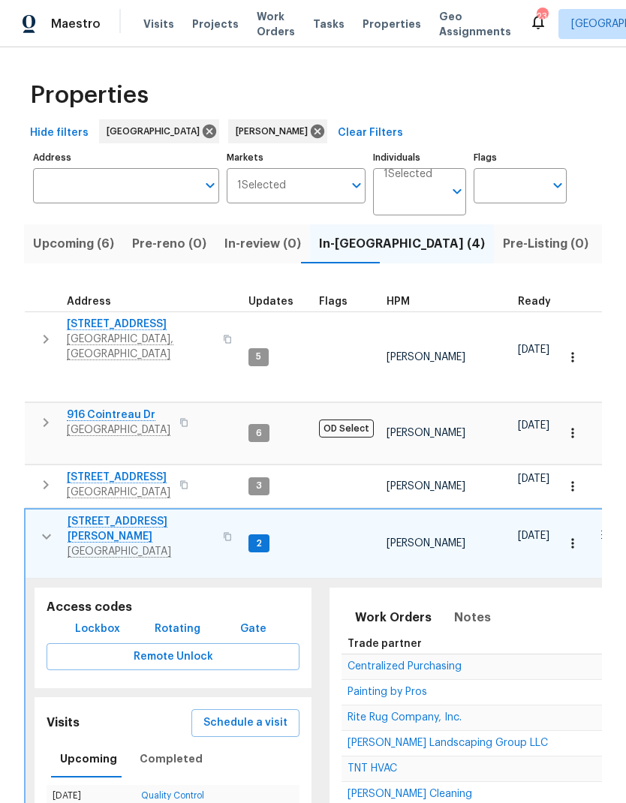
click at [370, 687] on span "Painting by Pros" at bounding box center [388, 692] width 80 height 11
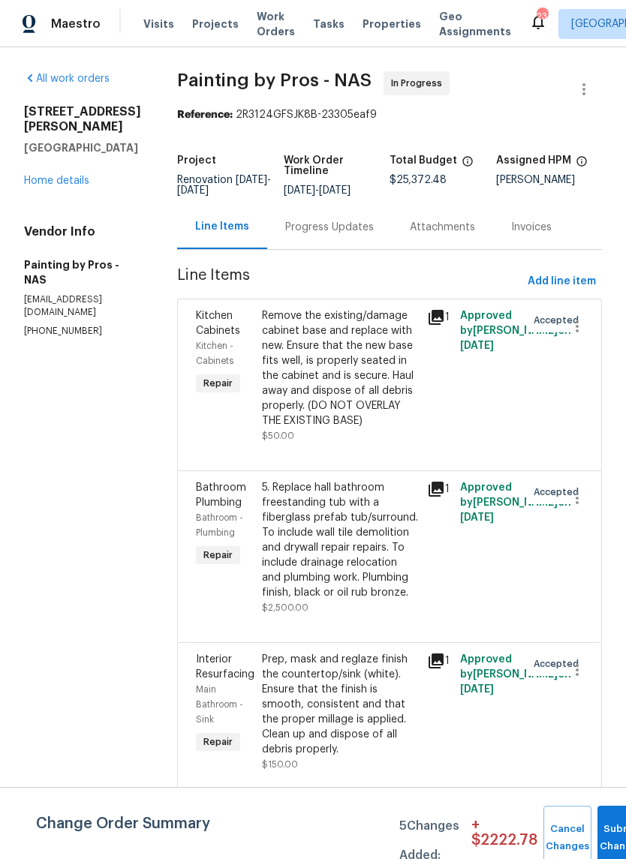
click at [330, 230] on div "Progress Updates" at bounding box center [329, 227] width 125 height 44
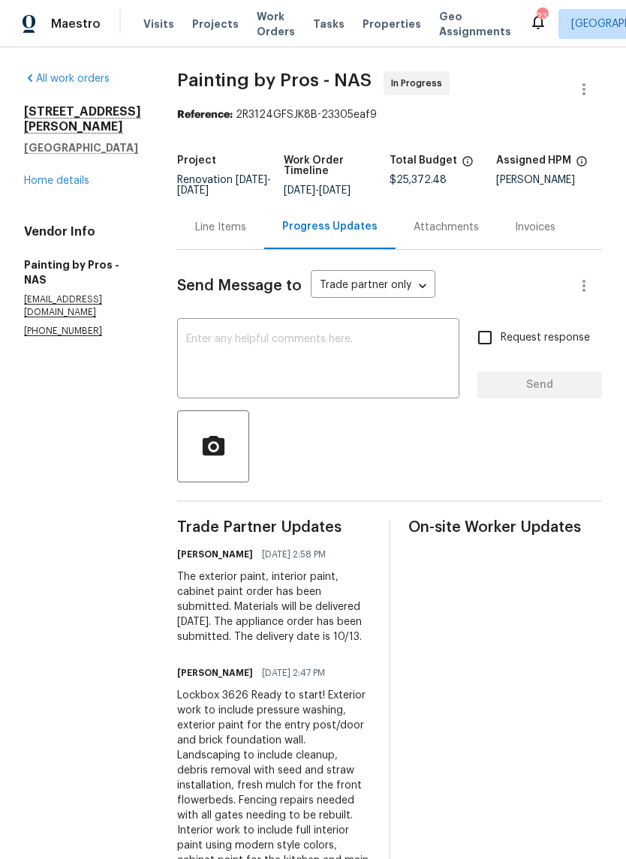
click at [235, 378] on textarea at bounding box center [318, 360] width 264 height 53
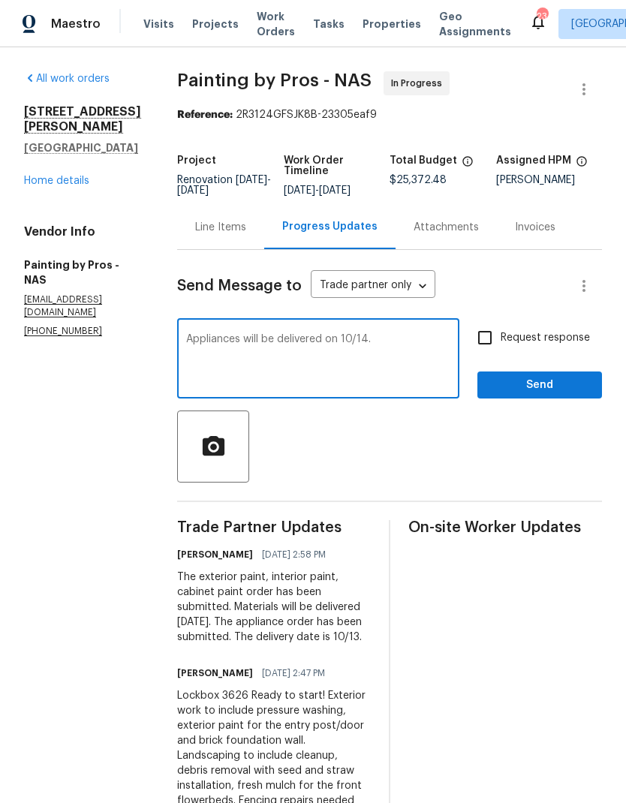
click at [204, 348] on div "Appliances will be delivered on 10/14. x ​" at bounding box center [318, 360] width 282 height 77
click at [215, 342] on div "Appliances will be delivered on 10/14. x ​" at bounding box center [318, 360] width 282 height 77
click at [204, 345] on div "Appliances will be delivered on 10/14. x ​" at bounding box center [318, 360] width 282 height 77
click at [212, 341] on div "Appliances will be delivered on 10/14. x ​" at bounding box center [318, 360] width 282 height 77
click at [210, 337] on div "Appliances will be delivered on 10/14. x ​" at bounding box center [318, 360] width 282 height 77
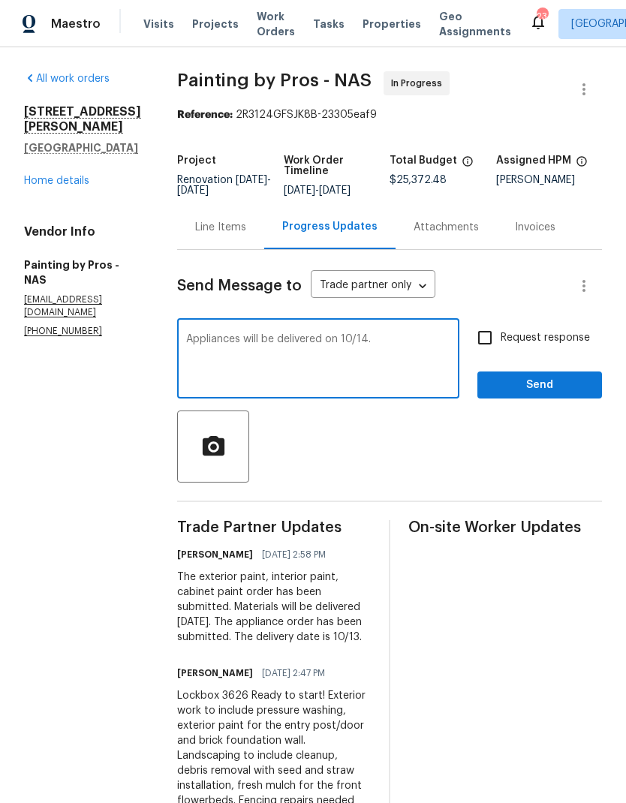
click at [213, 345] on textarea "Appliances will be delivered on 10/14." at bounding box center [318, 360] width 264 height 53
type textarea "Date correction: Appliances will be delivered on 10/14."
click at [429, 482] on div at bounding box center [389, 447] width 425 height 72
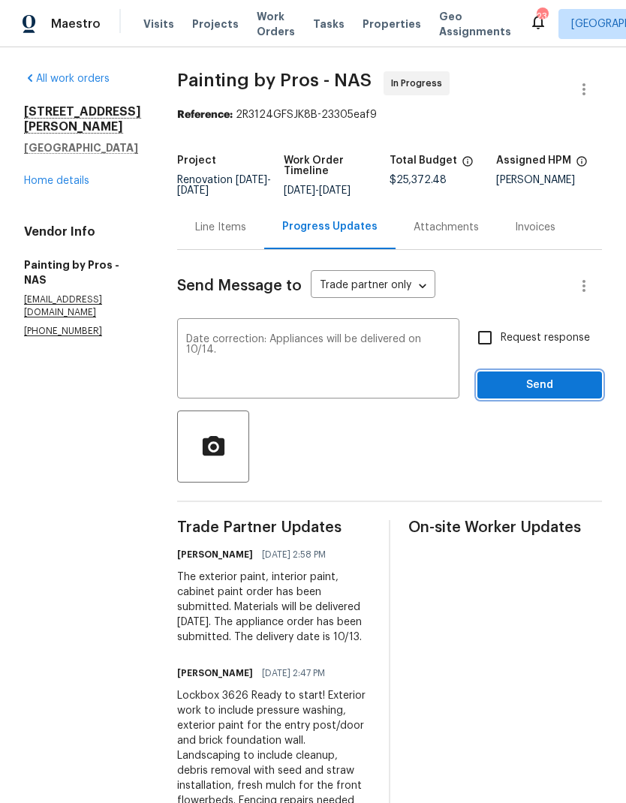
click at [500, 395] on span "Send" at bounding box center [539, 385] width 101 height 19
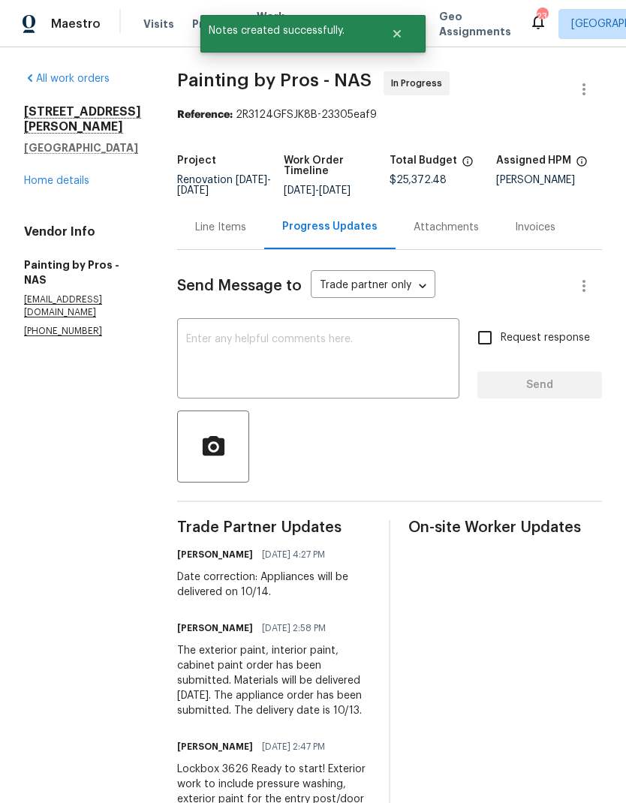
click at [246, 235] on div "Line Items" at bounding box center [220, 227] width 51 height 15
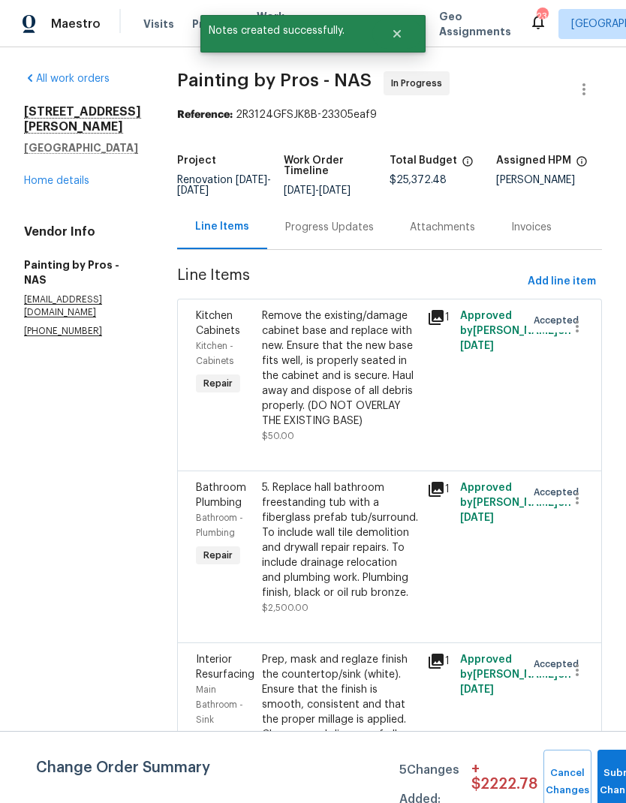
click at [609, 772] on button "Submit Changes" at bounding box center [621, 782] width 48 height 65
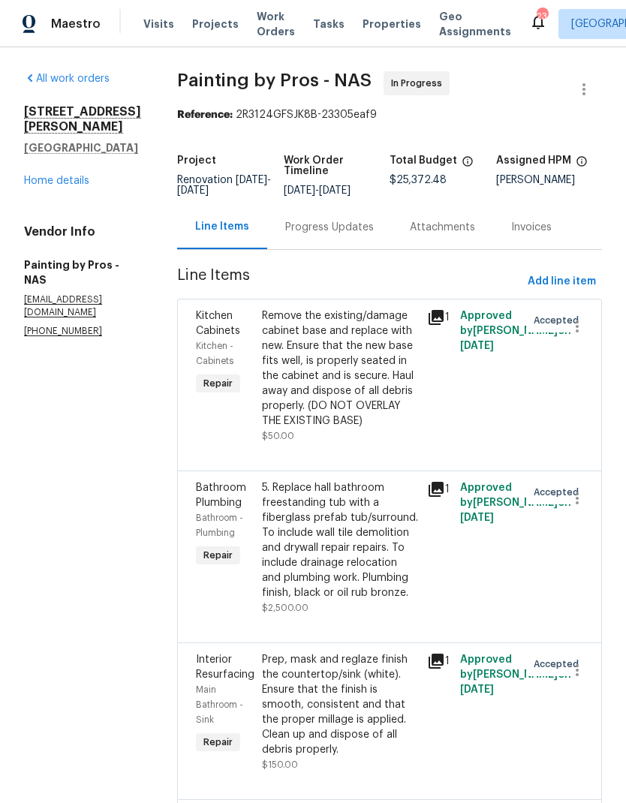
click at [47, 176] on link "Home details" at bounding box center [56, 181] width 65 height 11
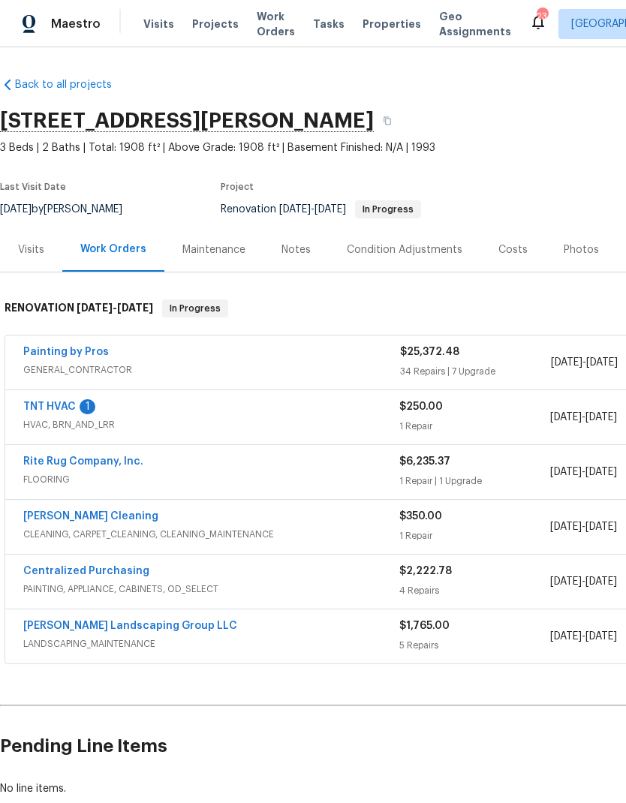
click at [498, 254] on div "Costs" at bounding box center [512, 249] width 29 height 15
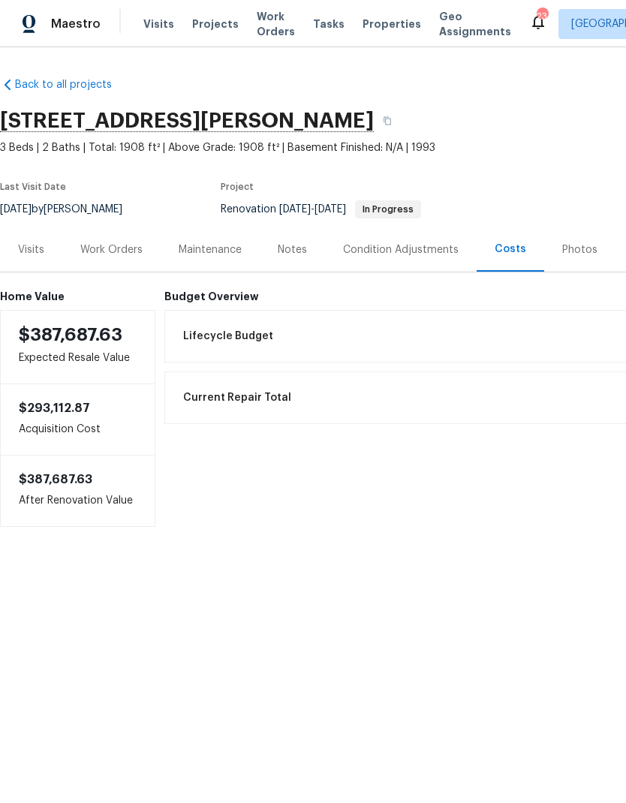
click at [113, 228] on div "Work Orders" at bounding box center [111, 249] width 98 height 44
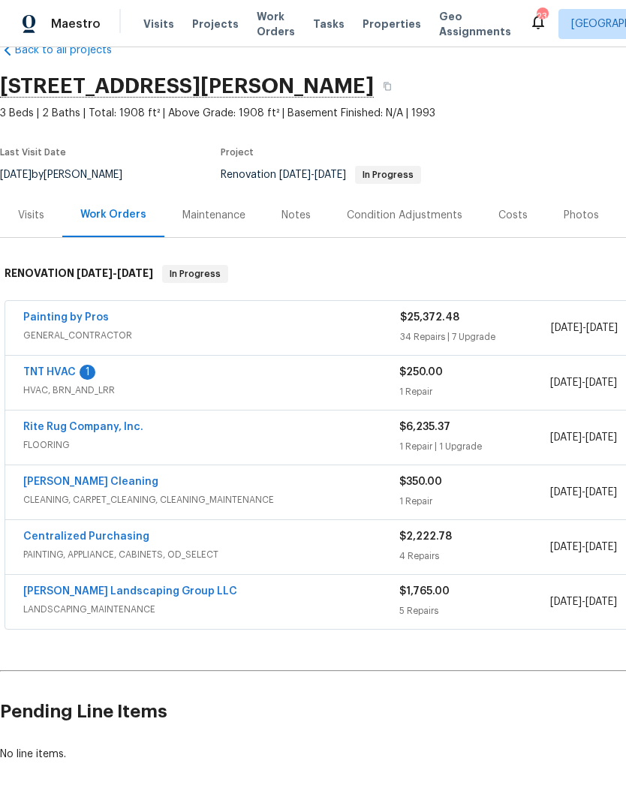
scroll to position [35, 0]
click at [369, 18] on span "Properties" at bounding box center [392, 24] width 59 height 15
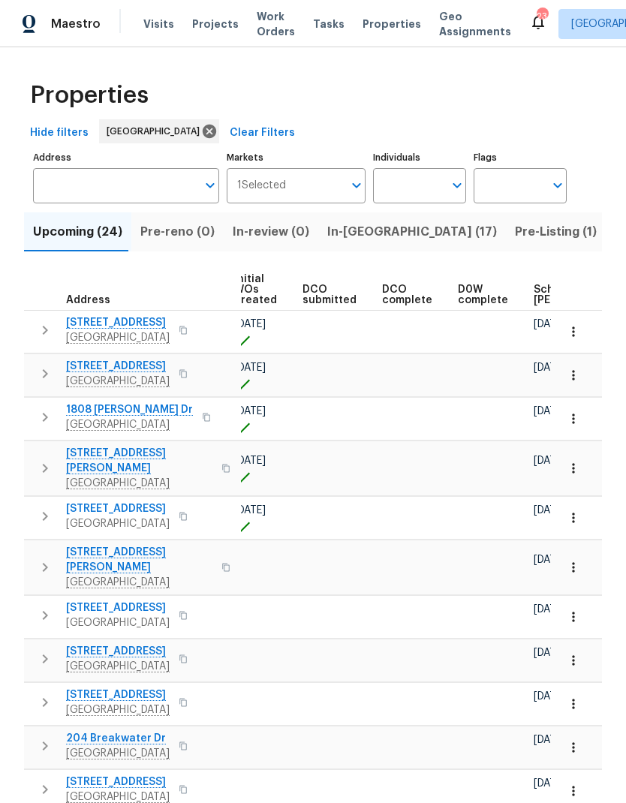
scroll to position [0, 206]
click at [525, 296] on span "Scheduled COE" at bounding box center [567, 294] width 85 height 21
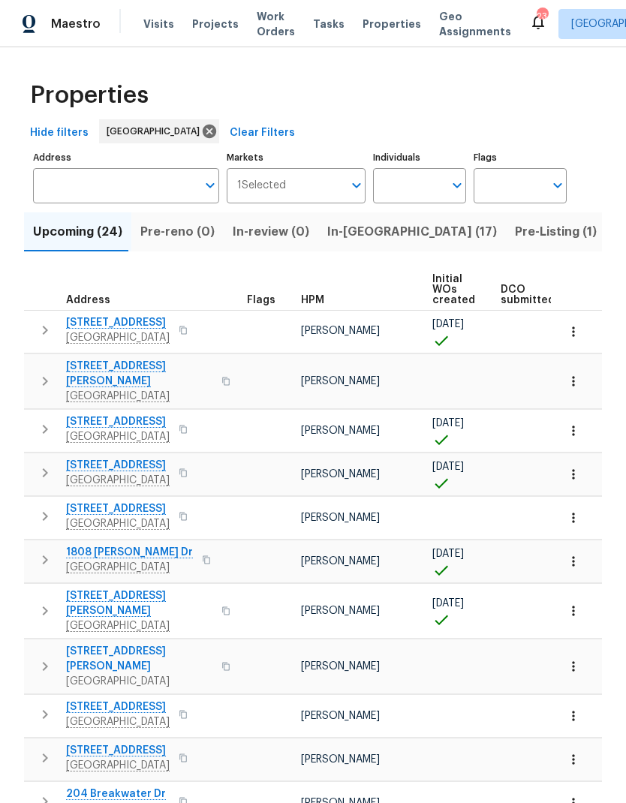
click at [575, 325] on icon "button" at bounding box center [573, 331] width 15 height 15
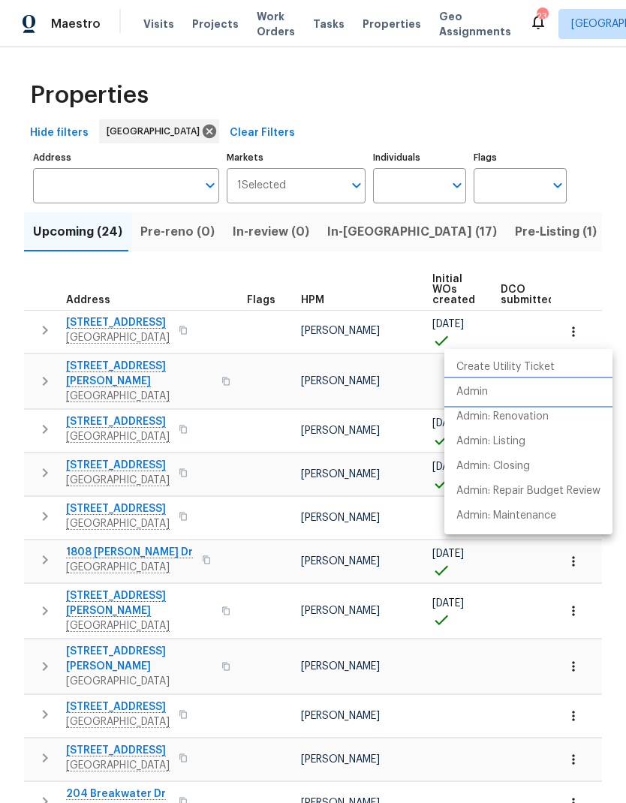
click at [459, 386] on p "Admin" at bounding box center [472, 392] width 32 height 16
click at [269, 26] on div at bounding box center [313, 401] width 626 height 803
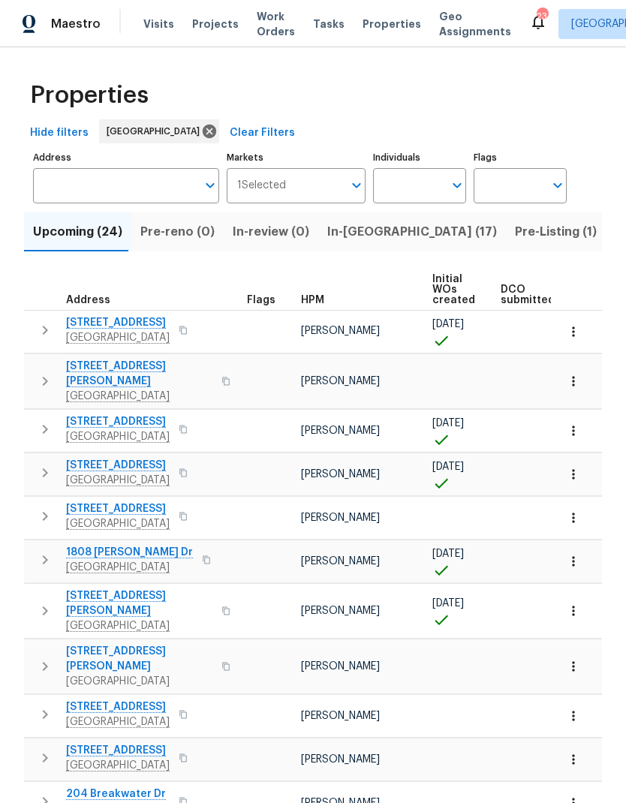
click at [278, 25] on span "Work Orders" at bounding box center [276, 24] width 38 height 30
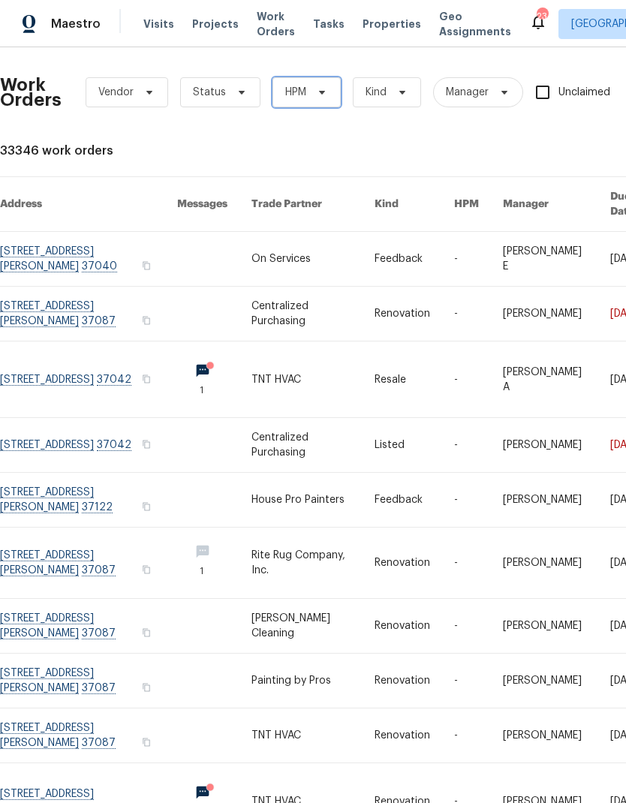
click at [308, 98] on span "HPM" at bounding box center [306, 92] width 68 height 30
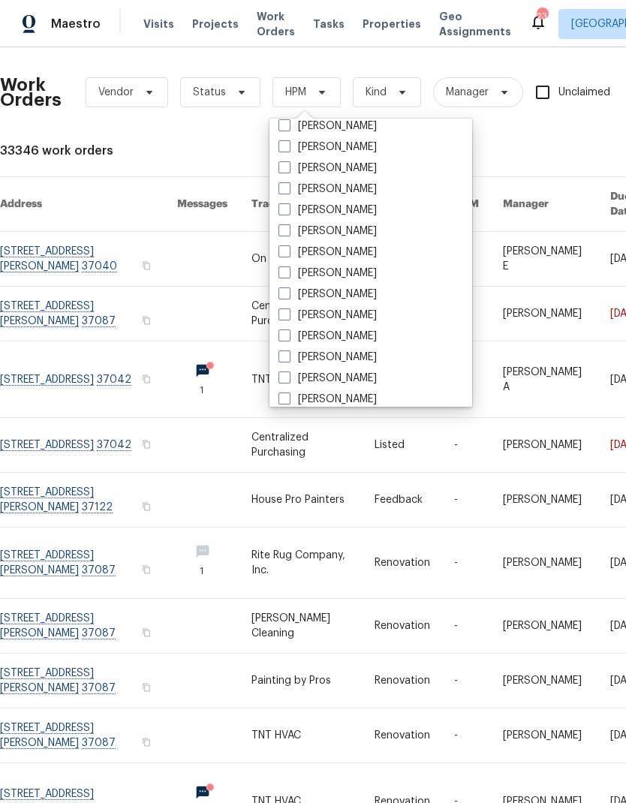
scroll to position [117, 0]
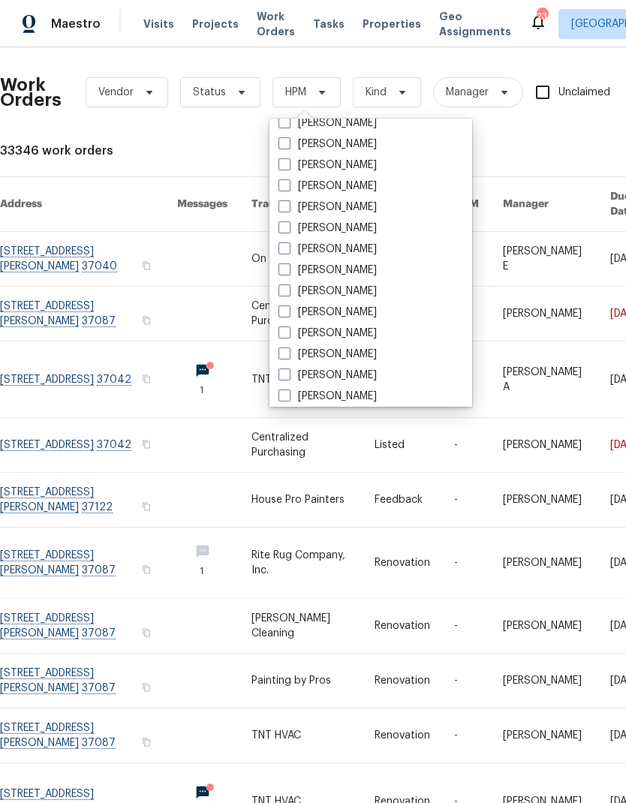
click at [318, 314] on label "[PERSON_NAME]" at bounding box center [327, 312] width 98 height 15
click at [288, 314] on input "[PERSON_NAME]" at bounding box center [283, 310] width 10 height 10
checkbox input "true"
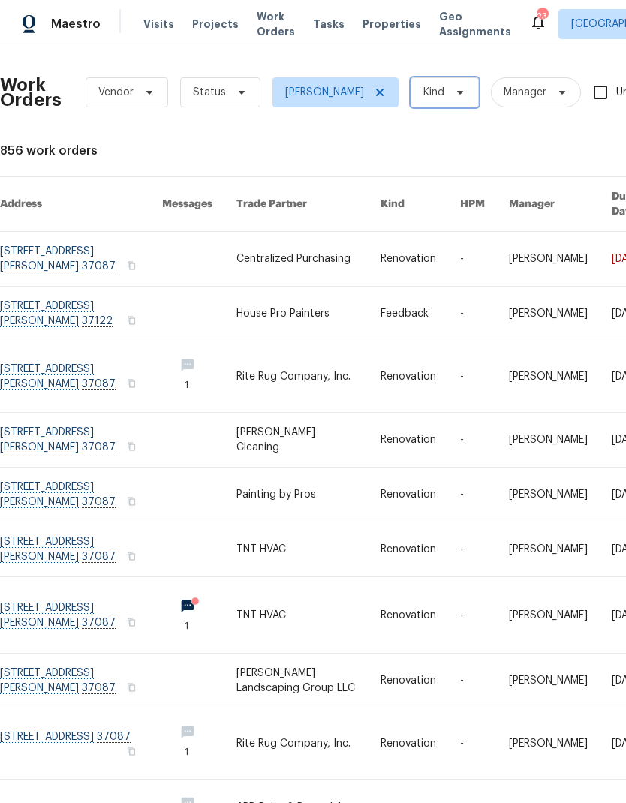
click at [454, 90] on icon at bounding box center [460, 92] width 12 height 12
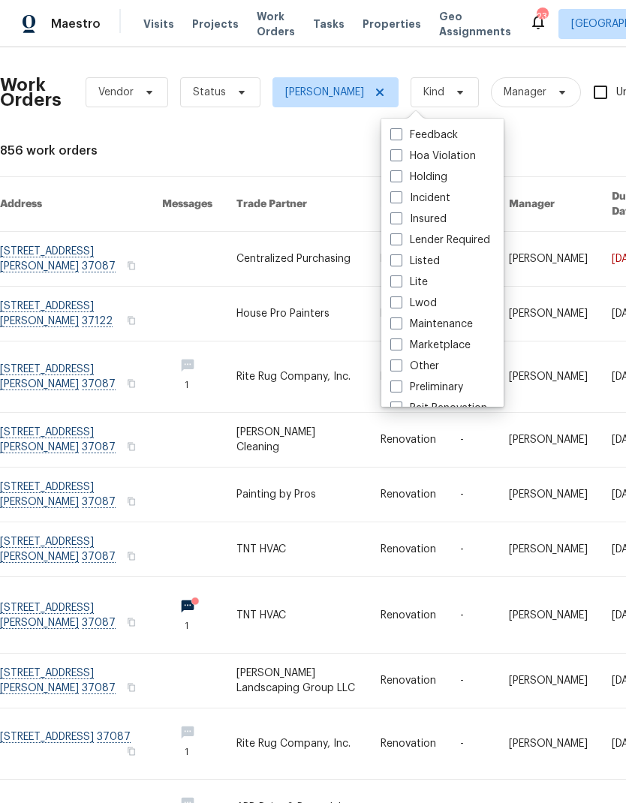
click at [424, 263] on label "Listed" at bounding box center [415, 261] width 50 height 15
click at [400, 263] on input "Listed" at bounding box center [395, 259] width 10 height 10
checkbox input "true"
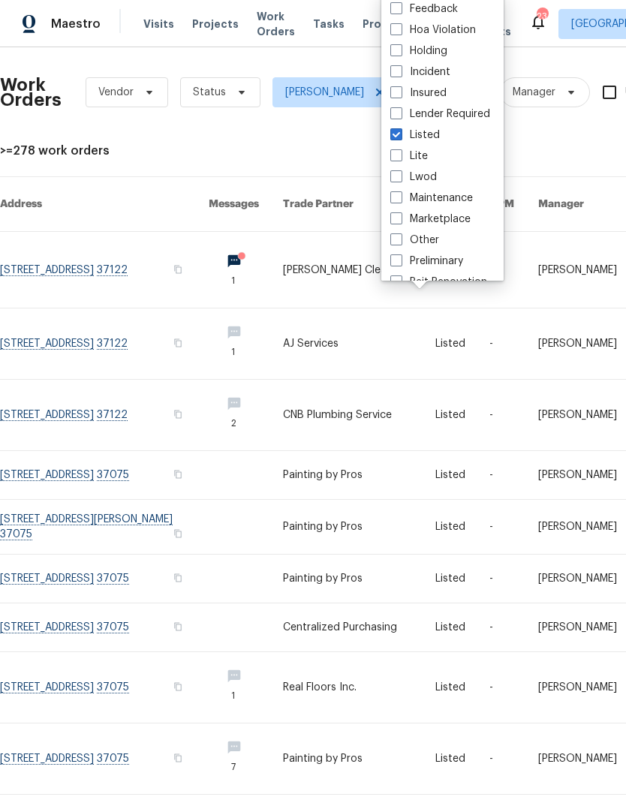
click at [310, 149] on div ">=278 work orders" at bounding box center [424, 150] width 848 height 15
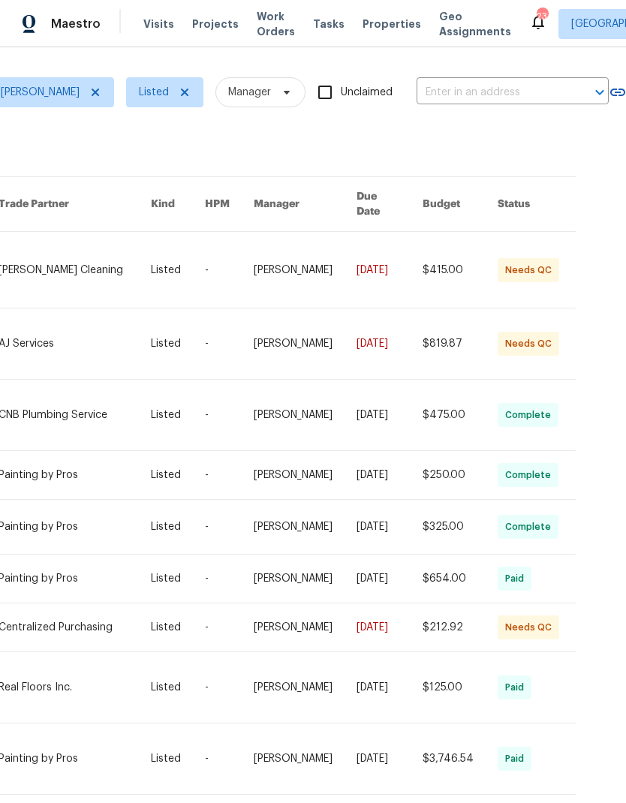
scroll to position [0, 284]
click at [126, 263] on link at bounding box center [75, 270] width 152 height 76
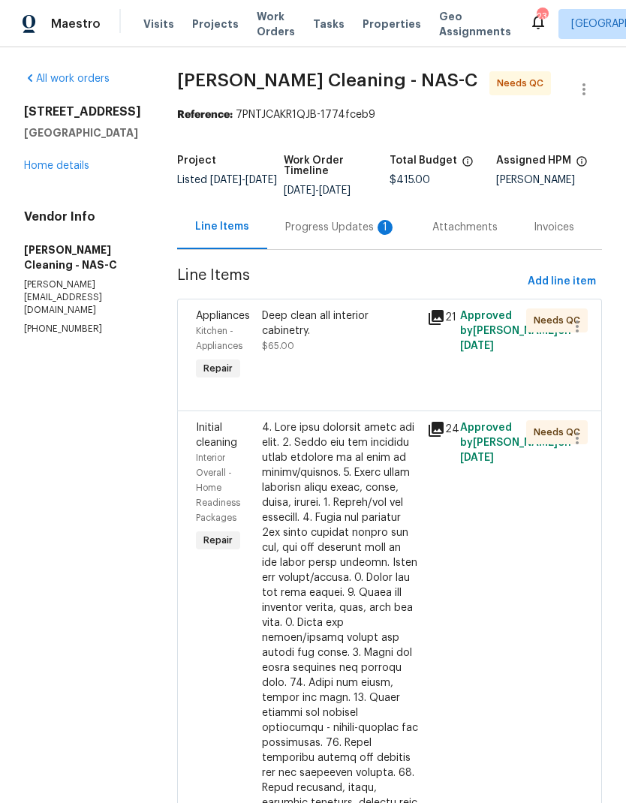
click at [360, 224] on div "Progress Updates 1" at bounding box center [340, 227] width 147 height 44
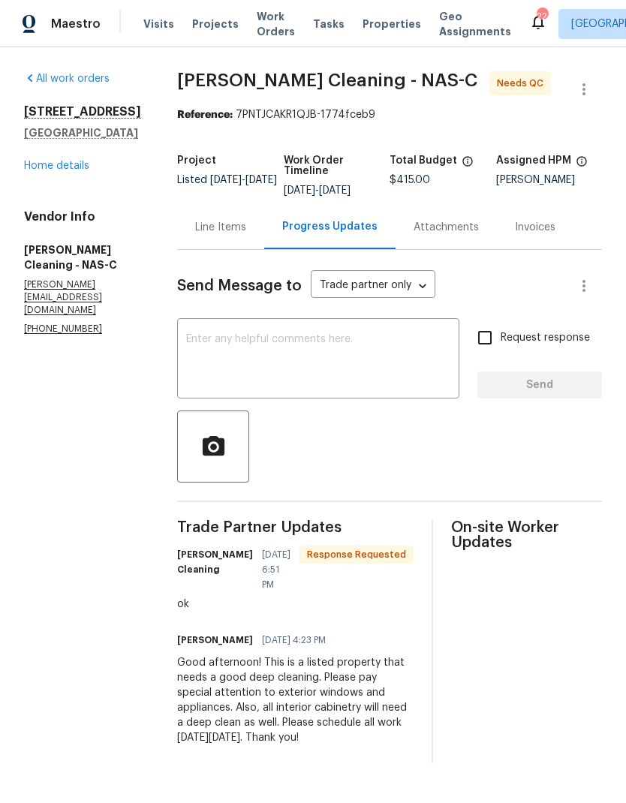
click at [257, 221] on div "Line Items" at bounding box center [220, 227] width 87 height 44
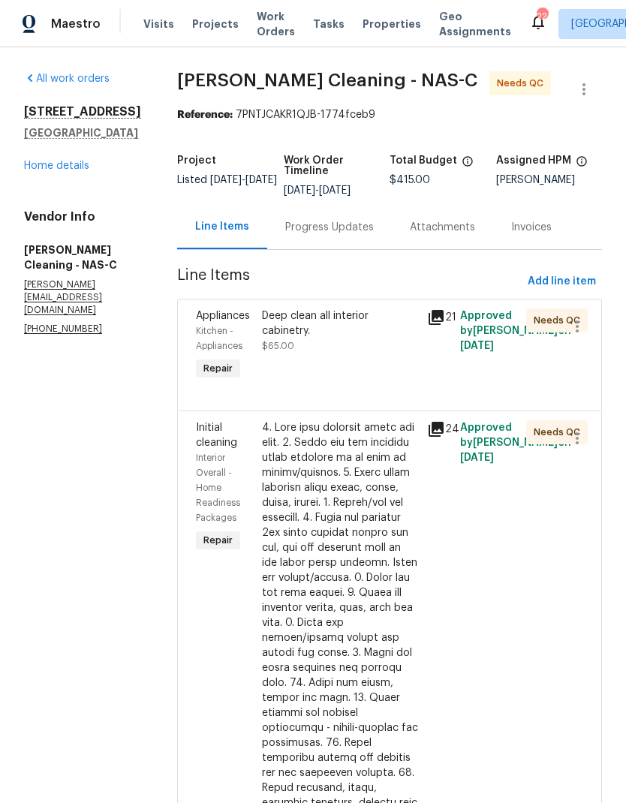
click at [444, 325] on icon at bounding box center [436, 317] width 15 height 15
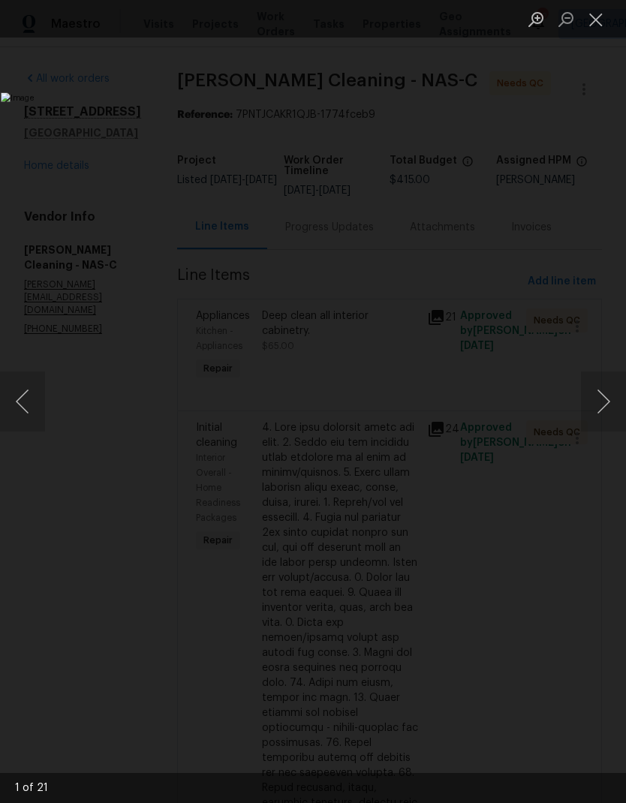
click at [599, 397] on button "Next image" at bounding box center [603, 402] width 45 height 60
click at [606, 428] on button "Next image" at bounding box center [603, 402] width 45 height 60
click at [603, 426] on button "Next image" at bounding box center [603, 402] width 45 height 60
click at [483, 434] on img "Lightbox" at bounding box center [242, 401] width 482 height 618
click at [597, 411] on button "Next image" at bounding box center [603, 402] width 45 height 60
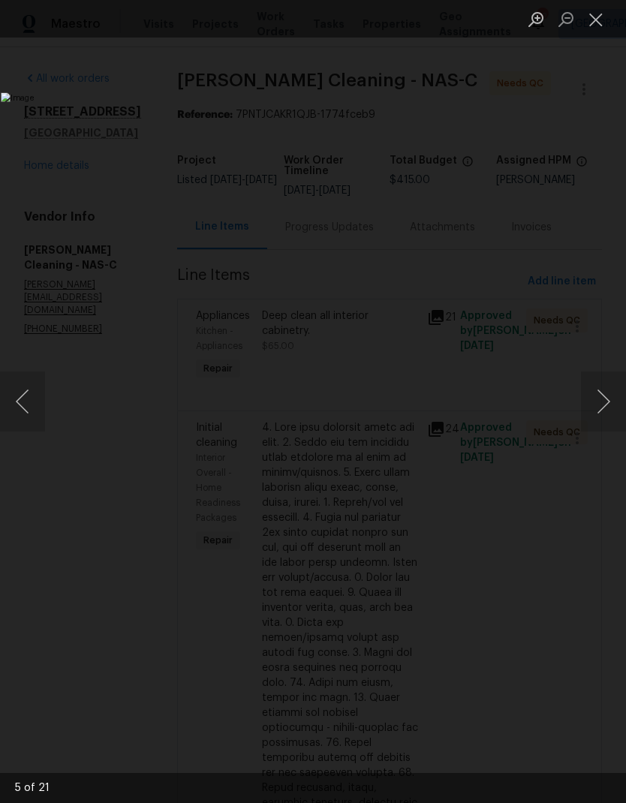
click at [600, 414] on button "Next image" at bounding box center [603, 402] width 45 height 60
click at [602, 417] on button "Next image" at bounding box center [603, 402] width 45 height 60
click at [606, 420] on button "Next image" at bounding box center [603, 402] width 45 height 60
click at [608, 423] on button "Next image" at bounding box center [603, 402] width 45 height 60
click at [606, 424] on button "Next image" at bounding box center [603, 402] width 45 height 60
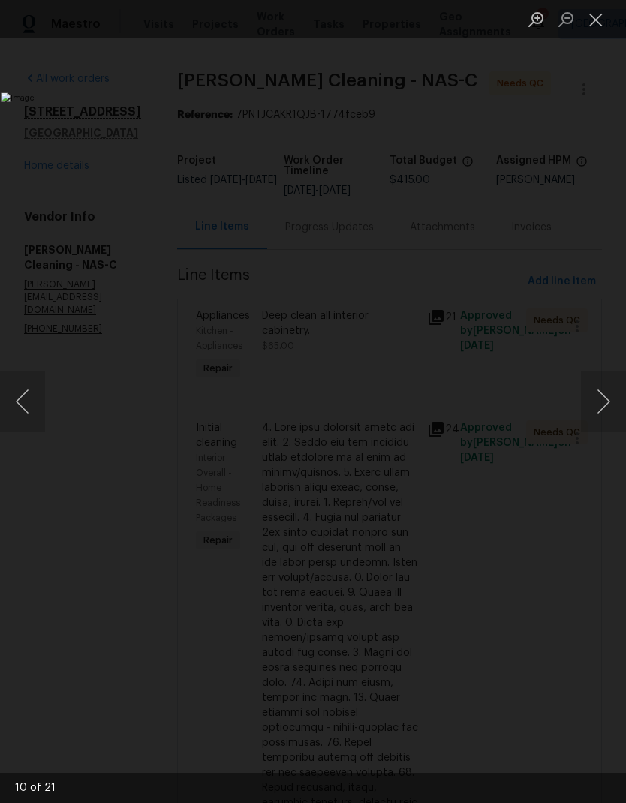
click at [603, 424] on button "Next image" at bounding box center [603, 402] width 45 height 60
click at [603, 423] on button "Next image" at bounding box center [603, 402] width 45 height 60
click at [600, 419] on button "Next image" at bounding box center [603, 402] width 45 height 60
click at [600, 417] on button "Next image" at bounding box center [603, 402] width 45 height 60
click at [603, 418] on button "Next image" at bounding box center [603, 402] width 45 height 60
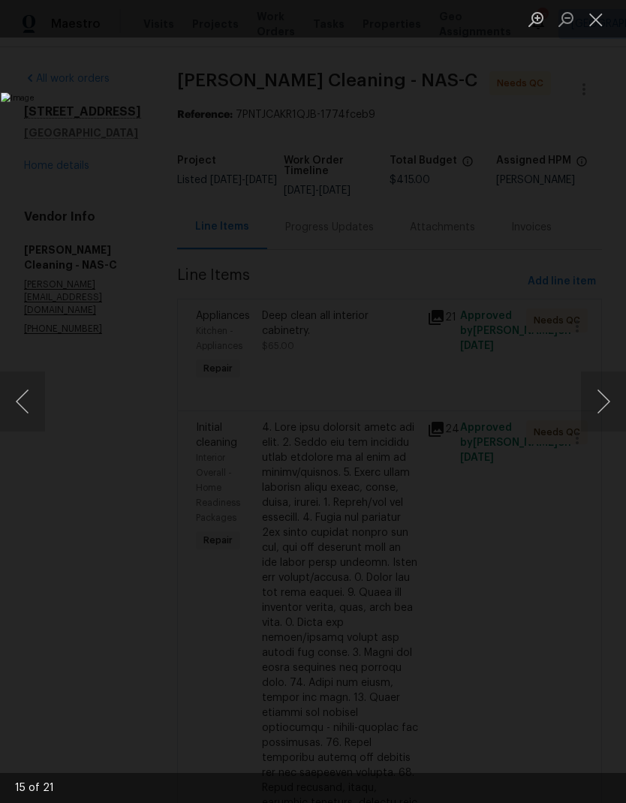
click at [603, 26] on button "Close lightbox" at bounding box center [596, 19] width 30 height 26
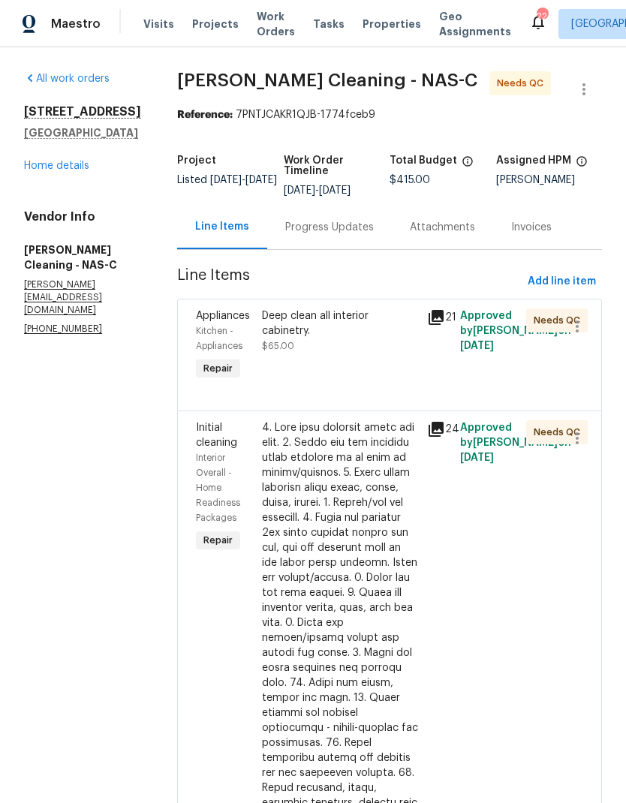
click at [351, 539] on div at bounding box center [340, 780] width 156 height 721
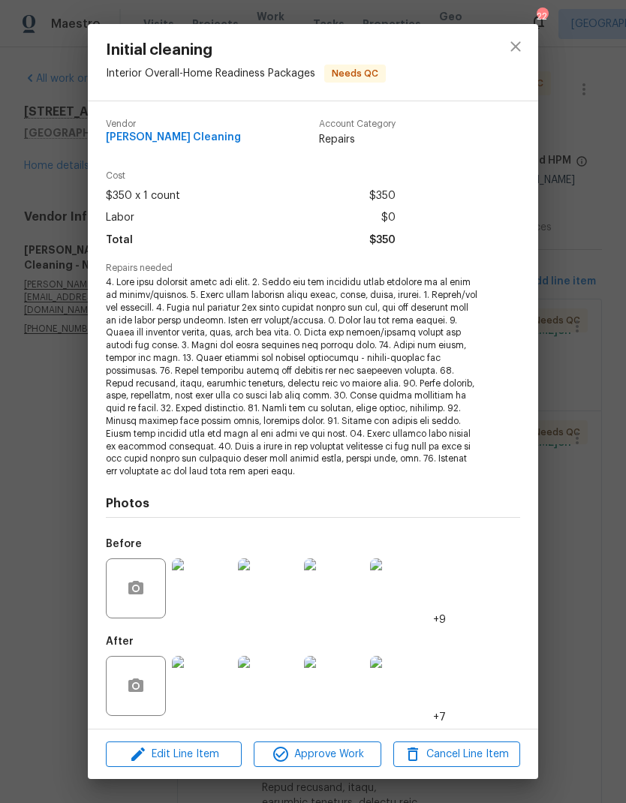
click at [327, 754] on span "Approve Work" at bounding box center [317, 754] width 118 height 19
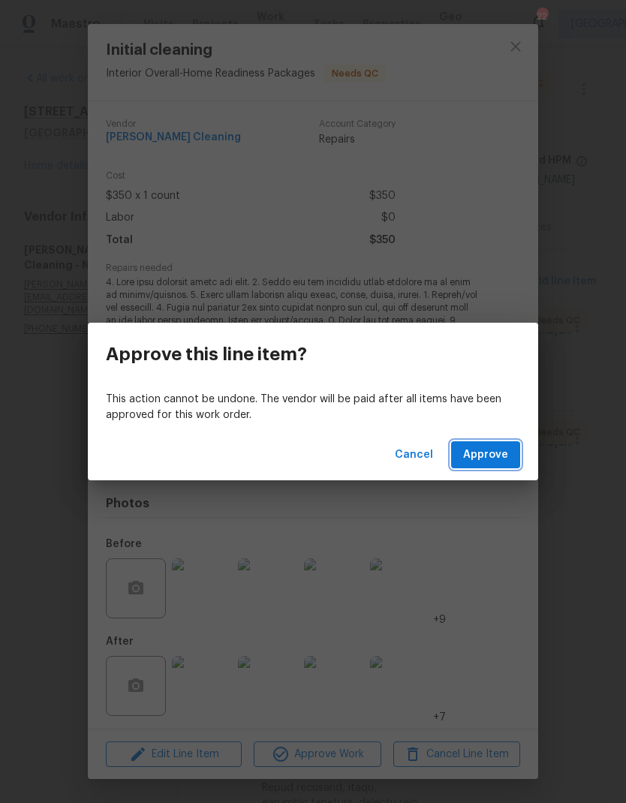
click at [500, 452] on span "Approve" at bounding box center [485, 455] width 45 height 19
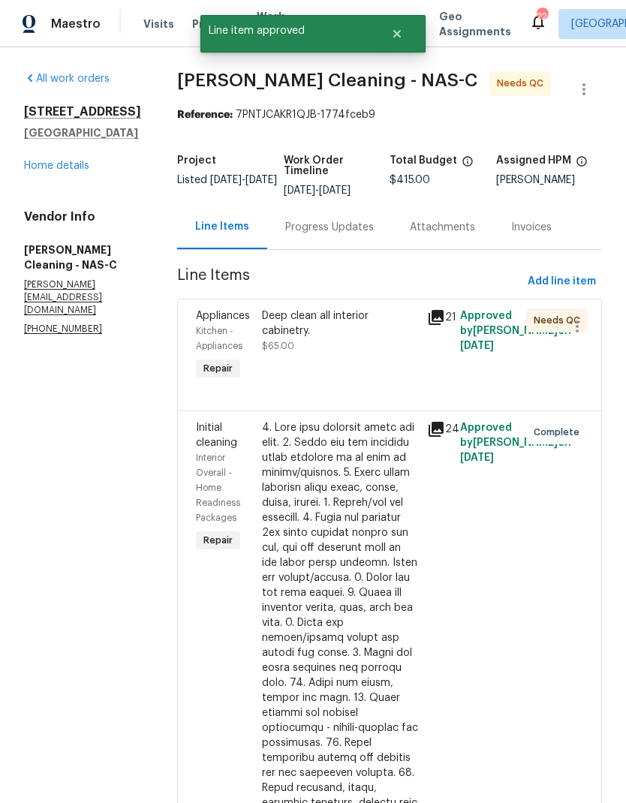
click at [362, 233] on div "Progress Updates" at bounding box center [329, 227] width 89 height 15
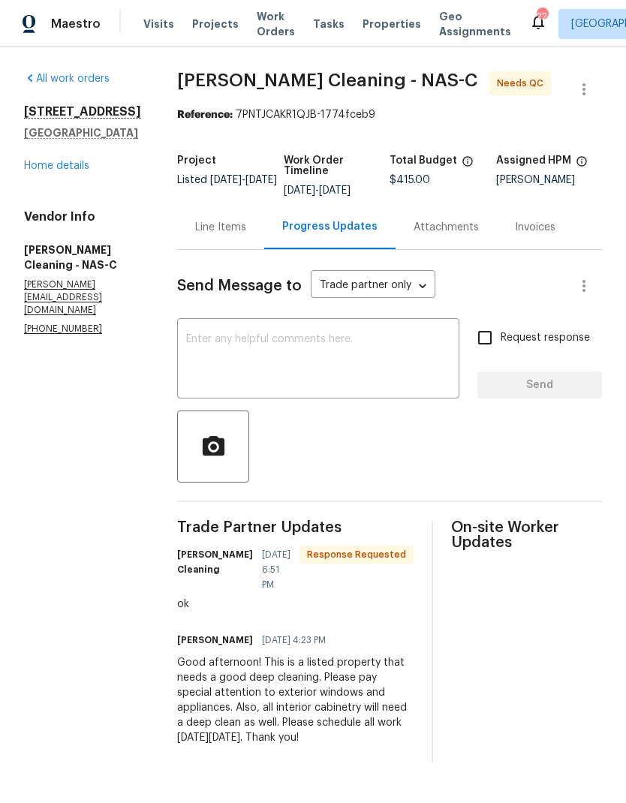
click at [246, 234] on div "Line Items" at bounding box center [220, 227] width 51 height 15
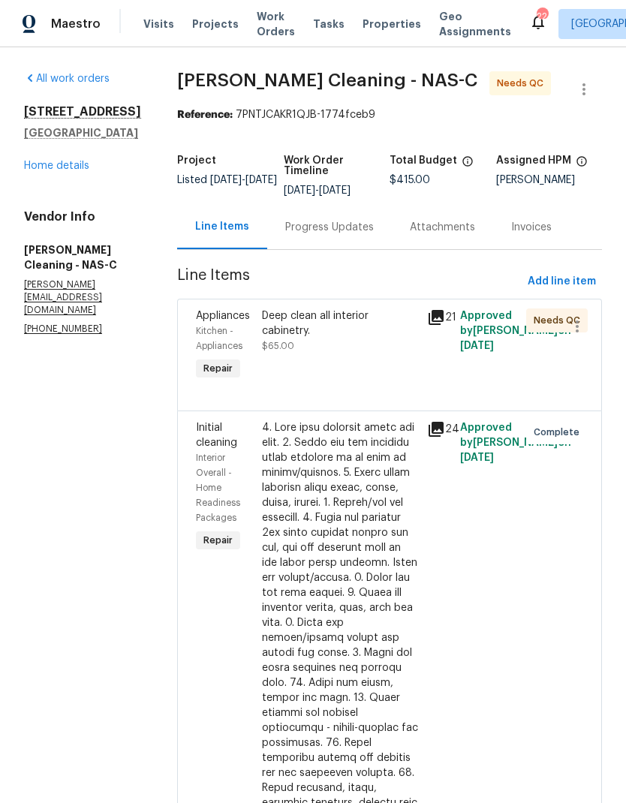
click at [335, 432] on div at bounding box center [340, 780] width 156 height 721
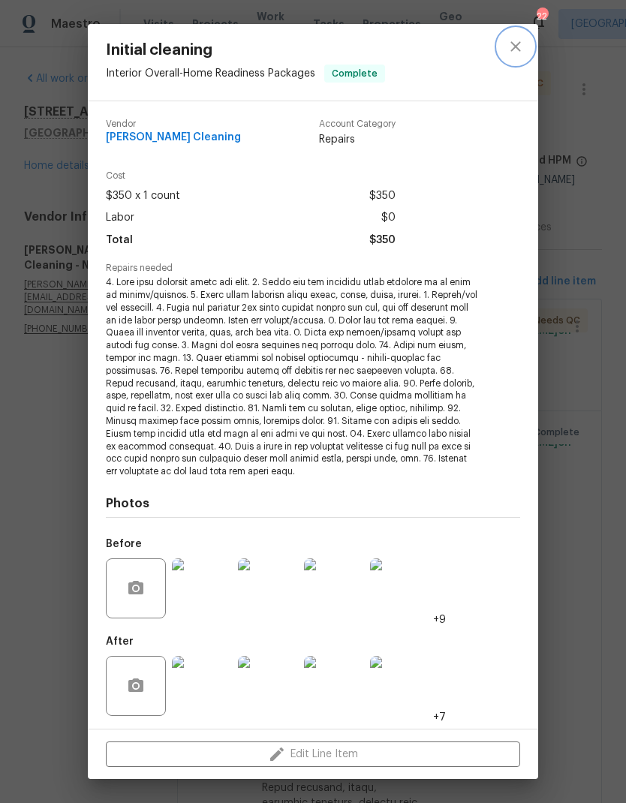
click at [525, 35] on button "close" at bounding box center [516, 47] width 36 height 36
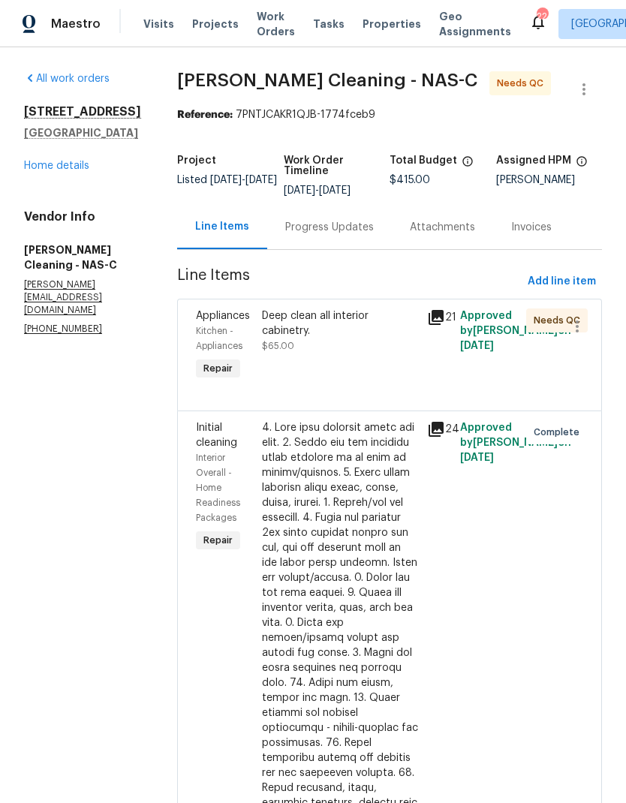
click at [332, 354] on div "Deep clean all interior cabinetry. $65.00" at bounding box center [340, 330] width 156 height 45
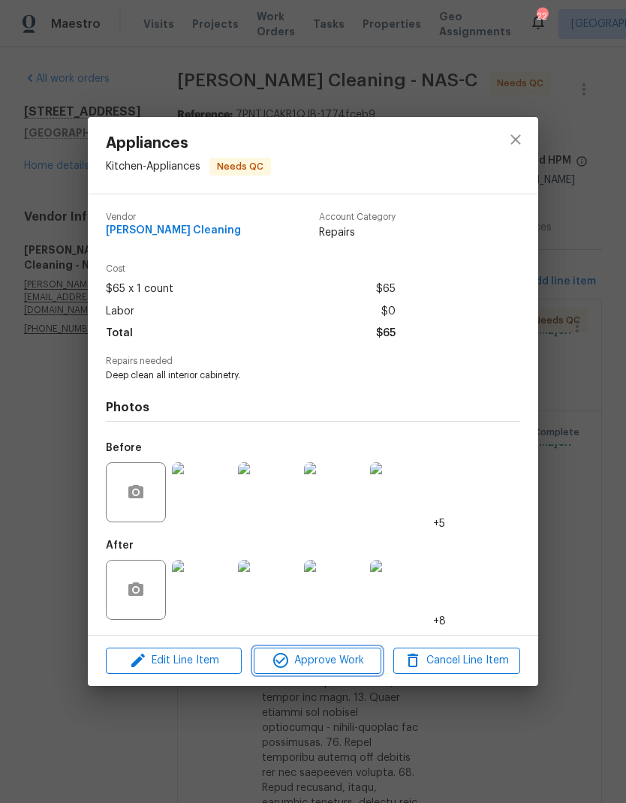
click at [304, 669] on span "Approve Work" at bounding box center [317, 660] width 118 height 19
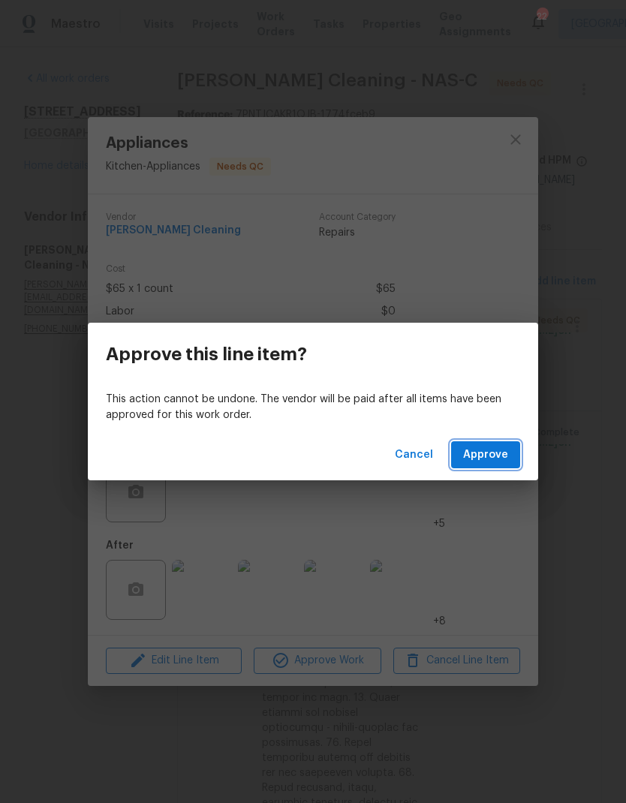
click at [495, 452] on span "Approve" at bounding box center [485, 455] width 45 height 19
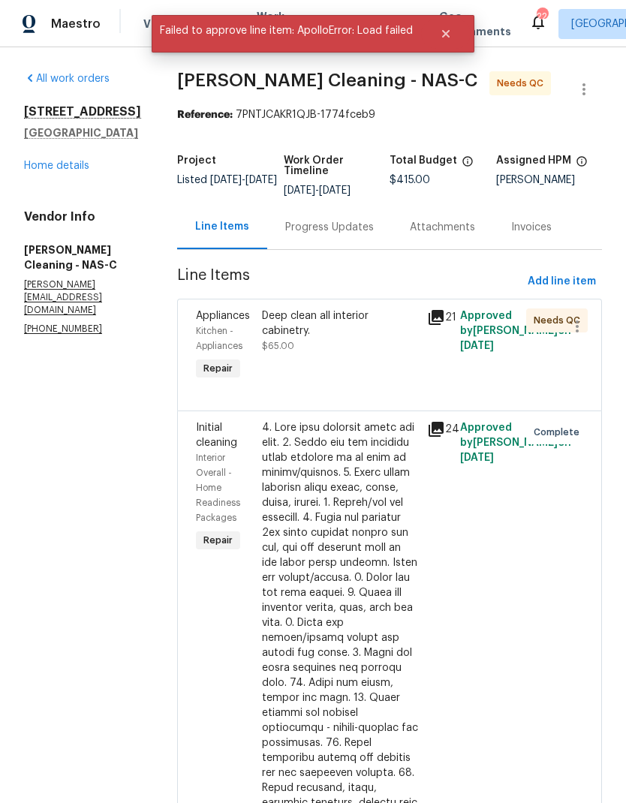
click at [316, 354] on div "Deep clean all interior cabinetry. $65.00" at bounding box center [340, 330] width 156 height 45
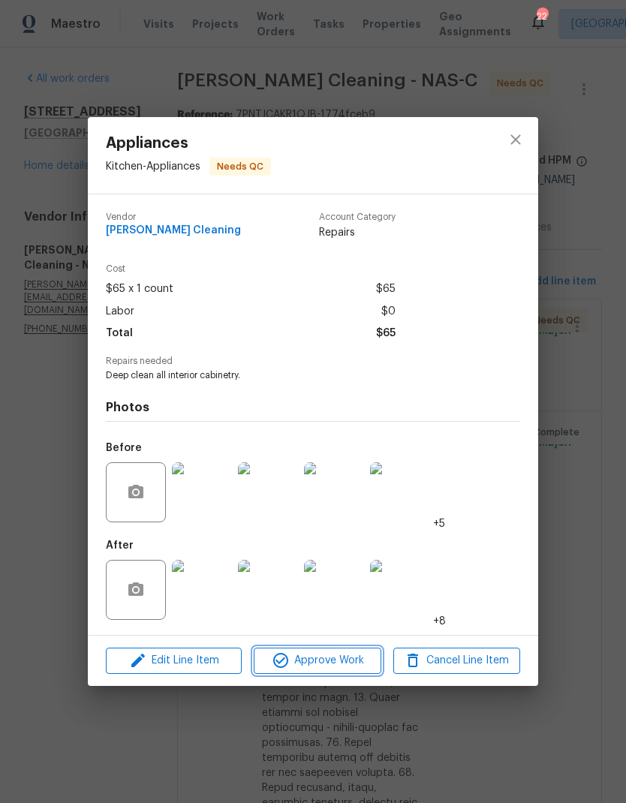
click at [323, 654] on span "Approve Work" at bounding box center [317, 660] width 118 height 19
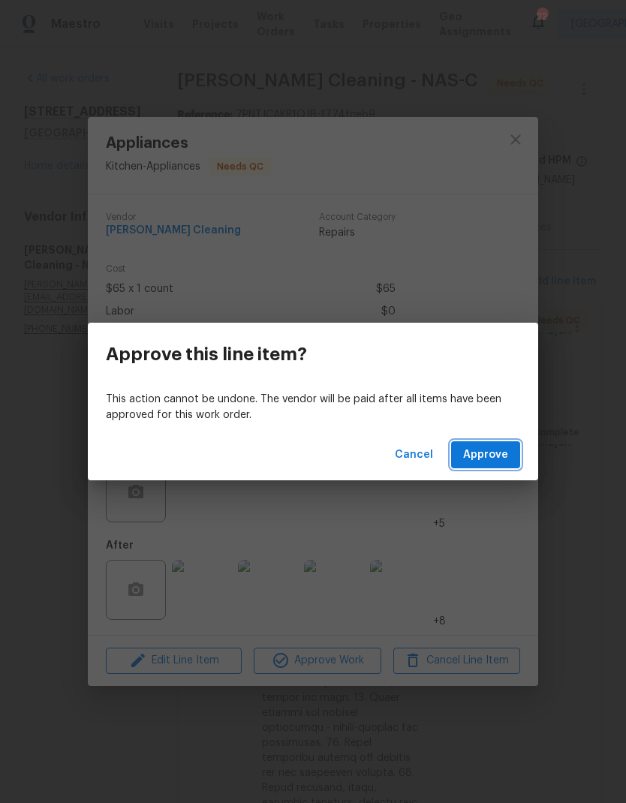
click at [500, 452] on span "Approve" at bounding box center [485, 455] width 45 height 19
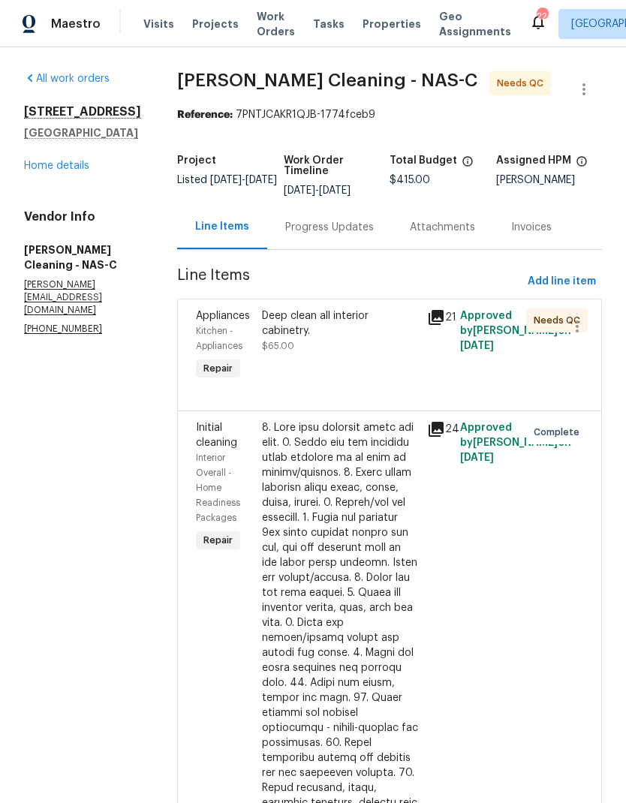
click at [381, 338] on div "Deep clean all interior cabinetry." at bounding box center [340, 323] width 156 height 30
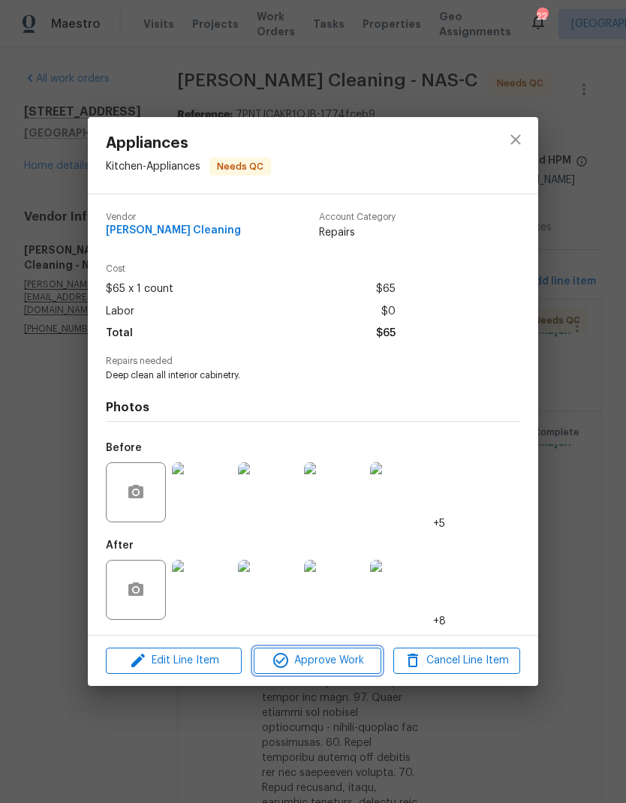
click at [294, 663] on span "Approve Work" at bounding box center [317, 660] width 118 height 19
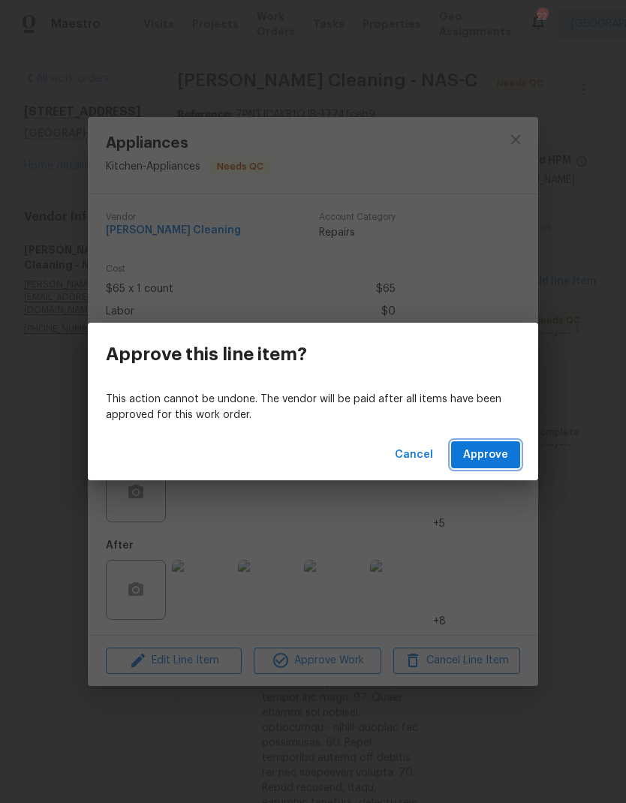
click at [481, 468] on button "Approve" at bounding box center [485, 455] width 69 height 28
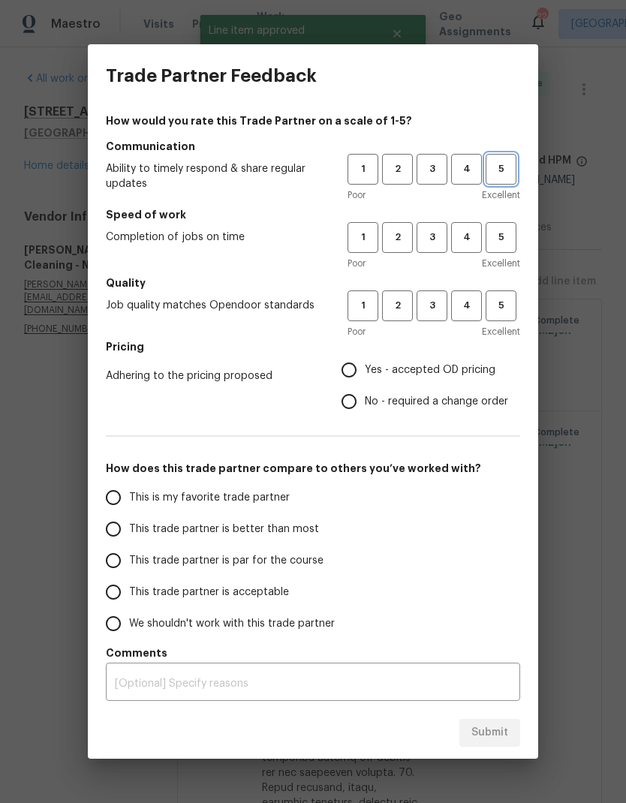
click at [509, 171] on span "5" at bounding box center [501, 169] width 28 height 17
click at [507, 235] on span "5" at bounding box center [501, 237] width 28 height 17
click at [514, 307] on span "5" at bounding box center [501, 305] width 28 height 17
click at [369, 359] on label "Yes - accepted OD pricing" at bounding box center [420, 370] width 175 height 32
click at [365, 359] on input "Yes - accepted OD pricing" at bounding box center [349, 370] width 32 height 32
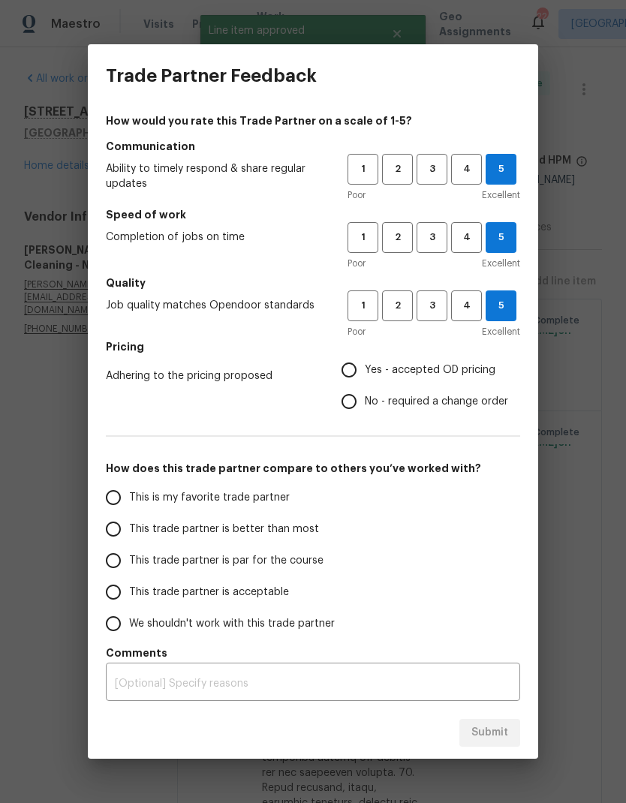
radio input "true"
click at [375, 369] on span "Yes - accepted OD pricing" at bounding box center [430, 371] width 131 height 16
click at [365, 369] on input "Yes - accepted OD pricing" at bounding box center [349, 370] width 32 height 32
click at [126, 493] on input "This is my favorite trade partner" at bounding box center [114, 498] width 32 height 32
click at [474, 730] on span "Submit" at bounding box center [489, 733] width 37 height 19
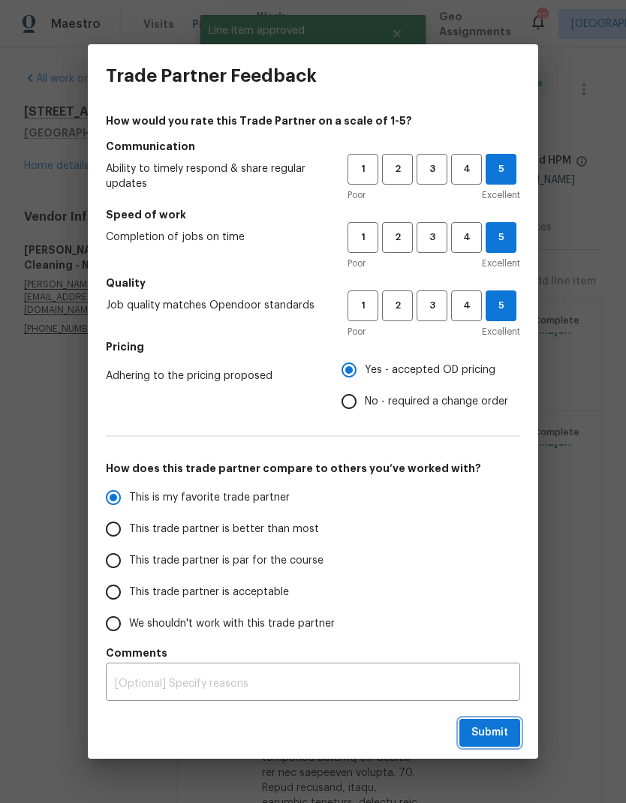
radio input "true"
radio input "false"
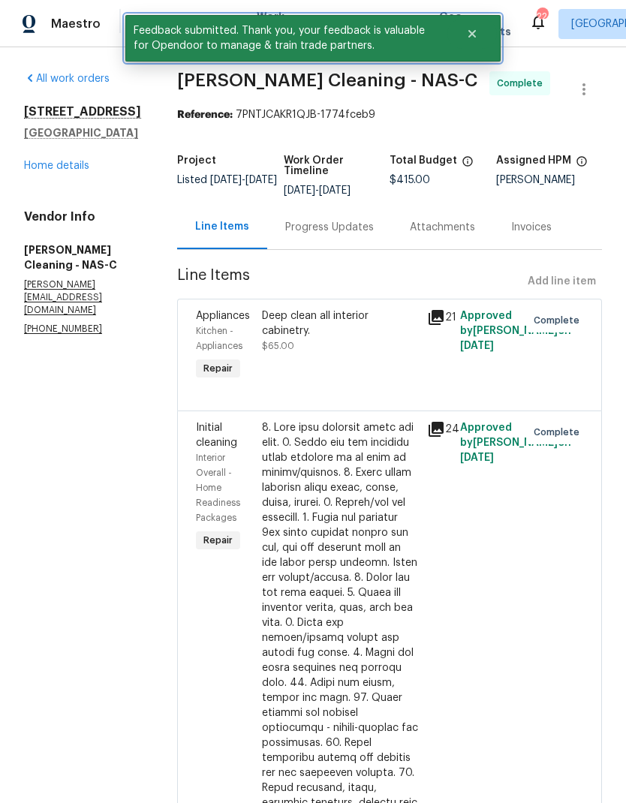
click at [471, 35] on icon "Close" at bounding box center [472, 34] width 8 height 8
